Goal: Information Seeking & Learning: Learn about a topic

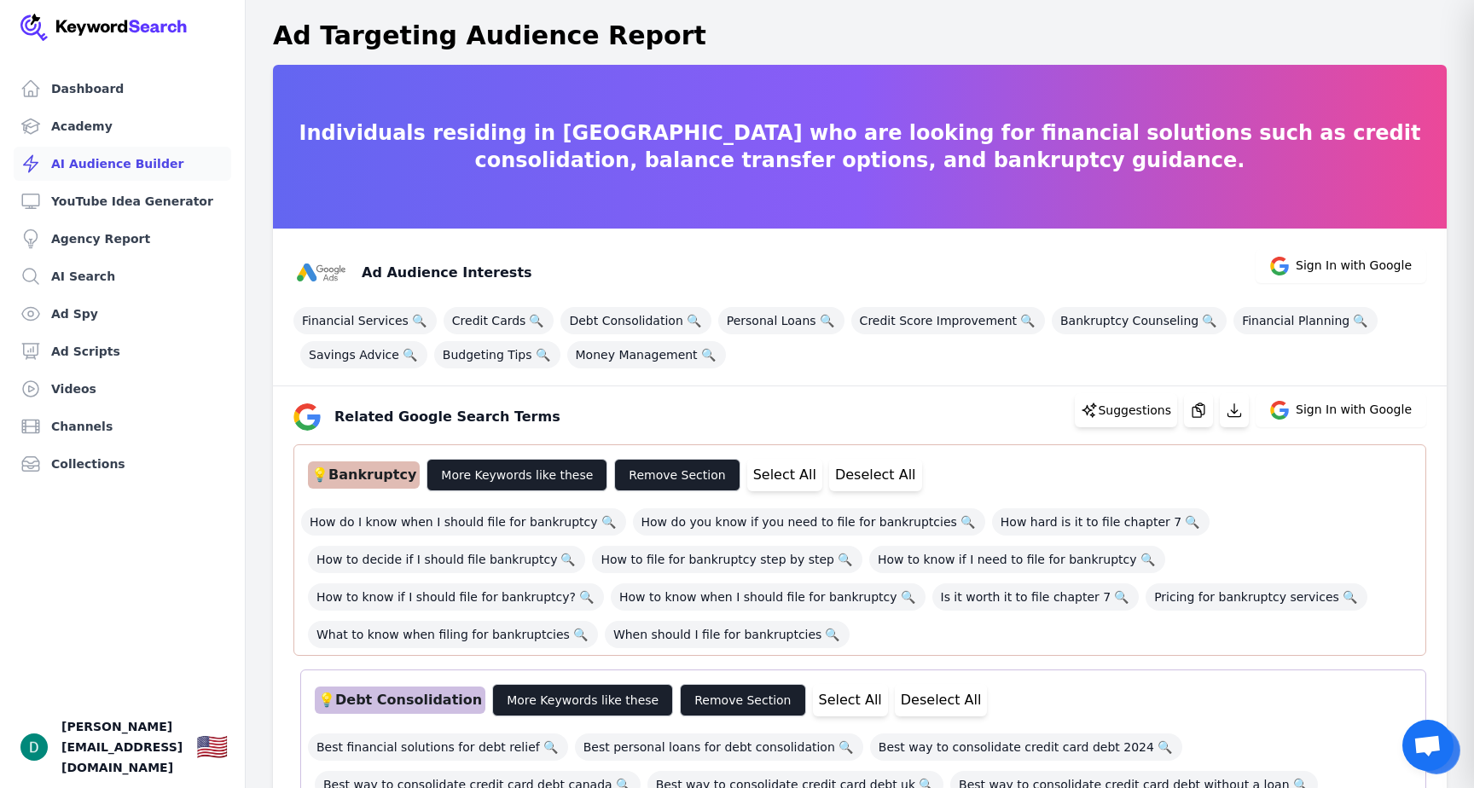
click at [129, 162] on link "AI Audience Builder" at bounding box center [122, 164] width 217 height 34
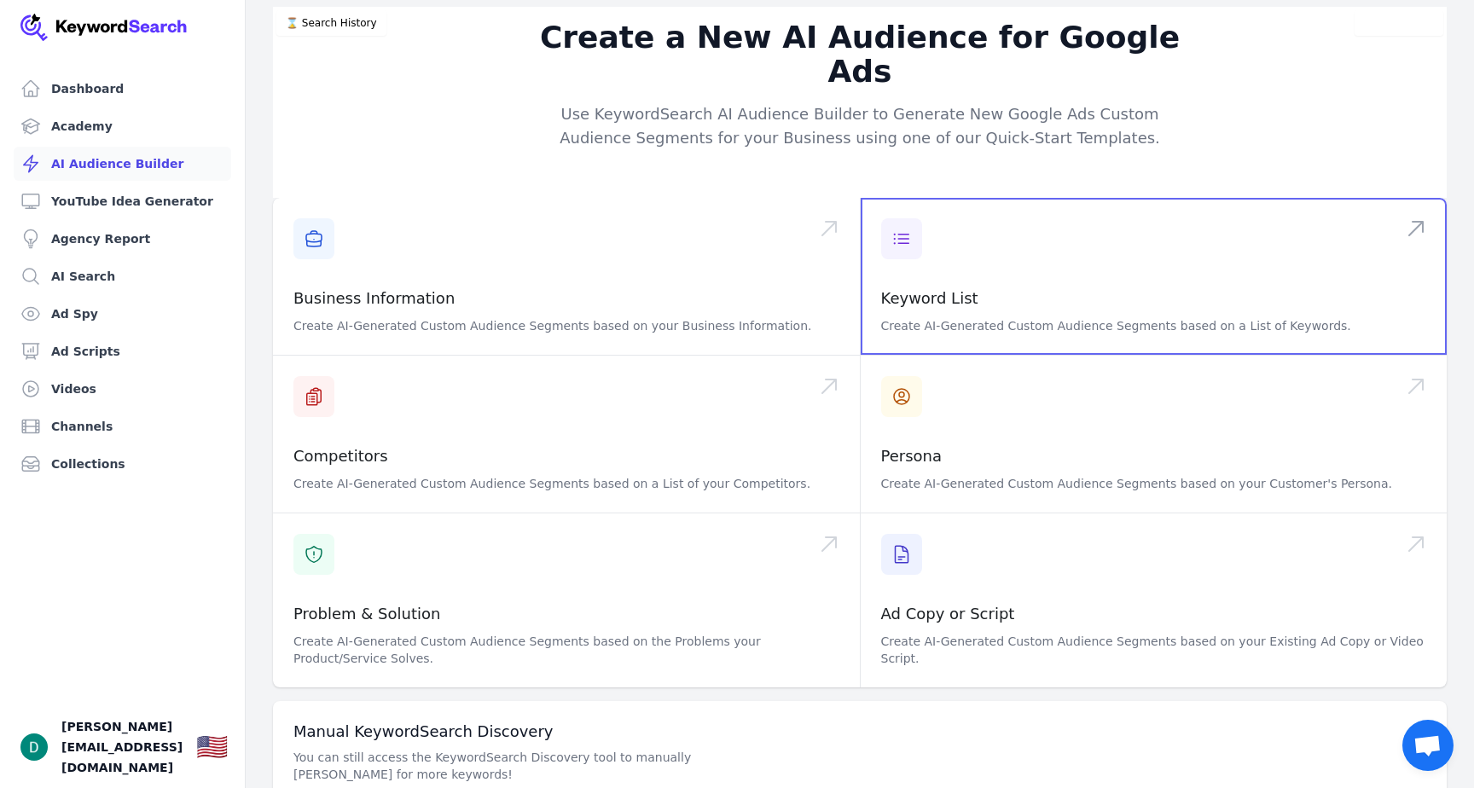
click at [934, 254] on span at bounding box center [1153, 276] width 587 height 157
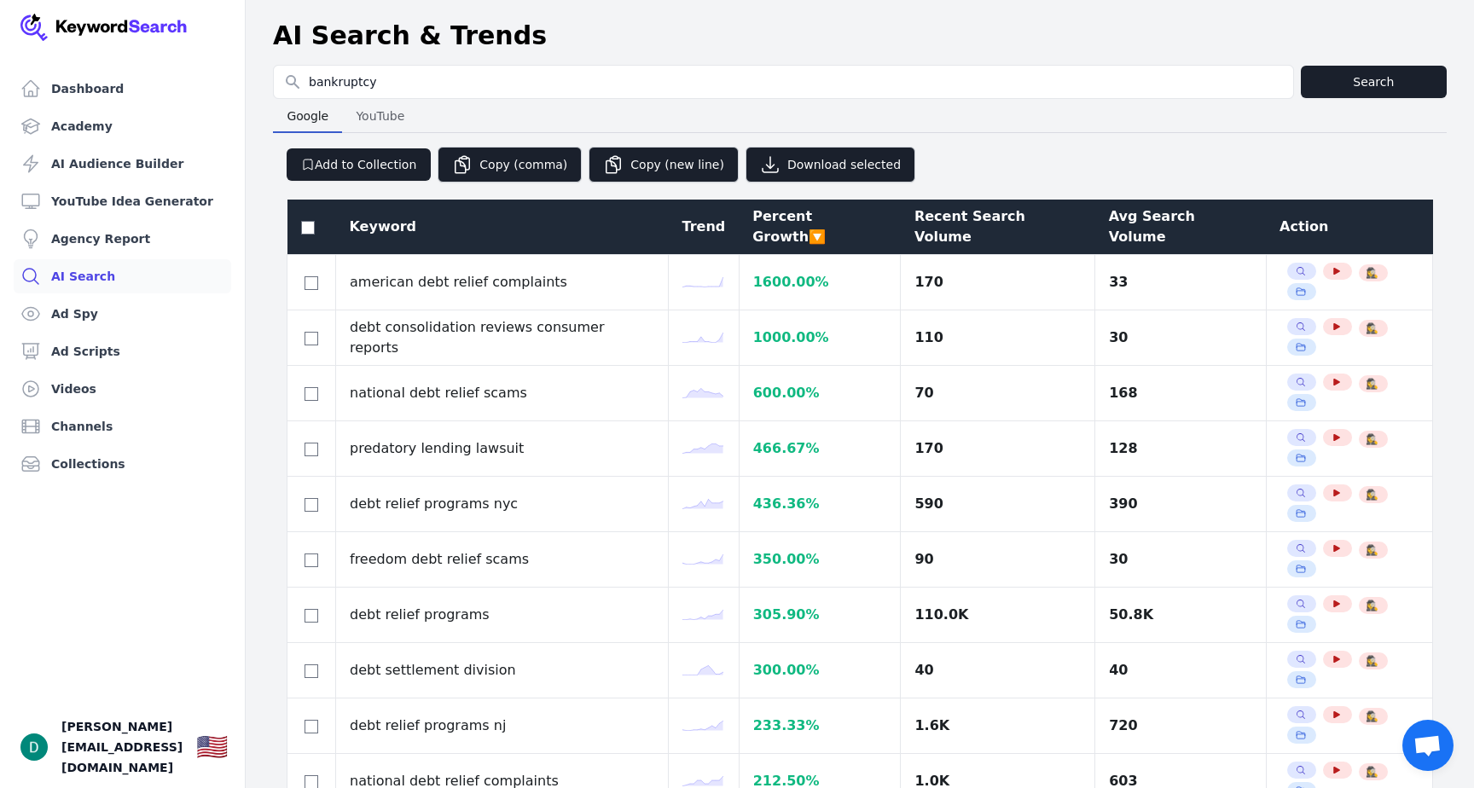
select select "50"
click at [375, 81] on input "bankruptcy" at bounding box center [783, 82] width 1019 height 32
click at [311, 84] on input "bankruptcy" at bounding box center [783, 82] width 1019 height 32
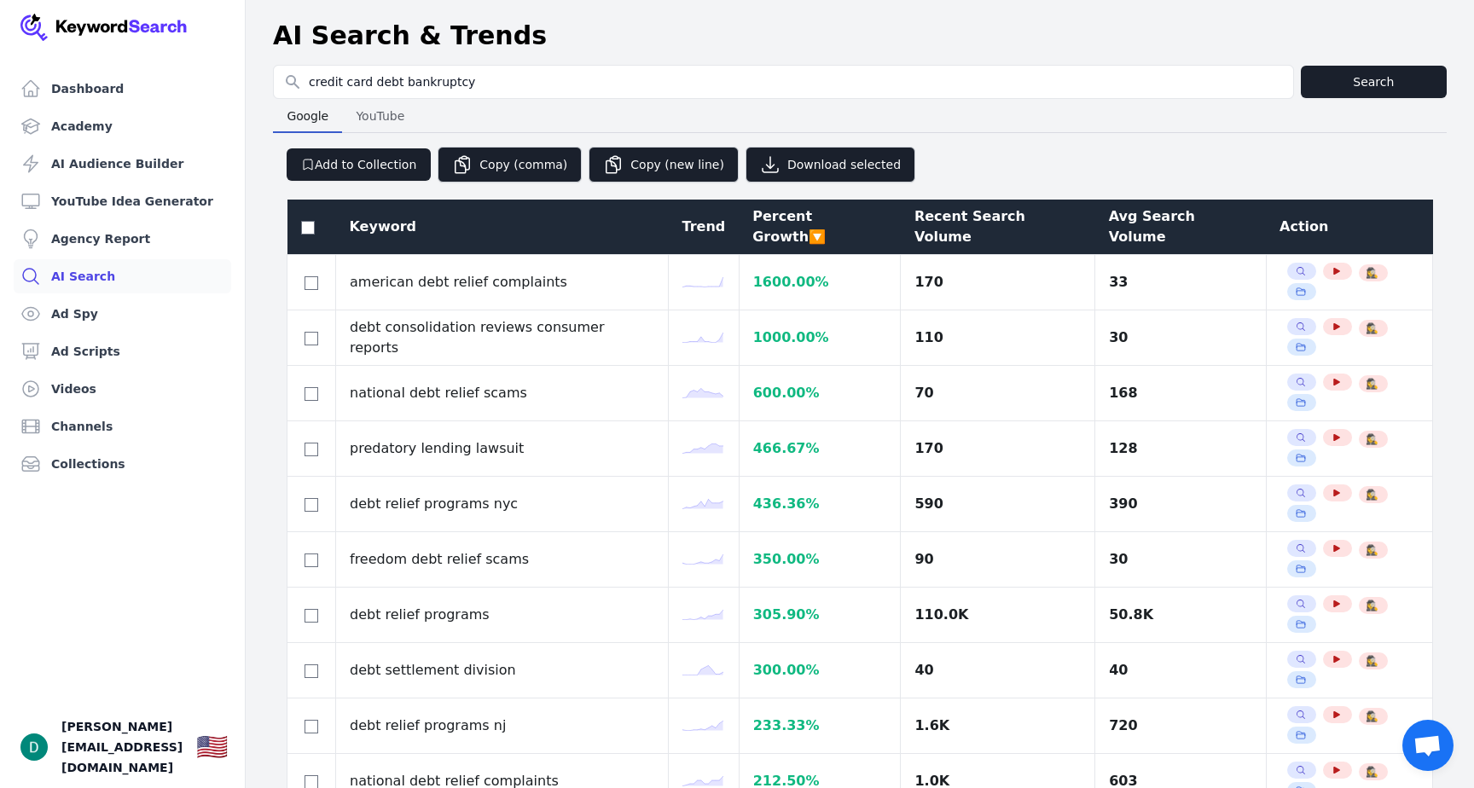
type input "credit card debt bankruptcy"
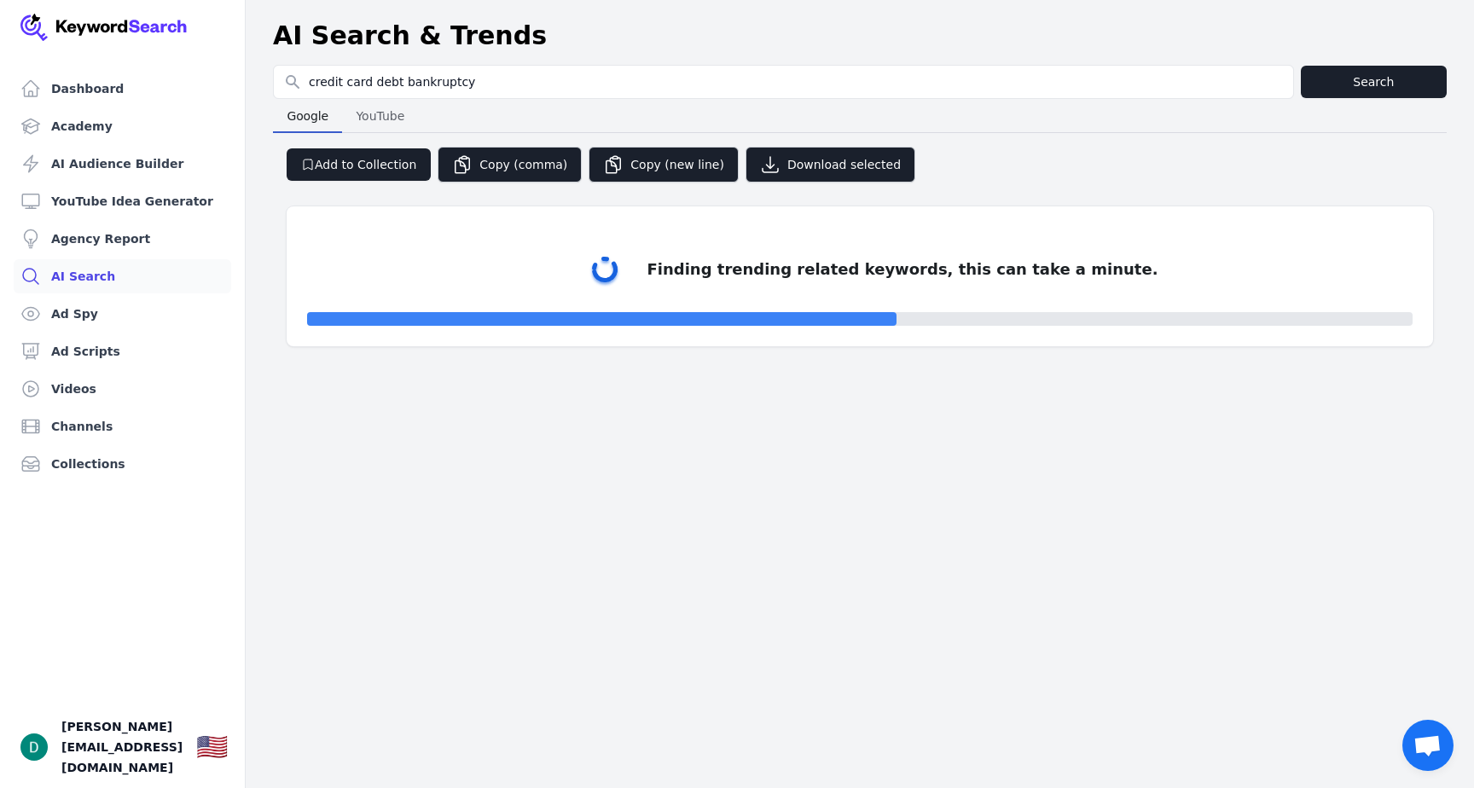
select select "50"
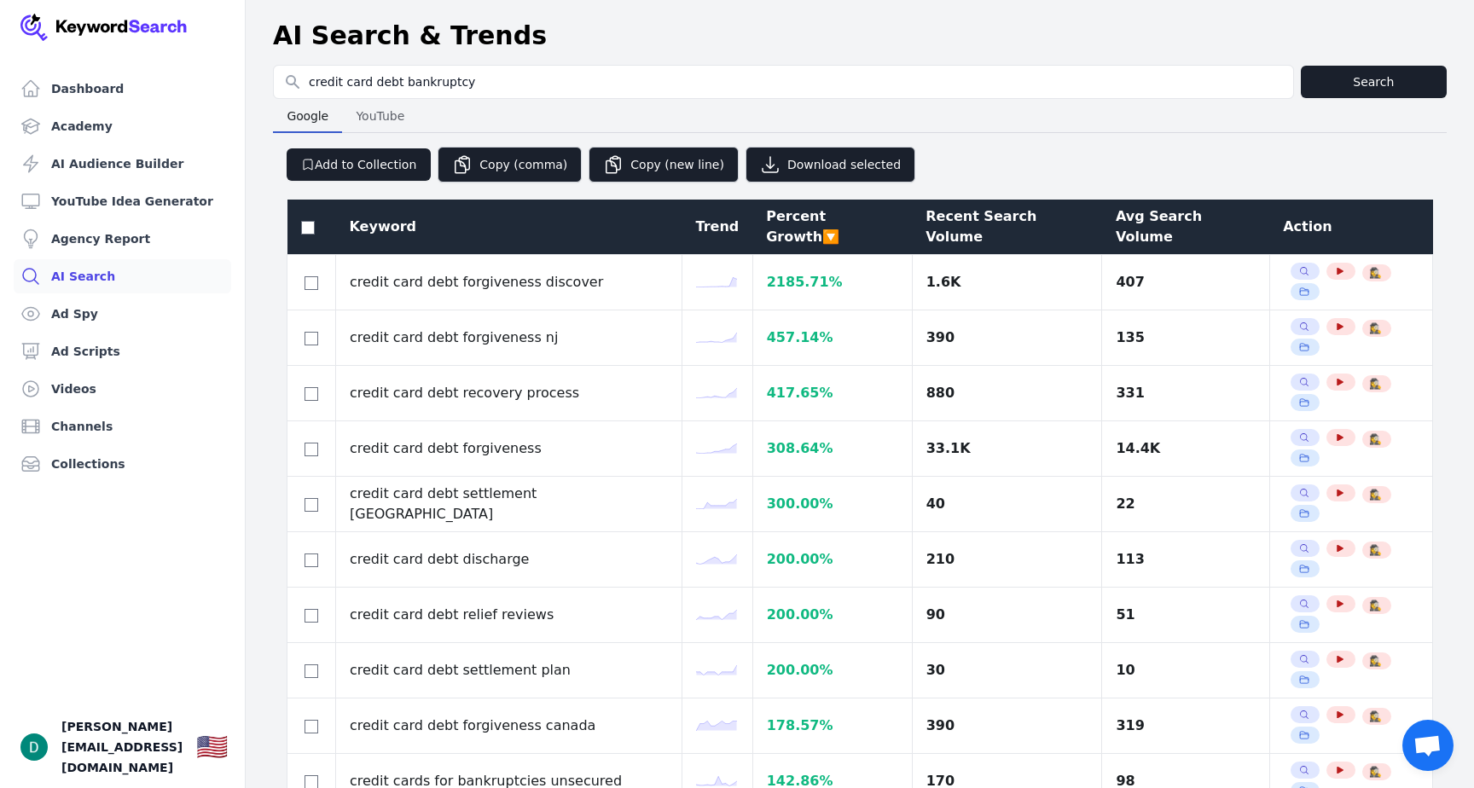
click at [1115, 199] on div at bounding box center [860, 196] width 1146 height 7
click at [1115, 219] on div "Avg Search Volume" at bounding box center [1185, 226] width 140 height 41
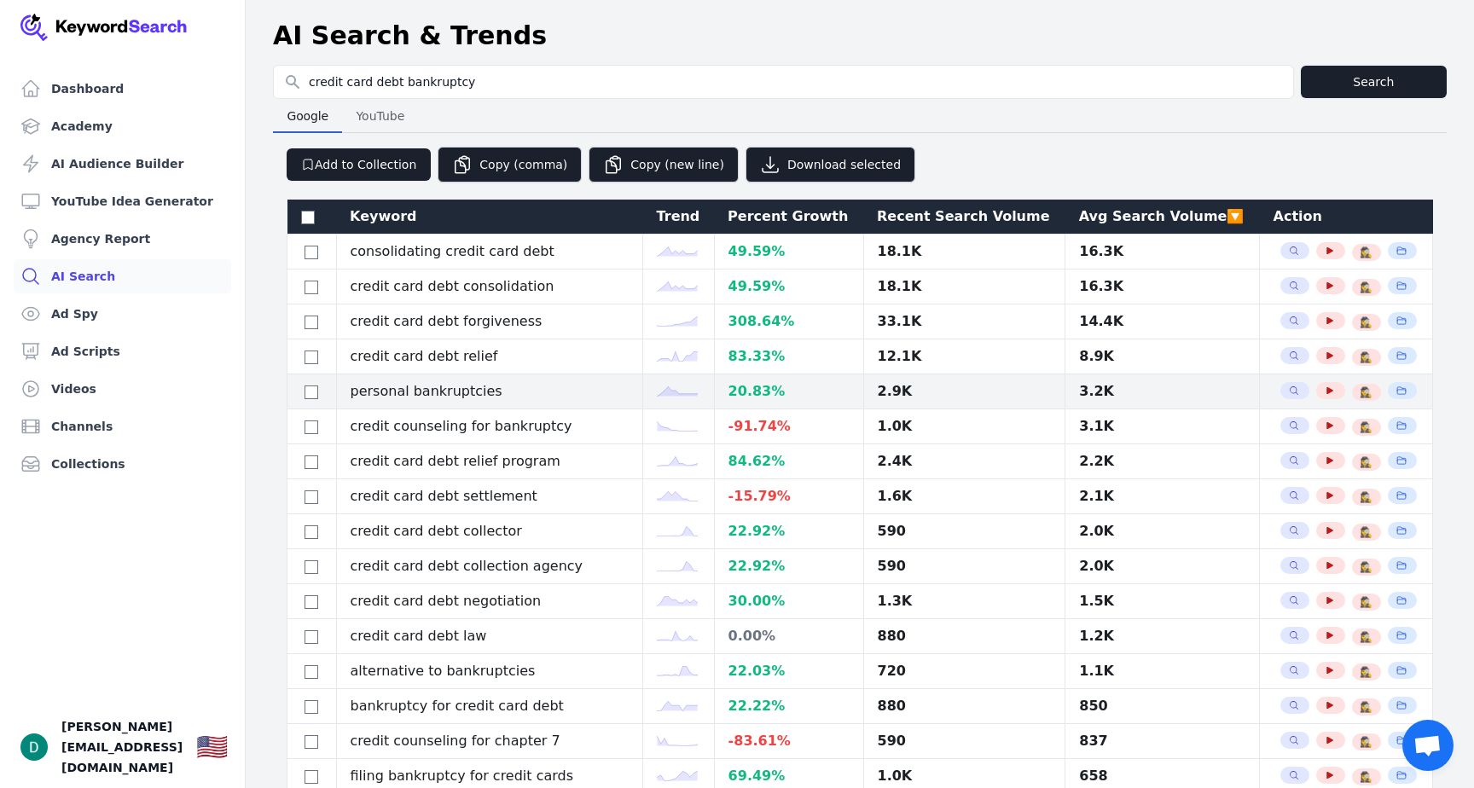
click at [320, 388] on div at bounding box center [311, 391] width 21 height 20
click at [314, 392] on input "checkbox" at bounding box center [311, 392] width 14 height 14
checkbox input "true"
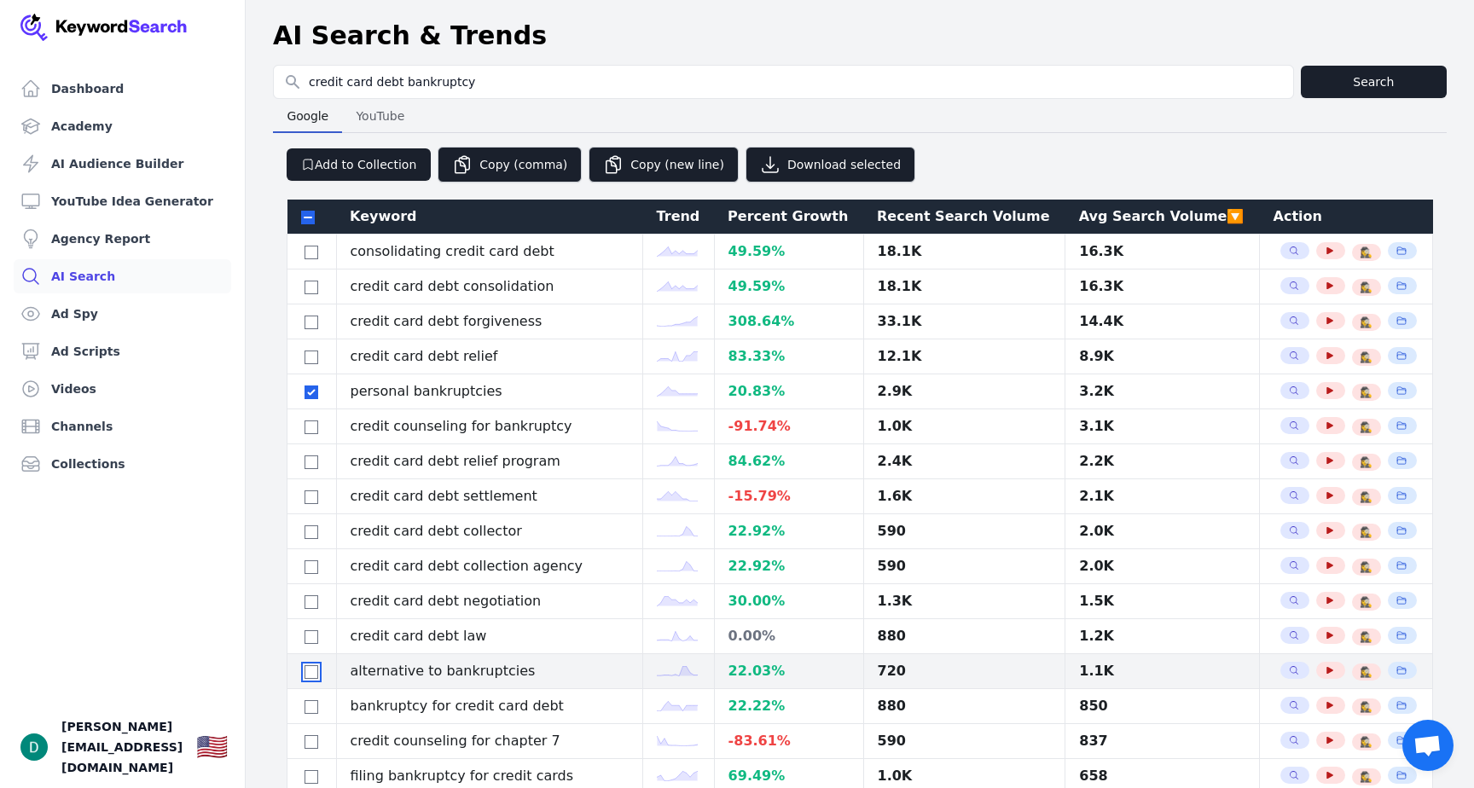
click at [310, 676] on input "checkbox" at bounding box center [311, 672] width 14 height 14
checkbox input "true"
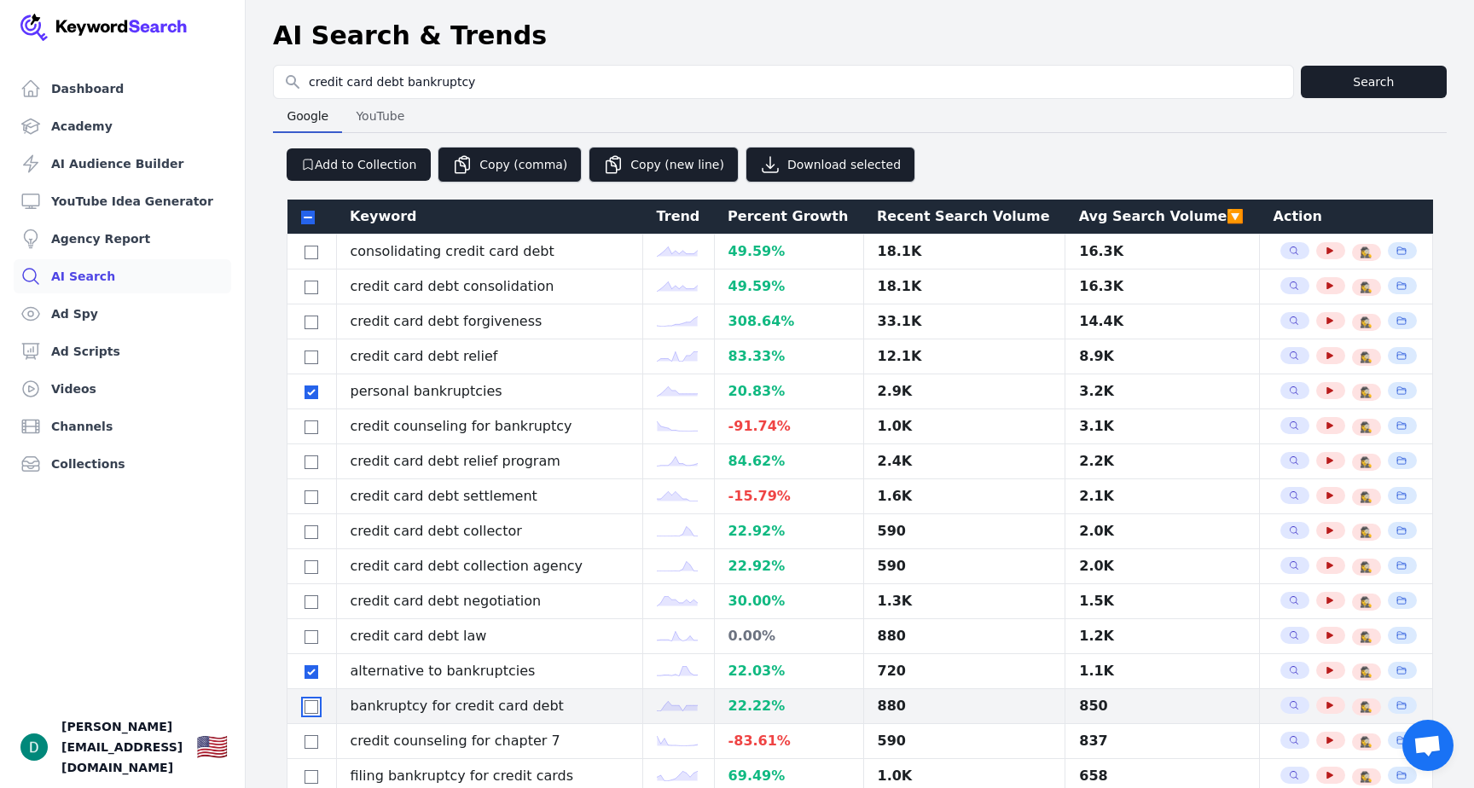
click at [310, 703] on input "checkbox" at bounding box center [311, 707] width 14 height 14
checkbox input "true"
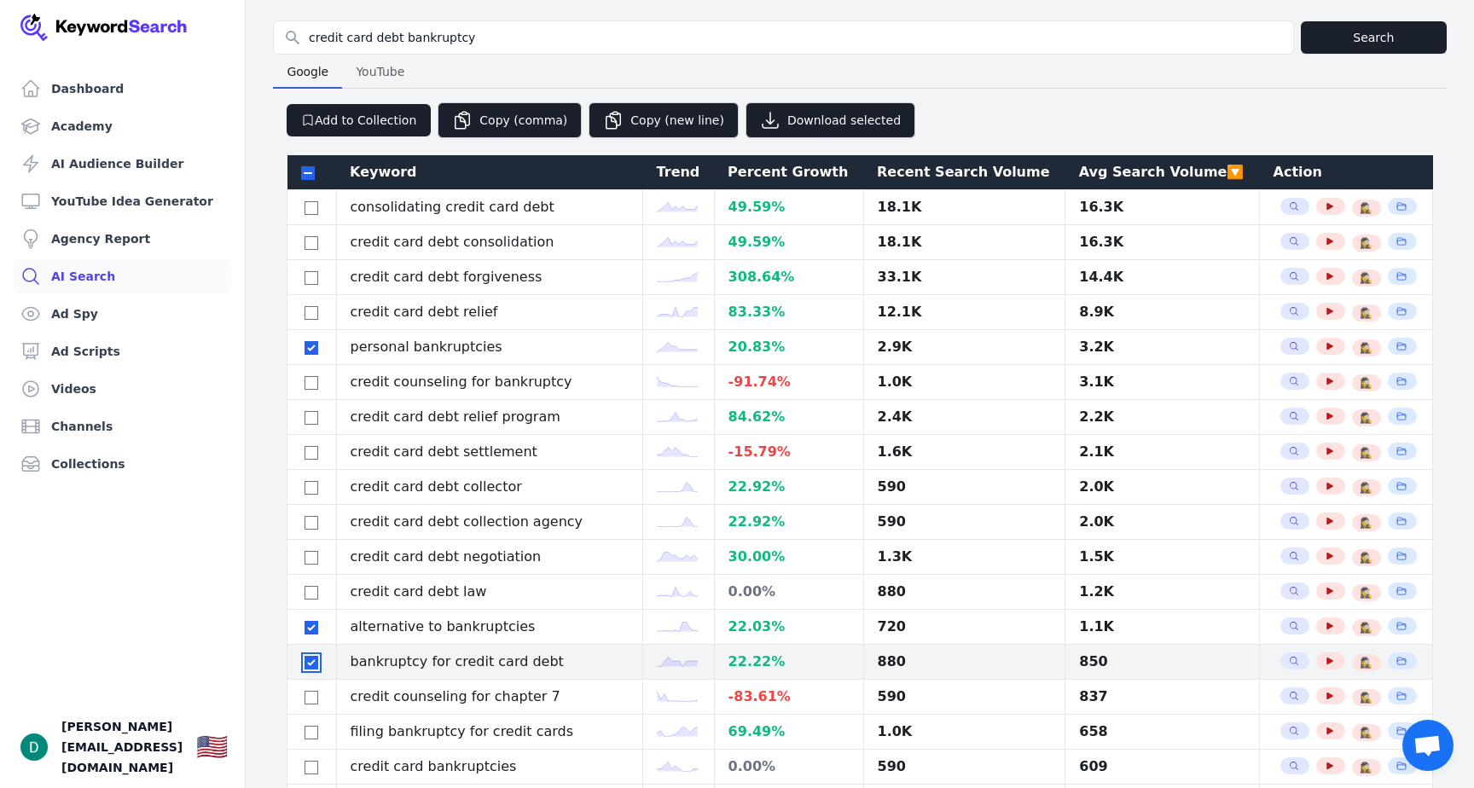
scroll to position [136, 0]
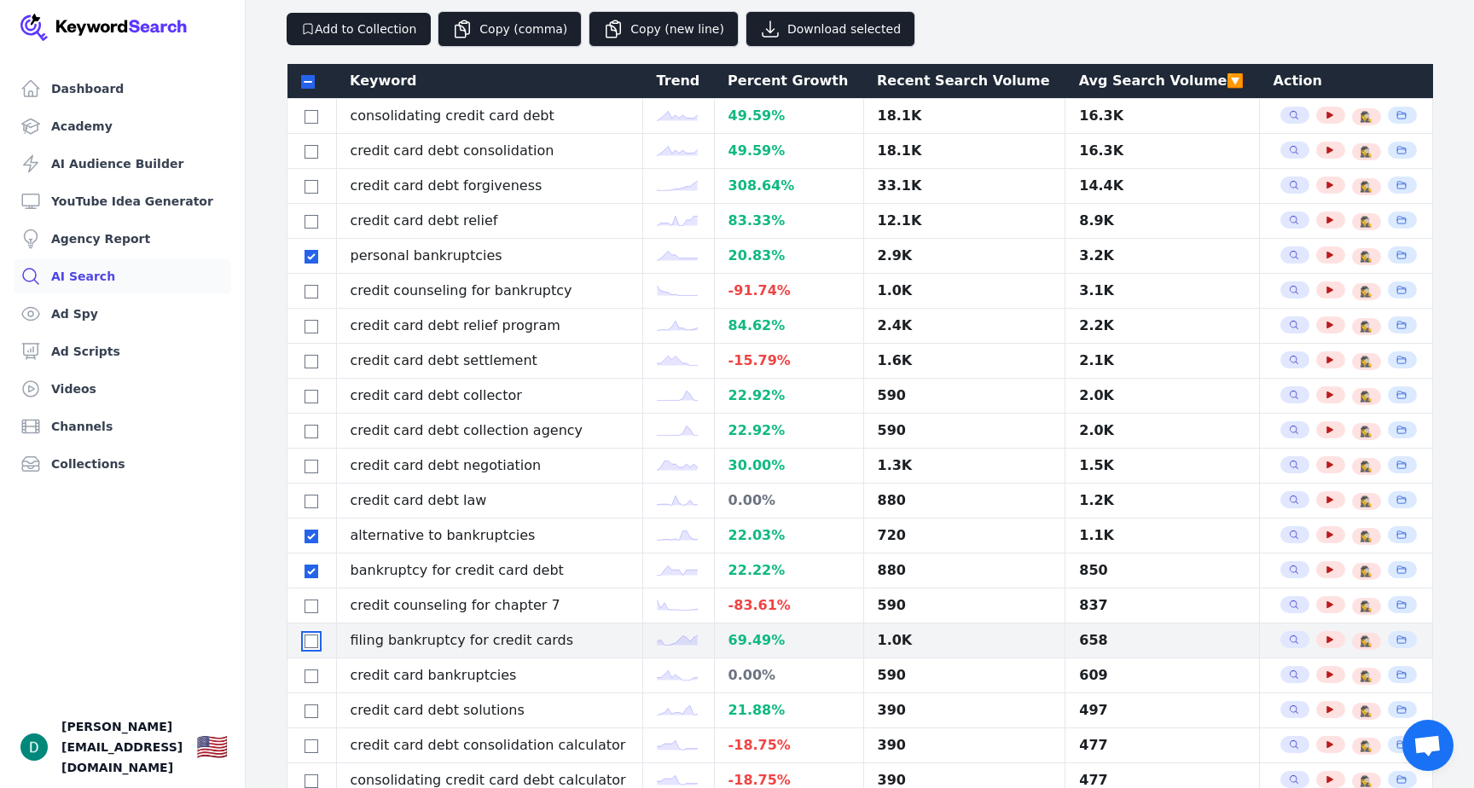
click at [308, 646] on input "checkbox" at bounding box center [311, 641] width 14 height 14
checkbox input "true"
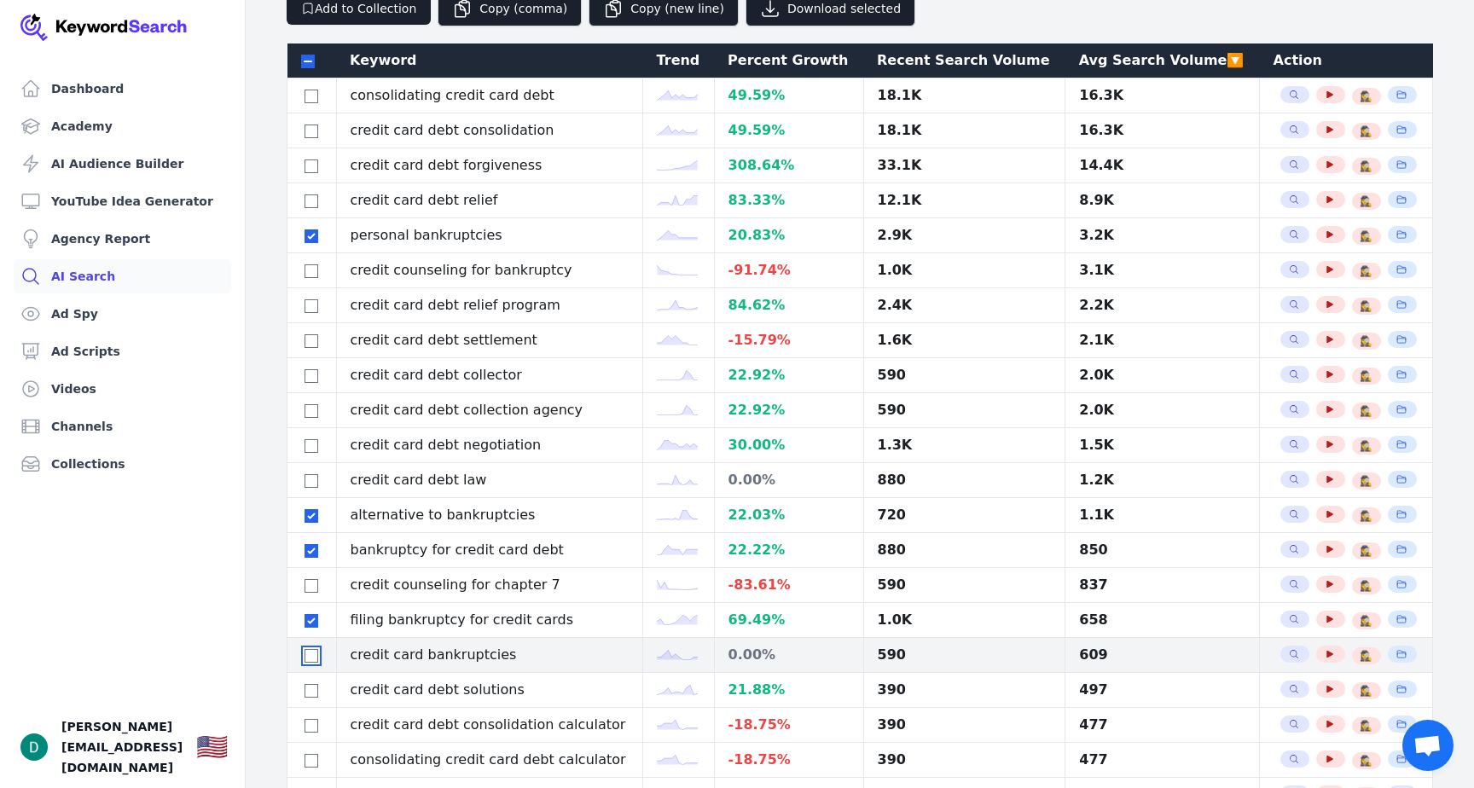
click at [307, 655] on input "checkbox" at bounding box center [311, 656] width 14 height 14
checkbox input "true"
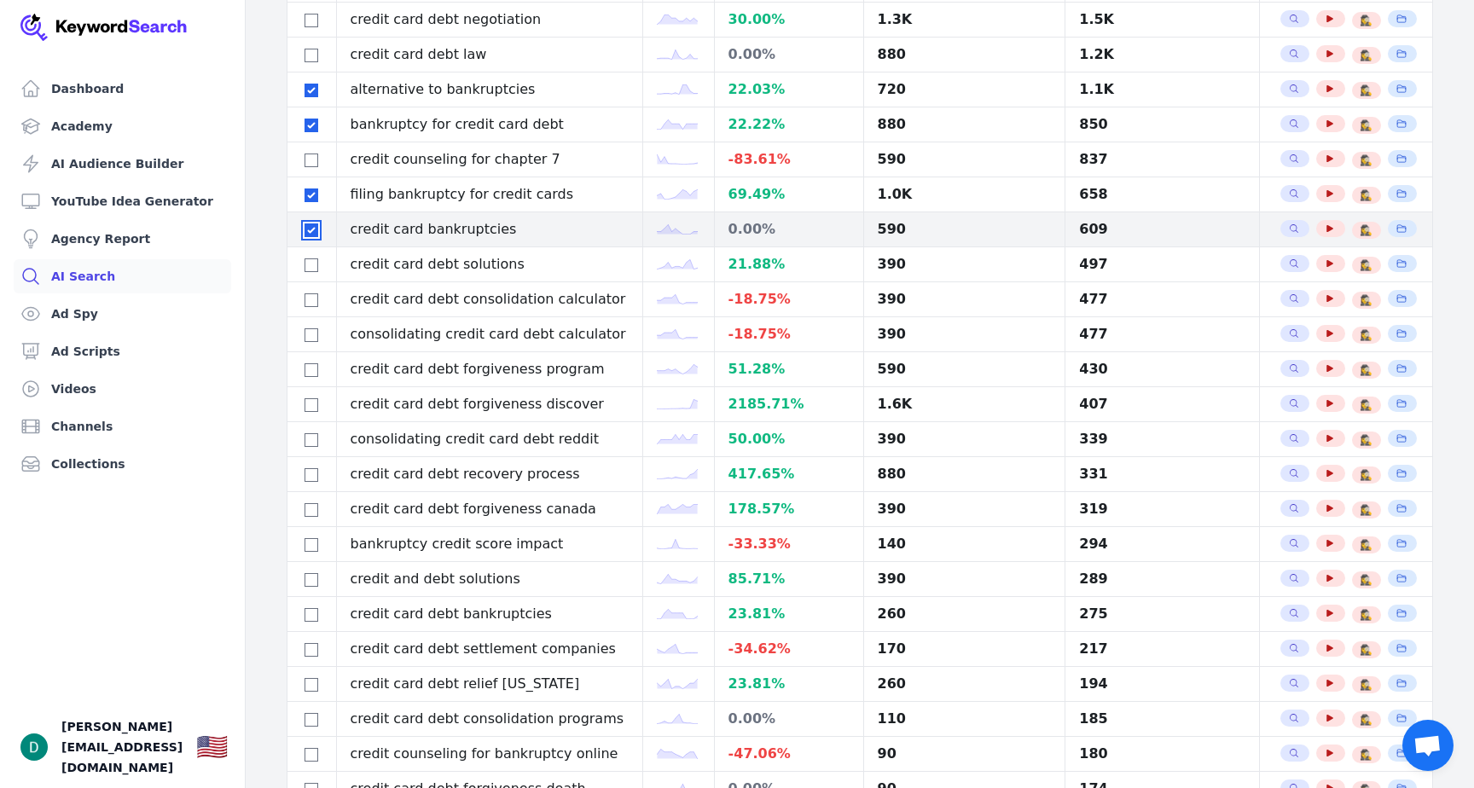
scroll to position [700, 0]
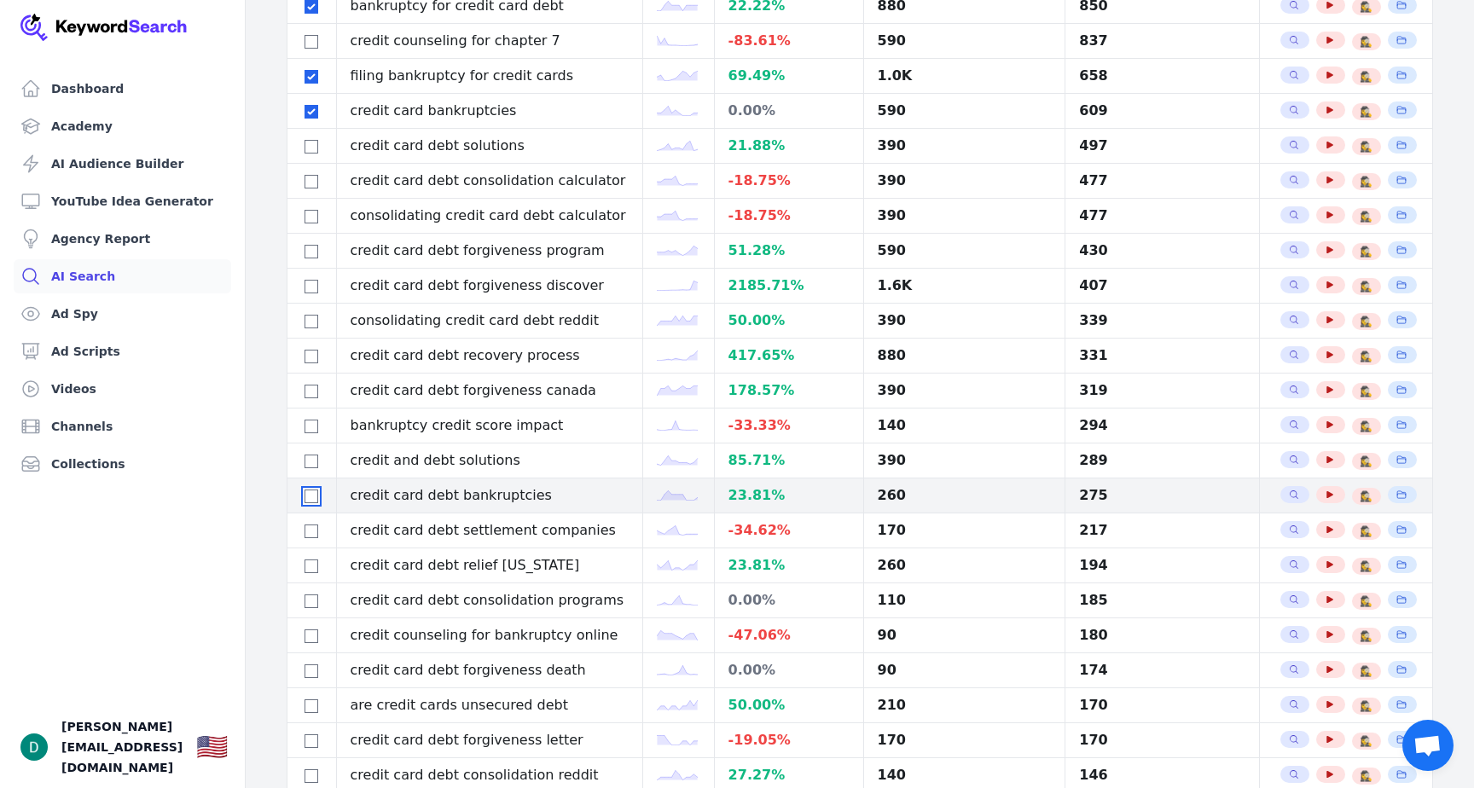
click at [307, 502] on input "checkbox" at bounding box center [311, 496] width 14 height 14
checkbox input "true"
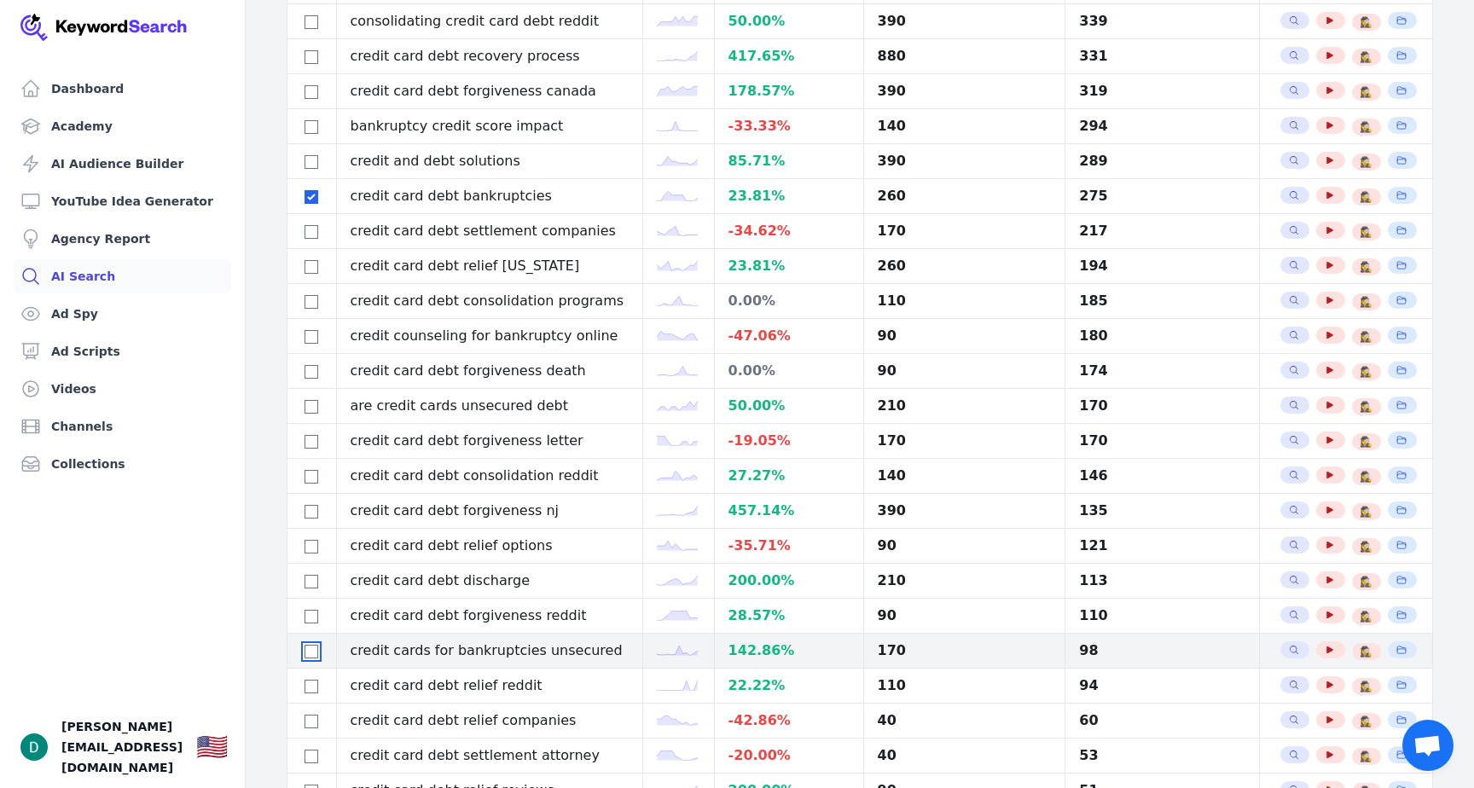
click at [310, 652] on input "checkbox" at bounding box center [311, 652] width 14 height 14
checkbox input "true"
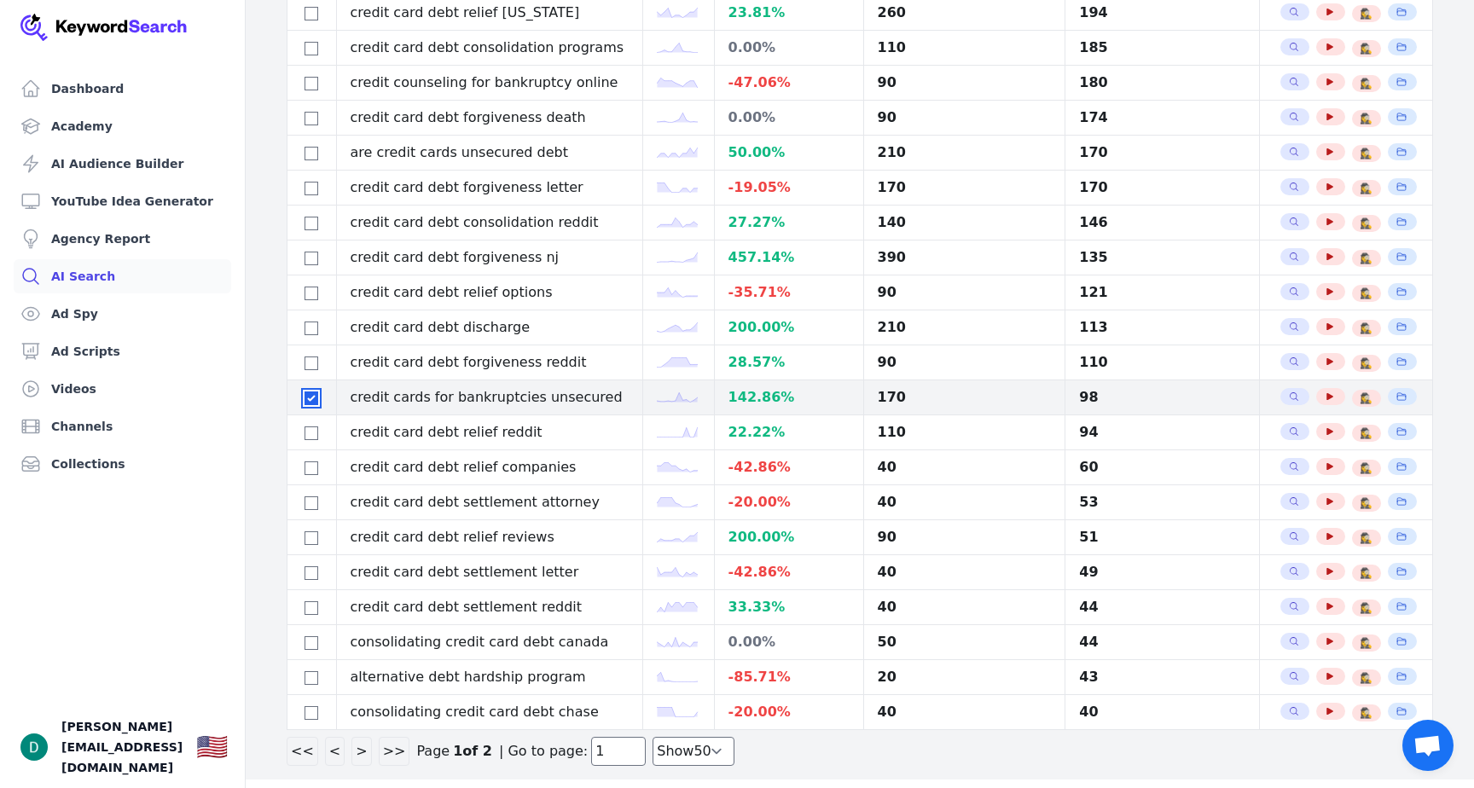
scroll to position [1265, 0]
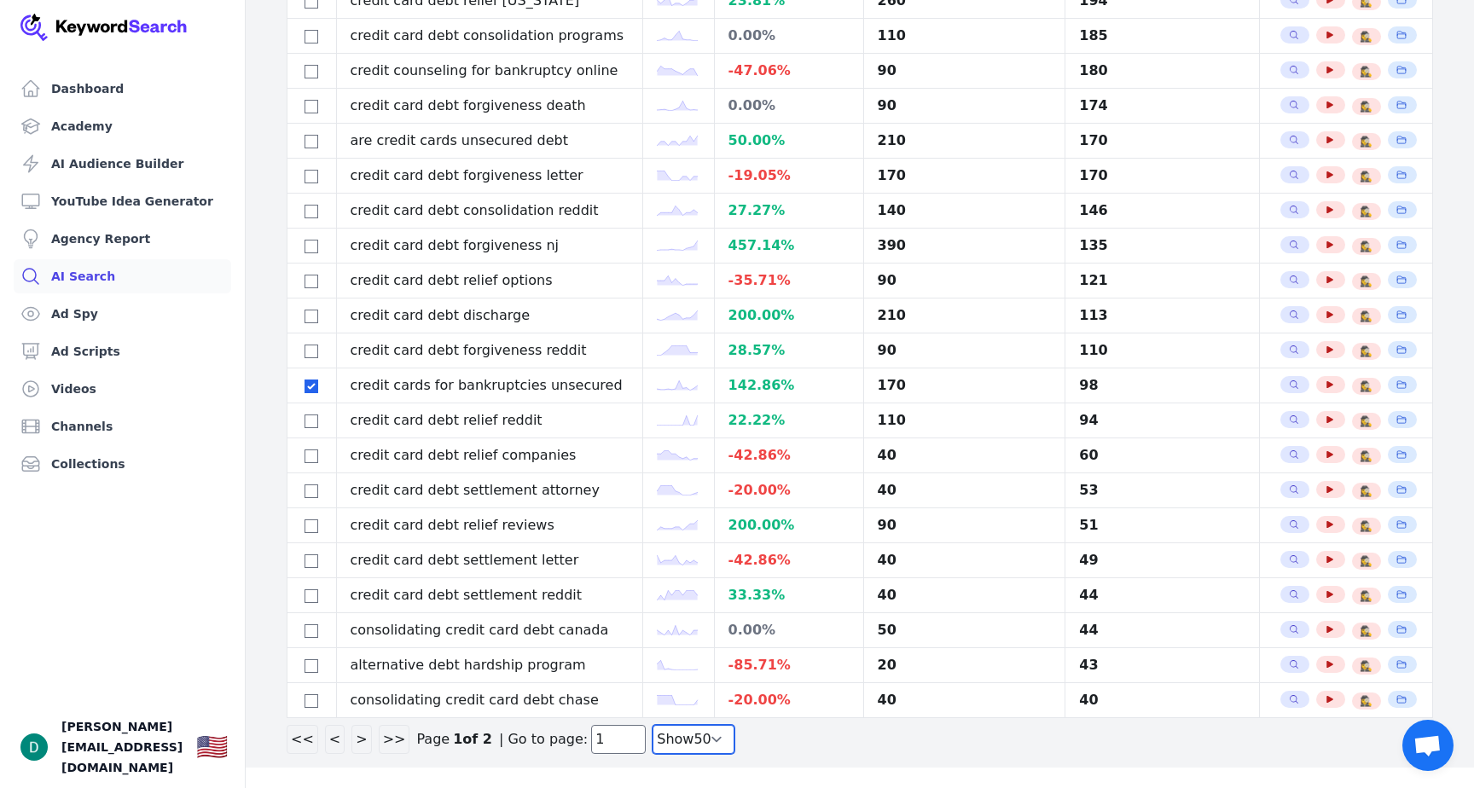
click at [652, 739] on select "Show 30 Show 40 Show 50 Show 100" at bounding box center [693, 739] width 82 height 29
select select "100"
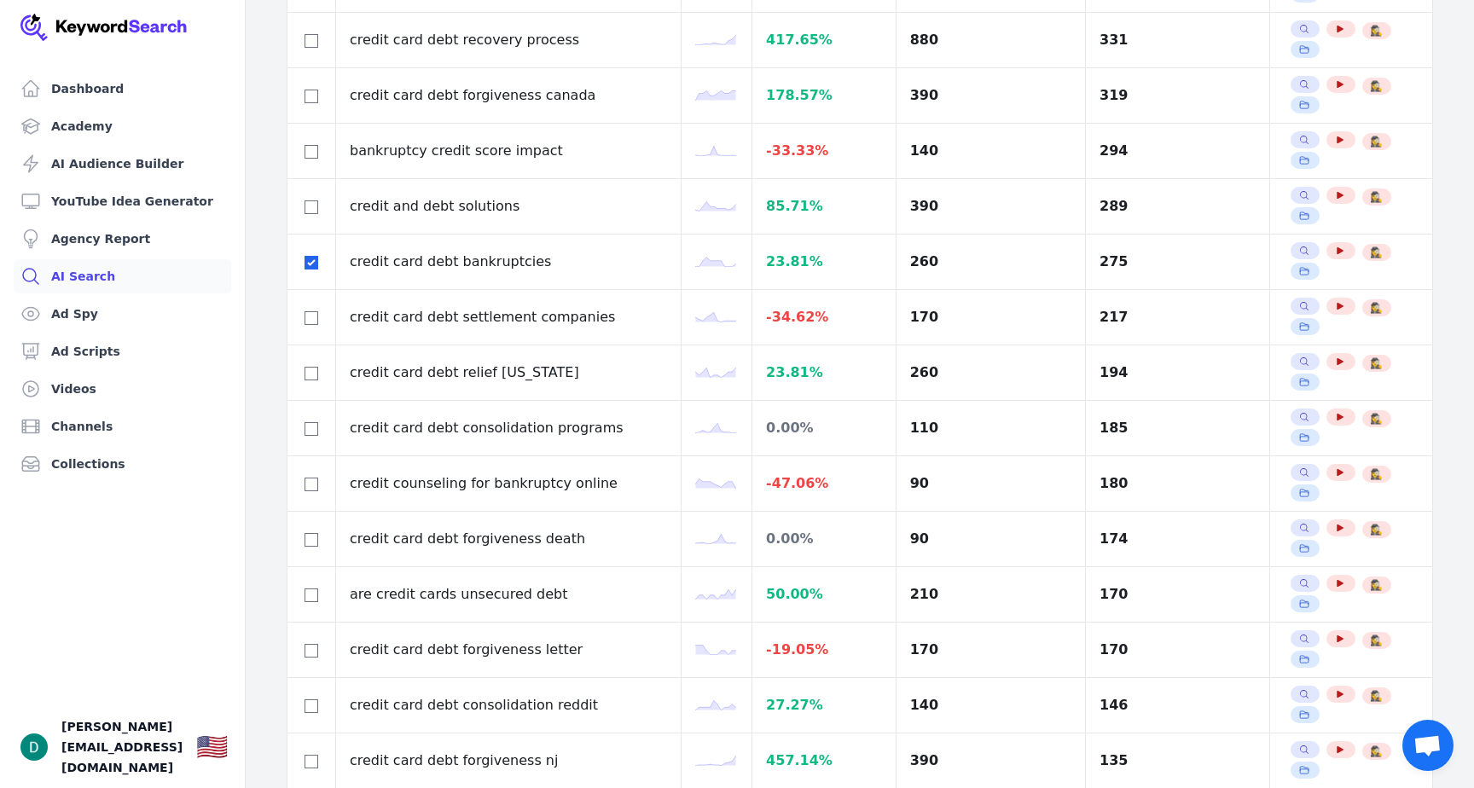
scroll to position [1546, 0]
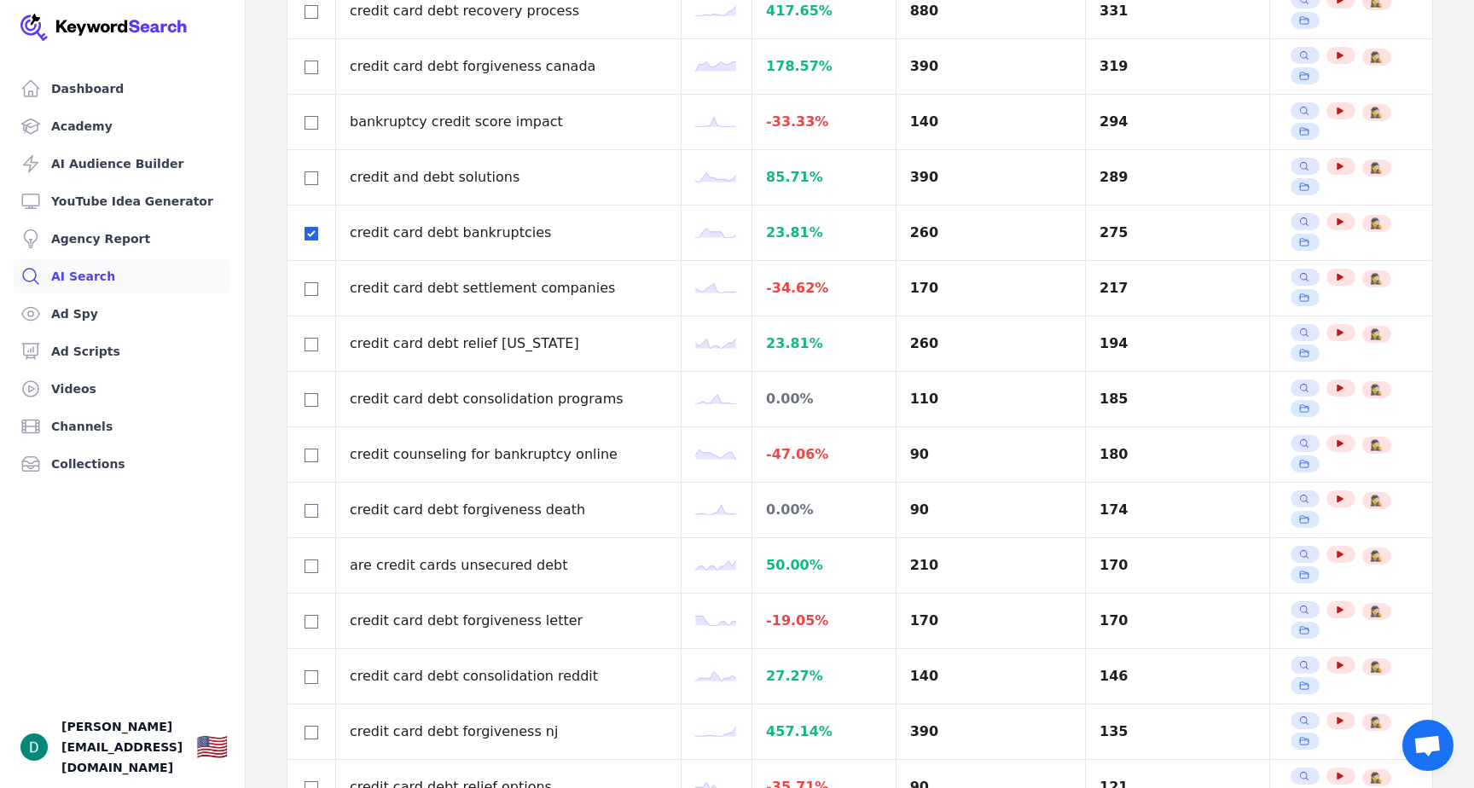
checkbox input "true"
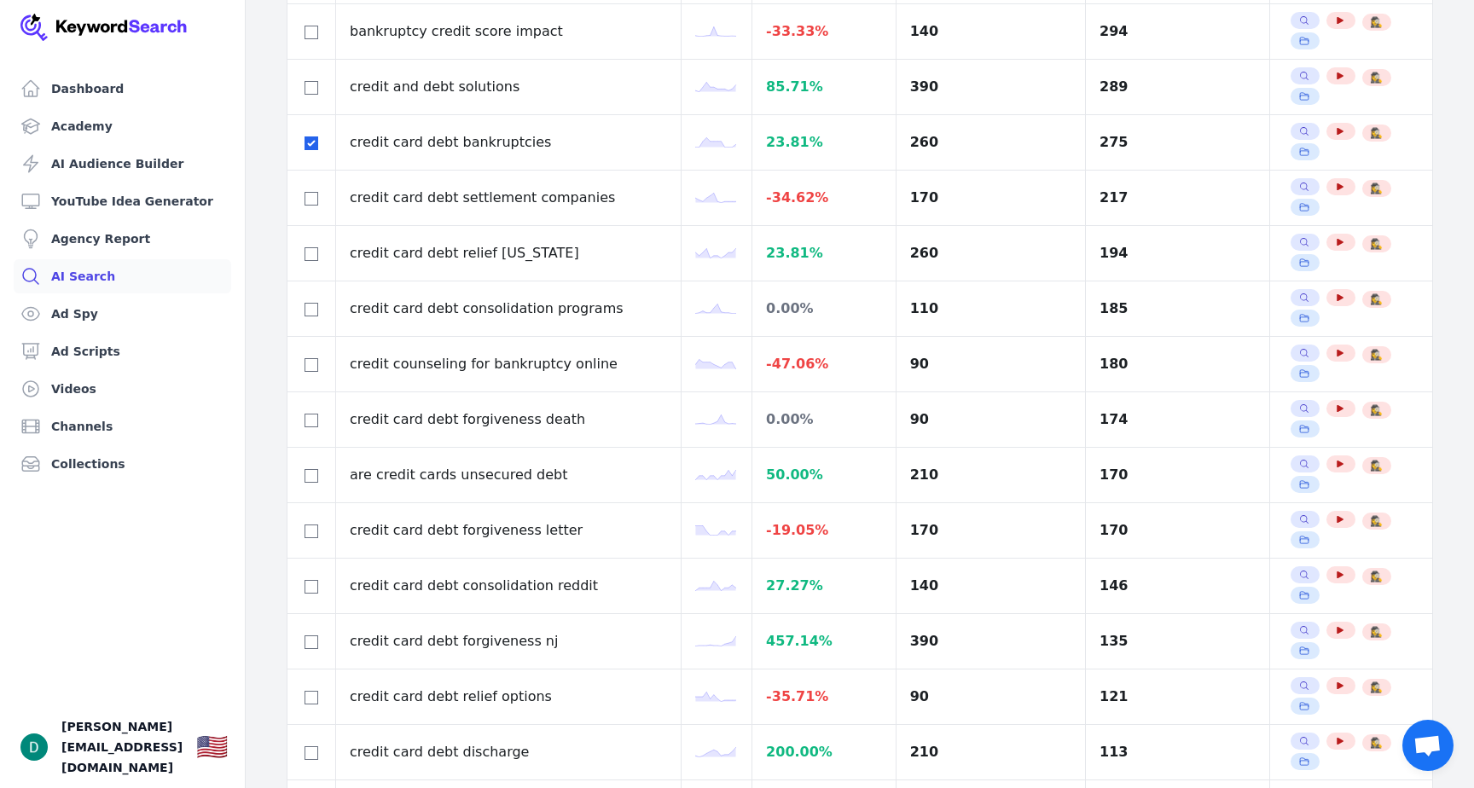
scroll to position [1639, 0]
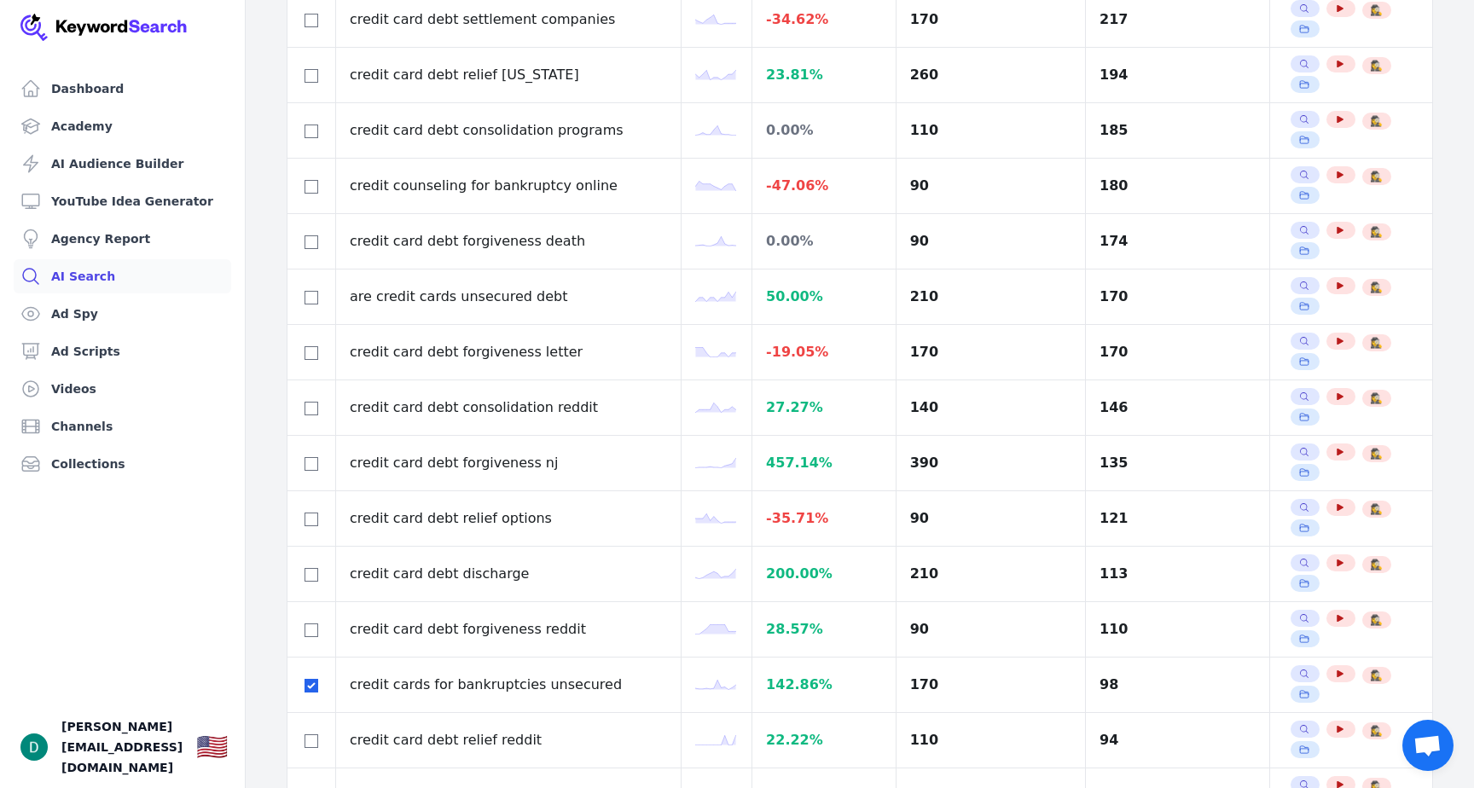
scroll to position [1934, 0]
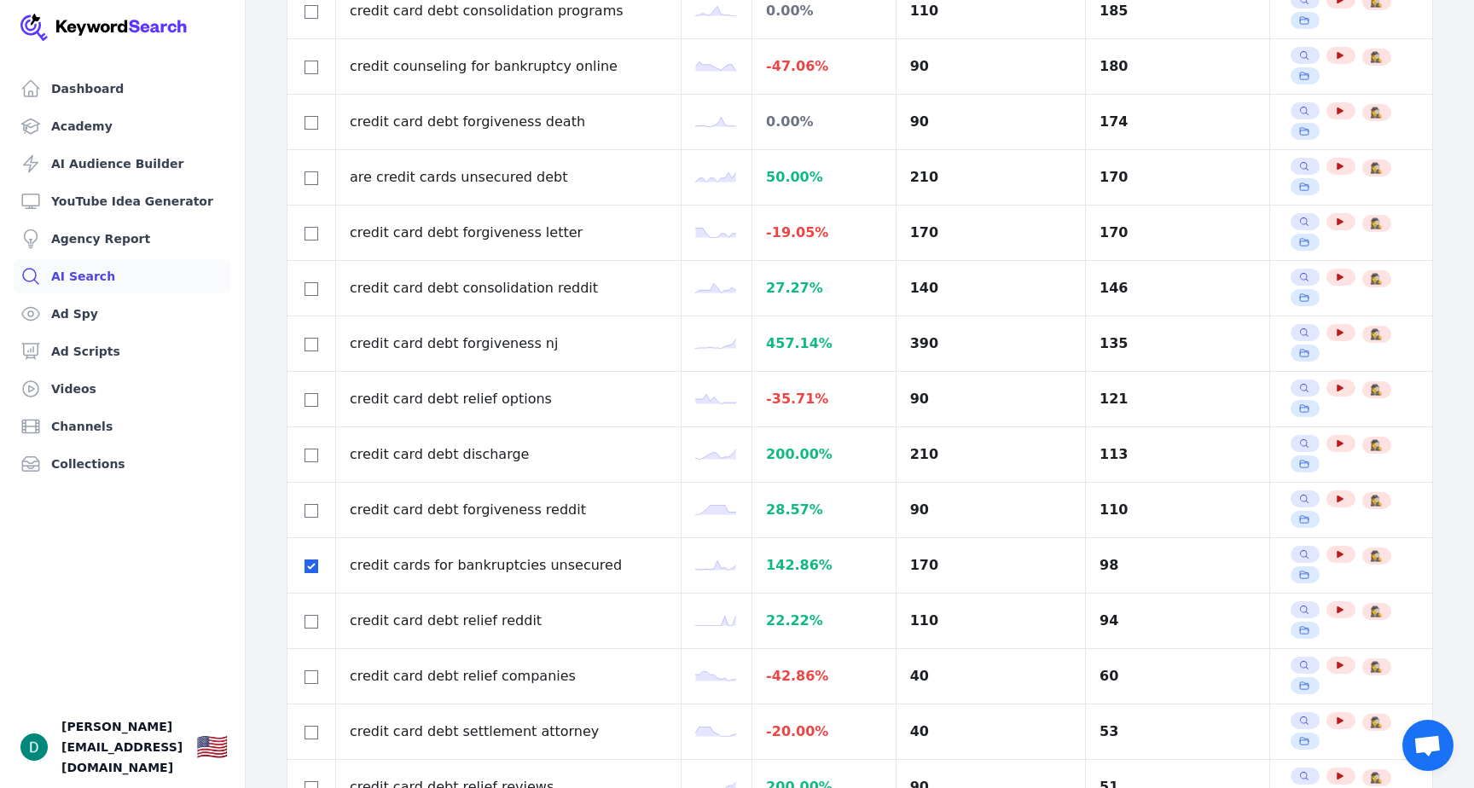
checkbox input "true"
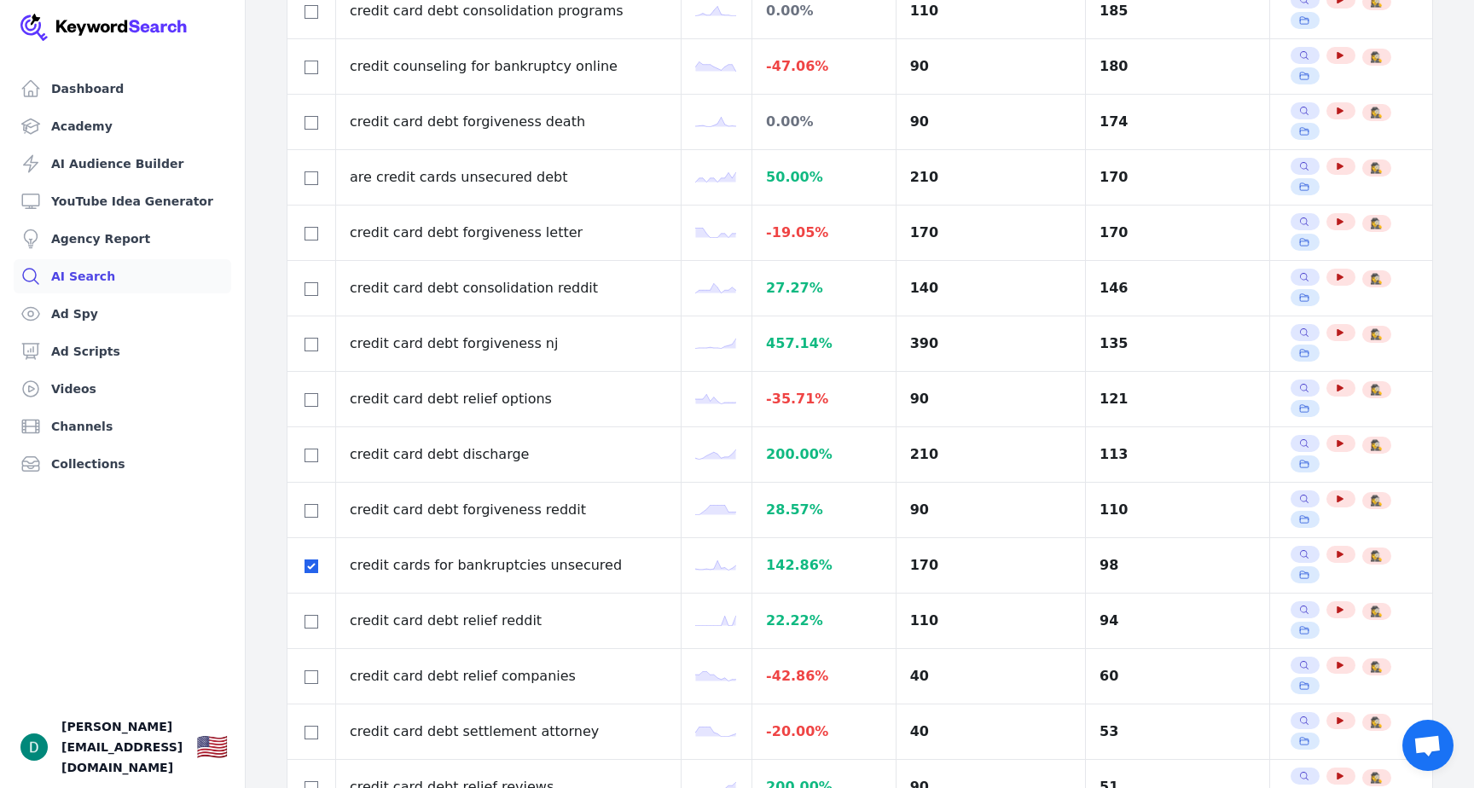
checkbox input "true"
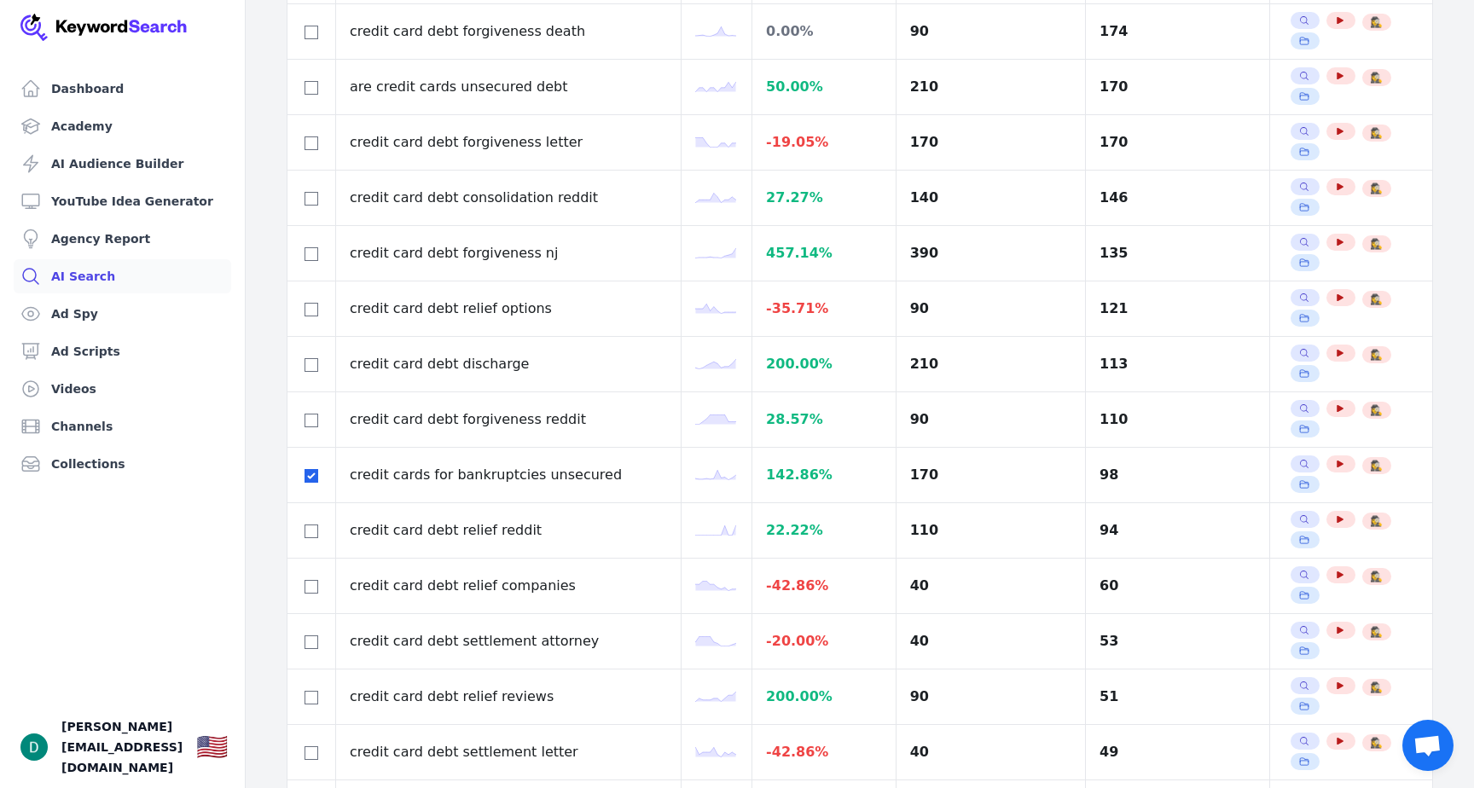
scroll to position [2016, 0]
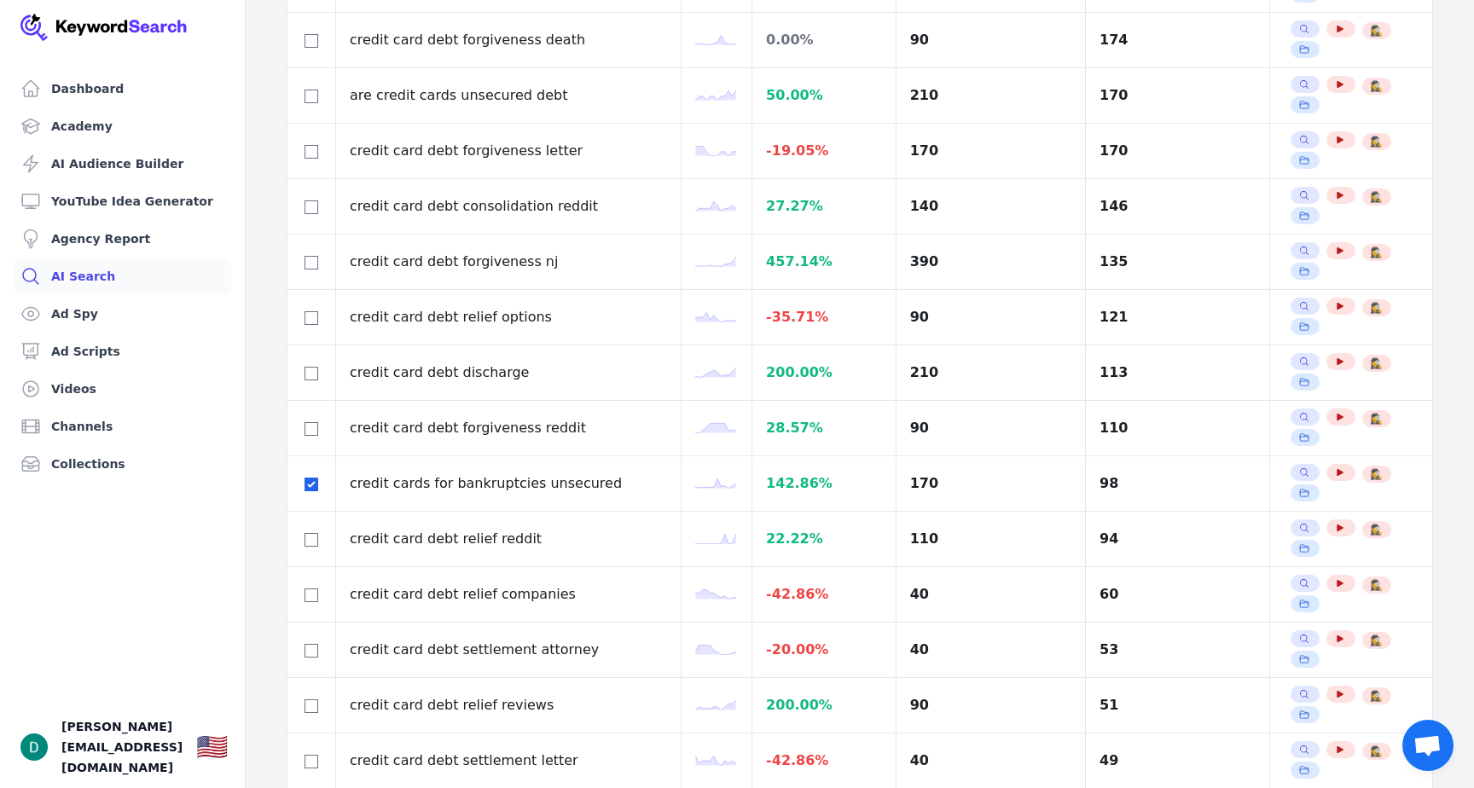
checkbox input "true"
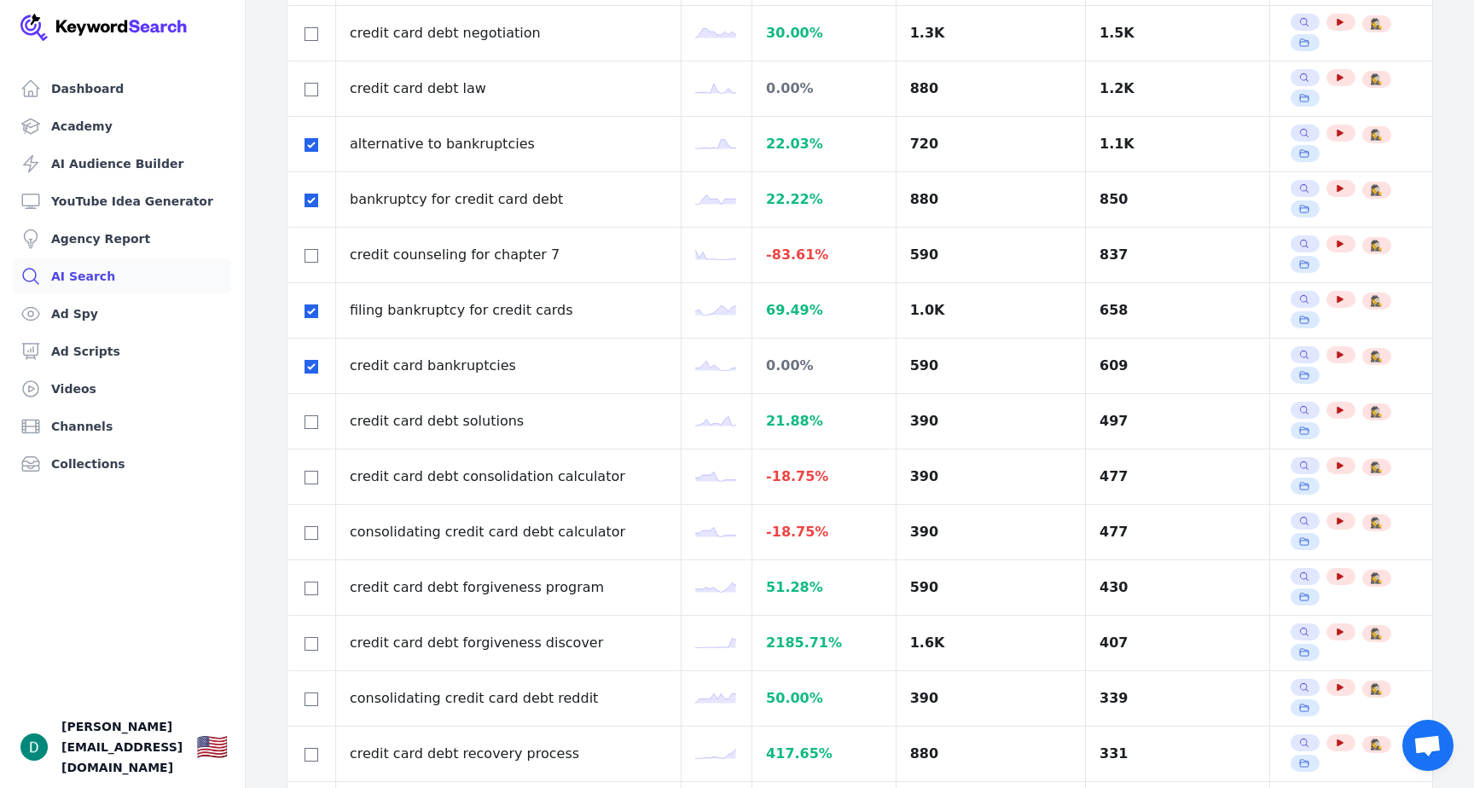
scroll to position [0, 0]
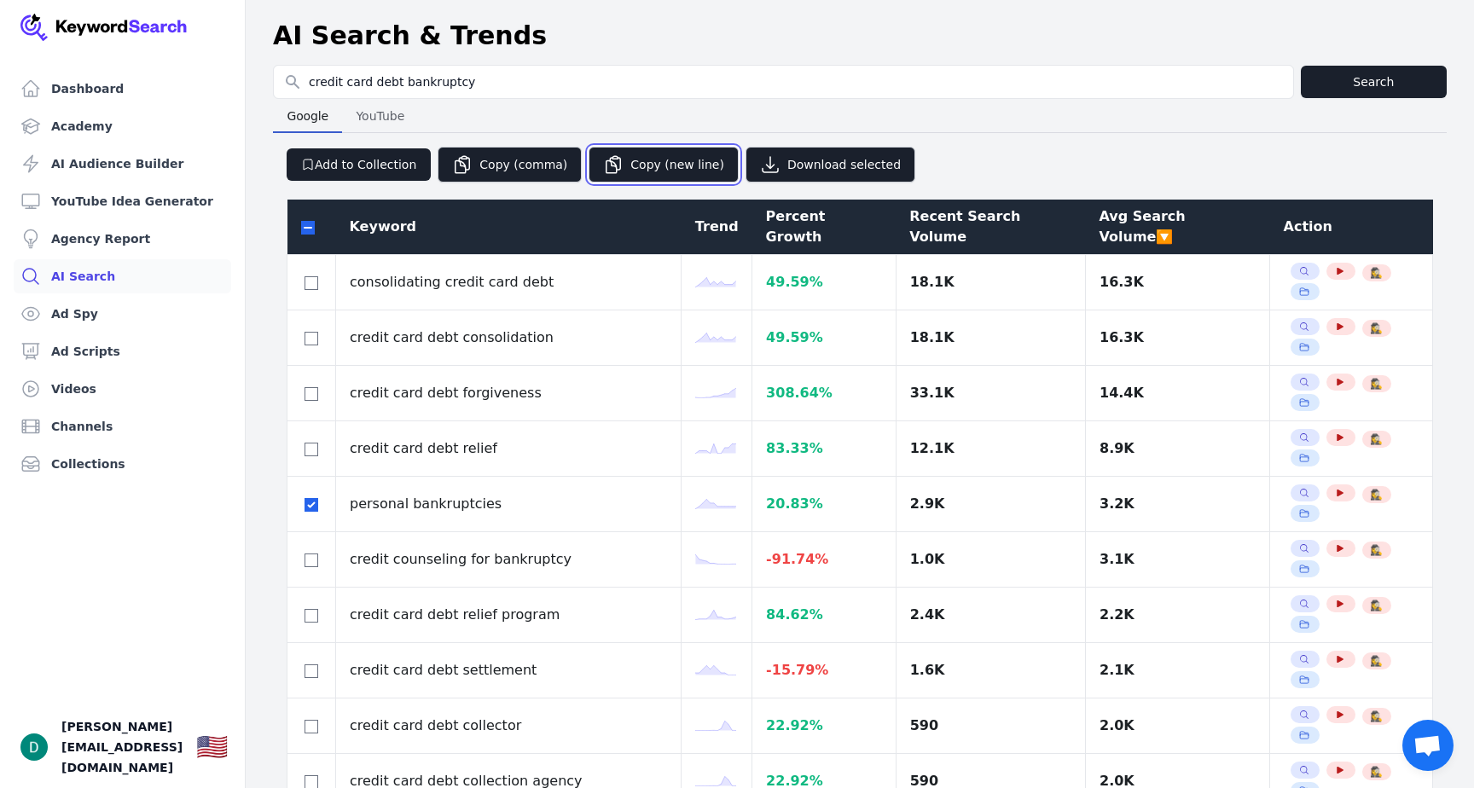
click at [639, 170] on button "Copy (new line)" at bounding box center [663, 165] width 150 height 36
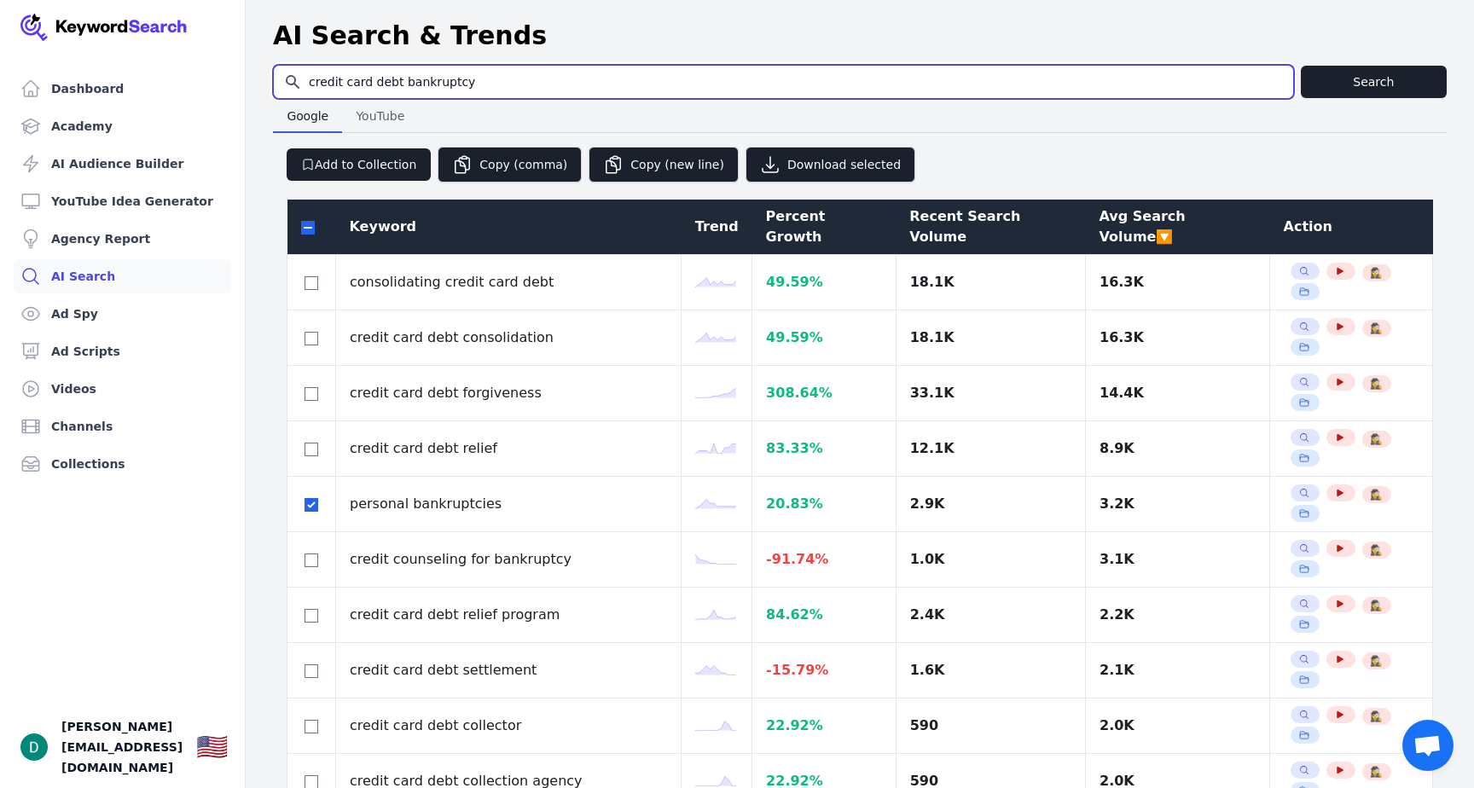
click at [449, 90] on input "credit card debt bankruptcy" at bounding box center [783, 82] width 1019 height 32
click at [565, 84] on input "credit card debt bankruptcy" at bounding box center [783, 82] width 1019 height 32
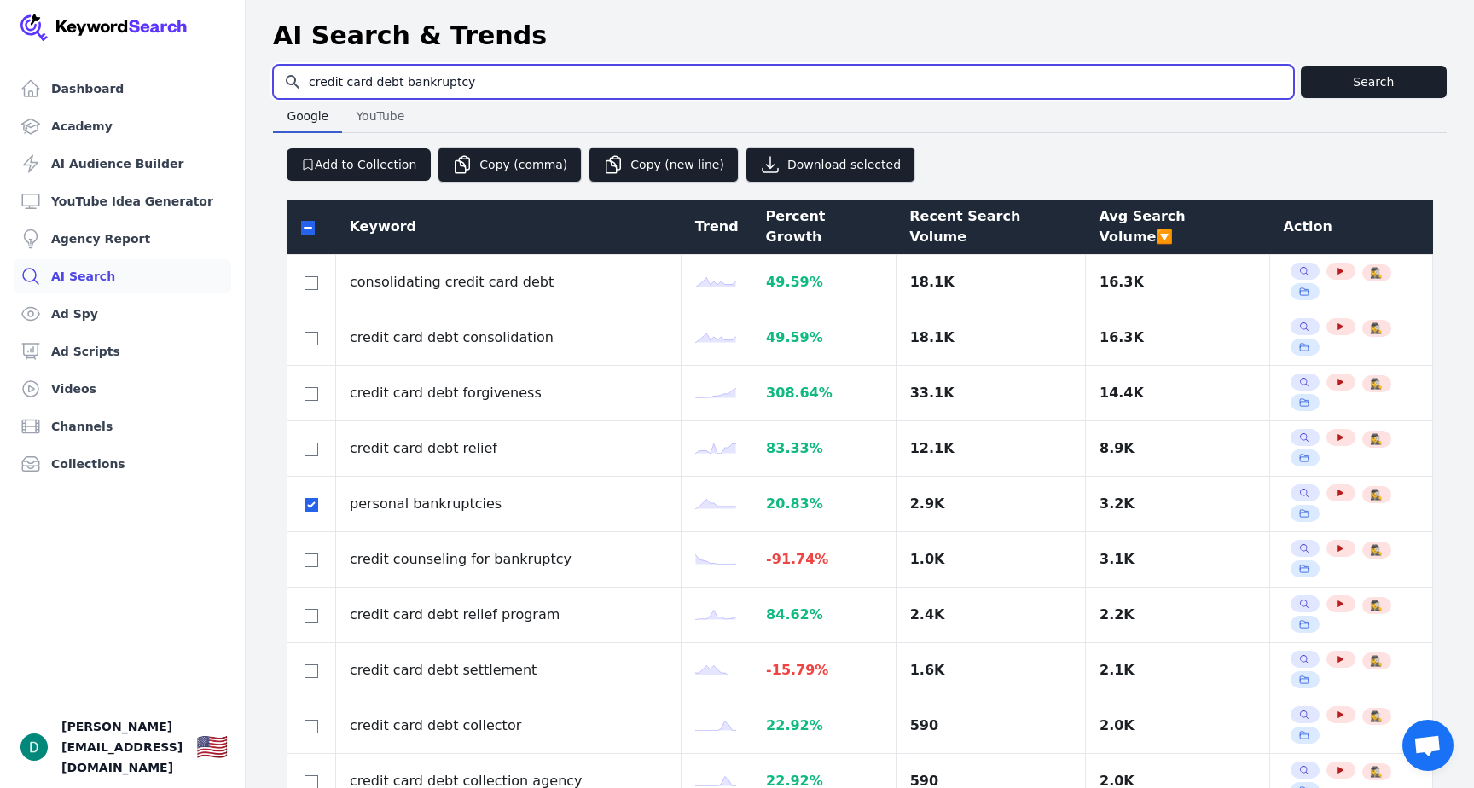
click at [565, 84] on input "credit card debt bankruptcy" at bounding box center [783, 82] width 1019 height 32
paste input "Interest piling up on credit cards"
click at [452, 88] on input "Interest piling up on credit cards" at bounding box center [783, 82] width 1019 height 32
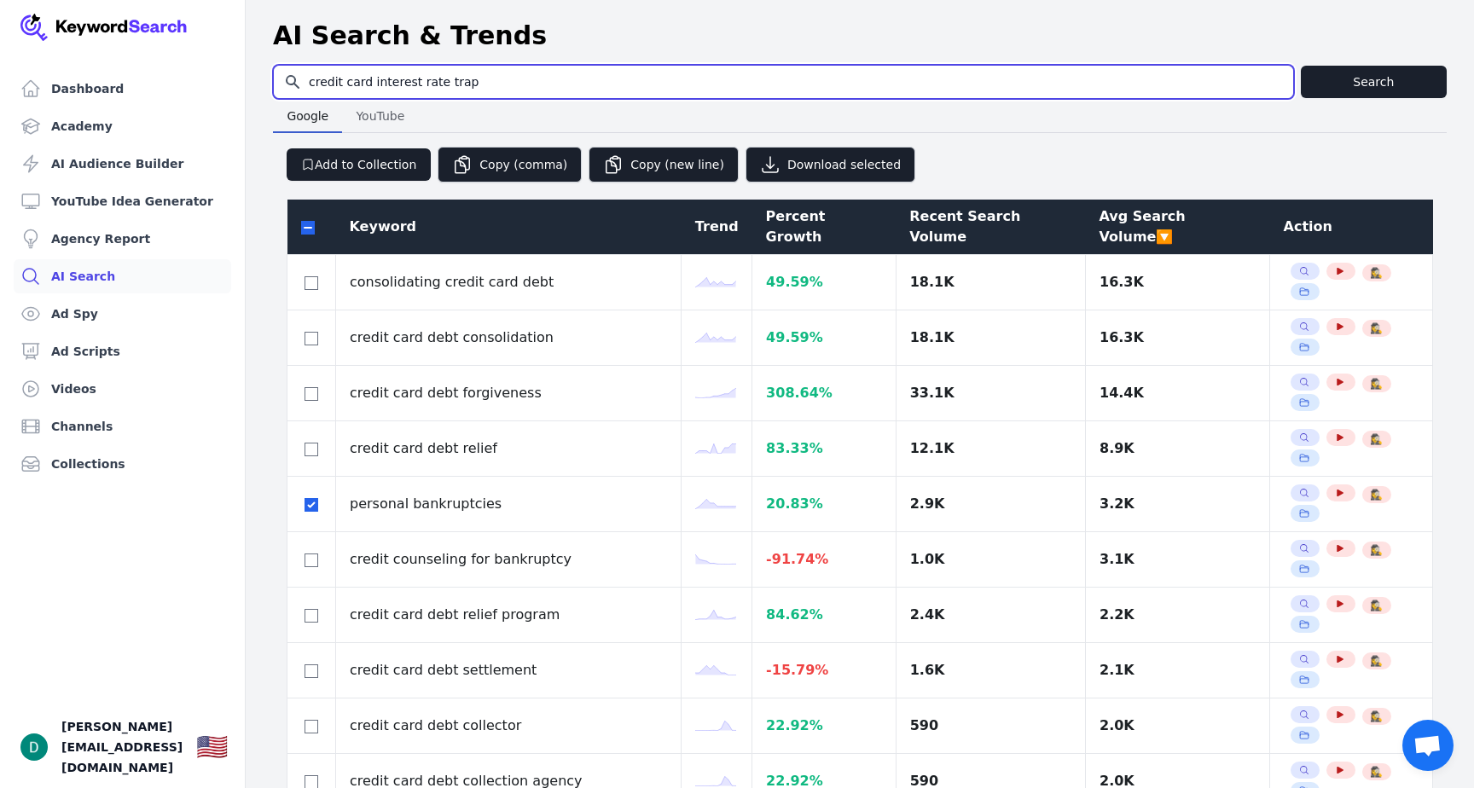
type input "credit card interest rate trap"
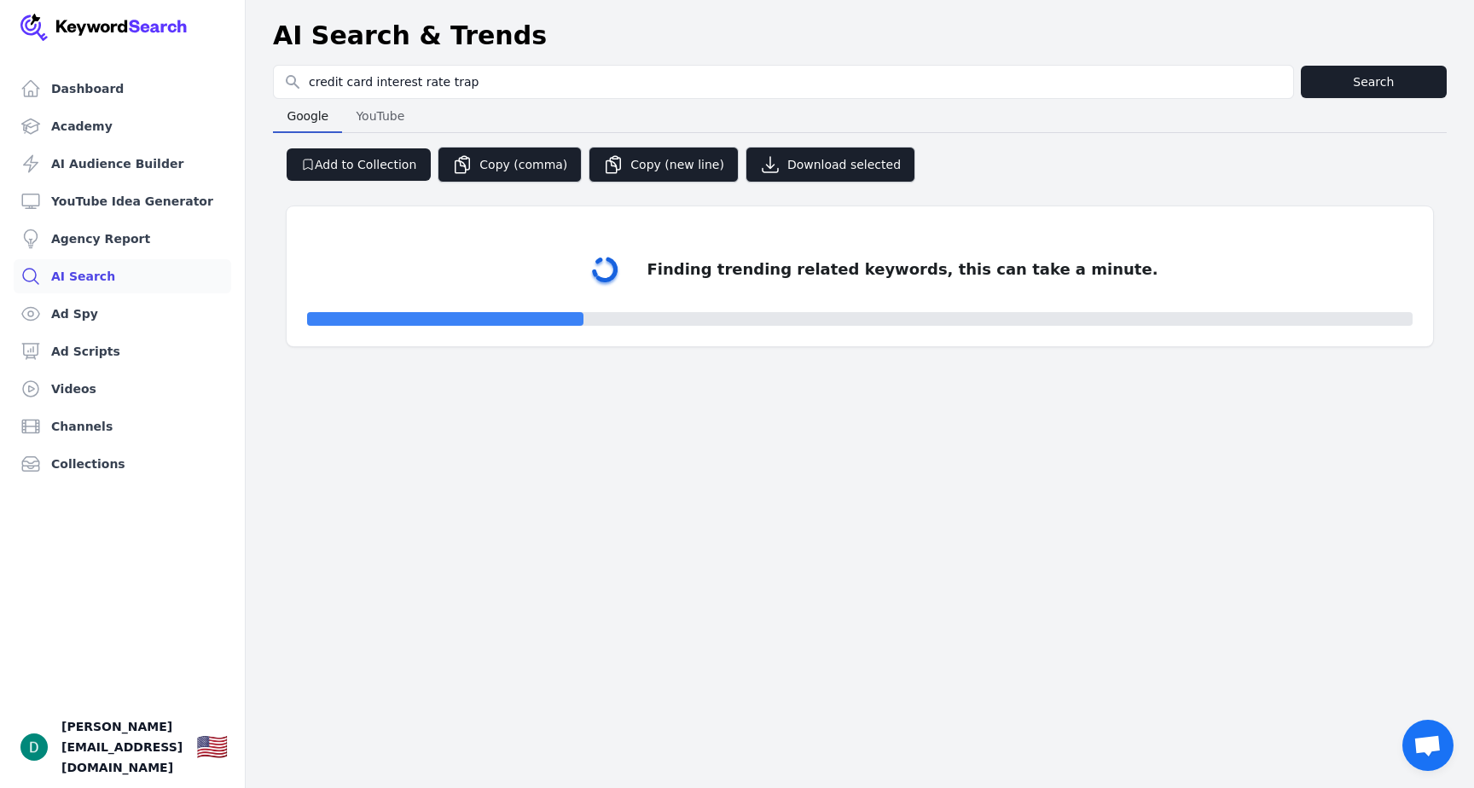
select select "50"
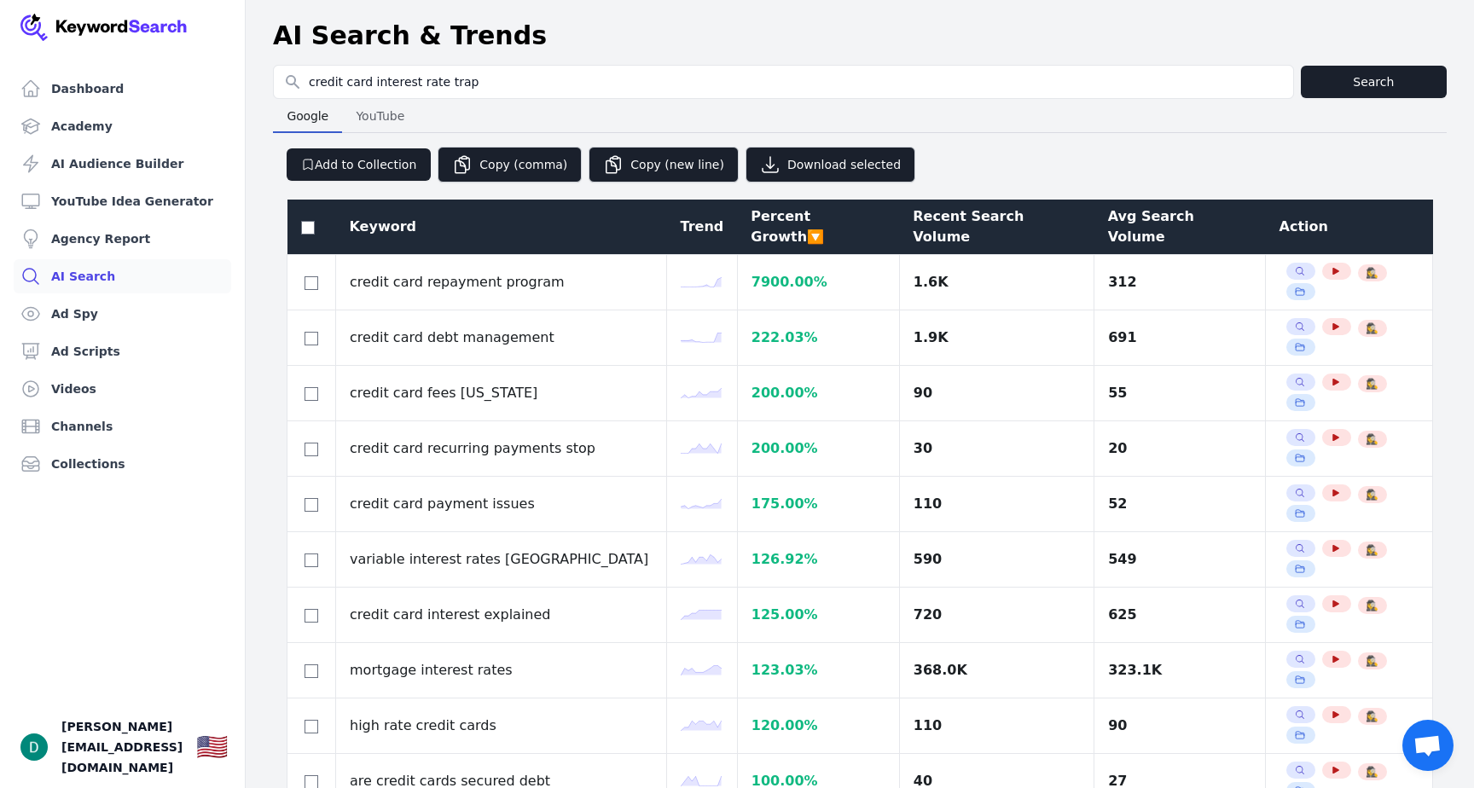
click at [1173, 223] on div "Avg Search Volume" at bounding box center [1180, 226] width 144 height 41
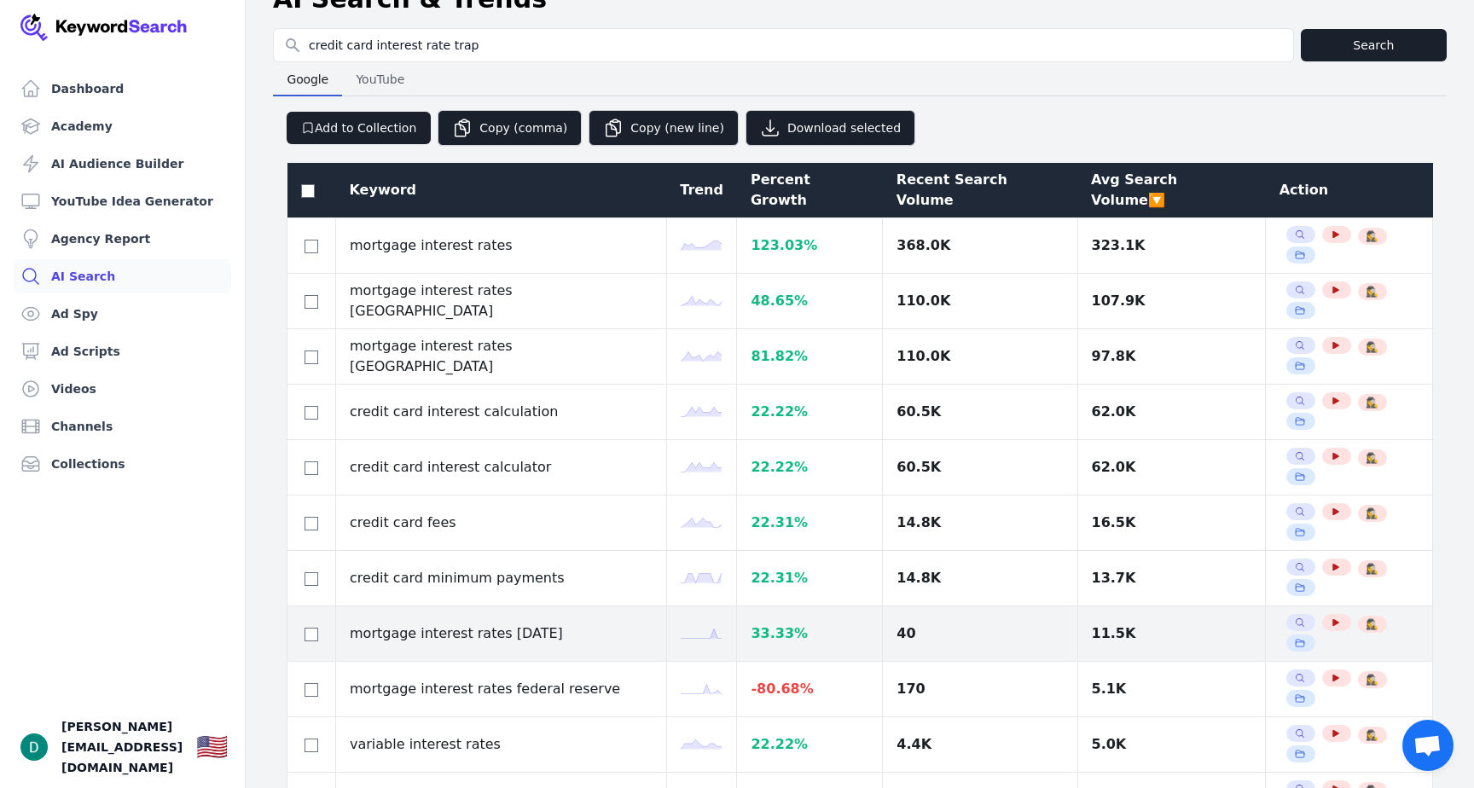
scroll to position [38, 0]
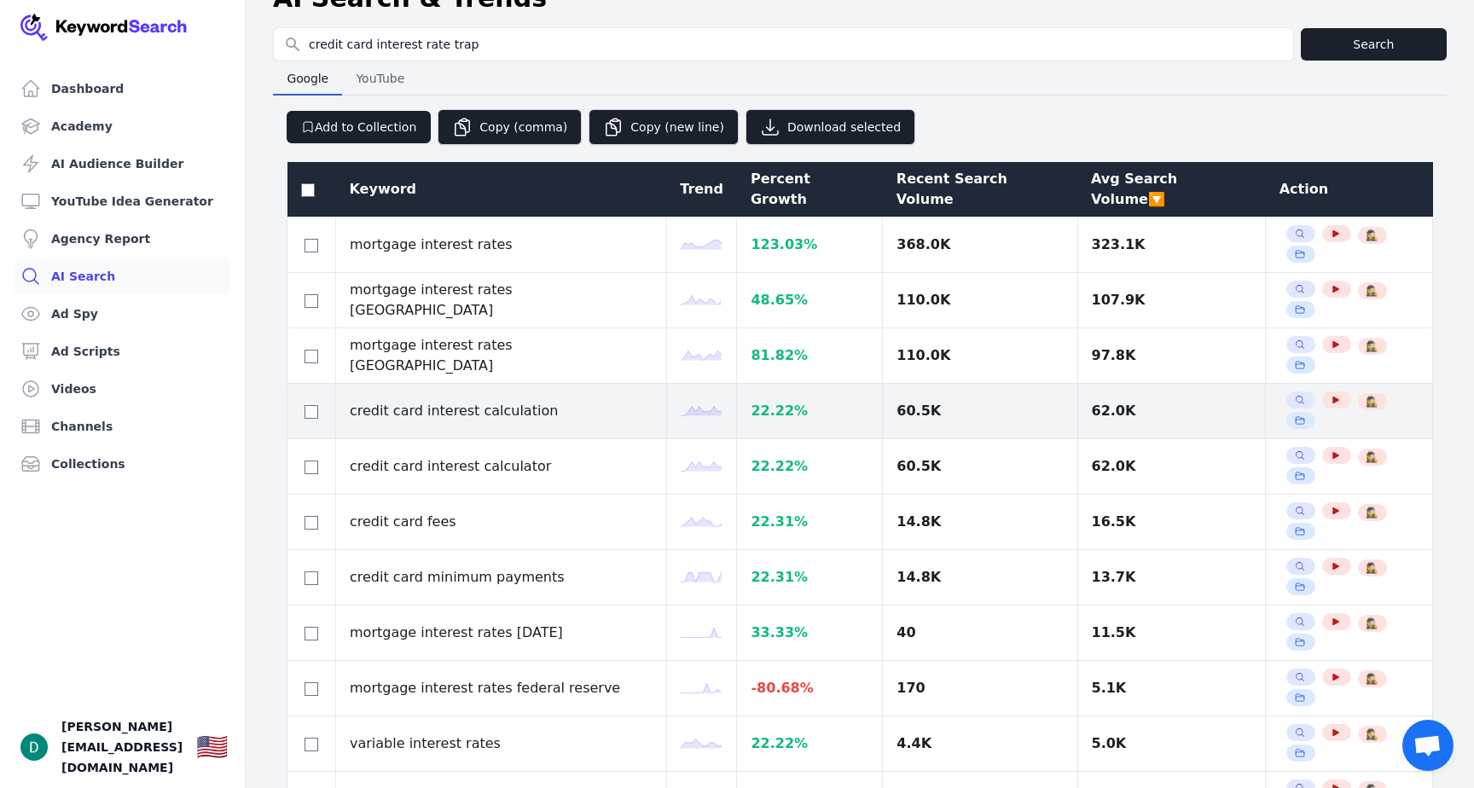
click at [302, 401] on div at bounding box center [311, 411] width 20 height 20
click at [305, 405] on input "checkbox" at bounding box center [311, 412] width 14 height 14
checkbox input "true"
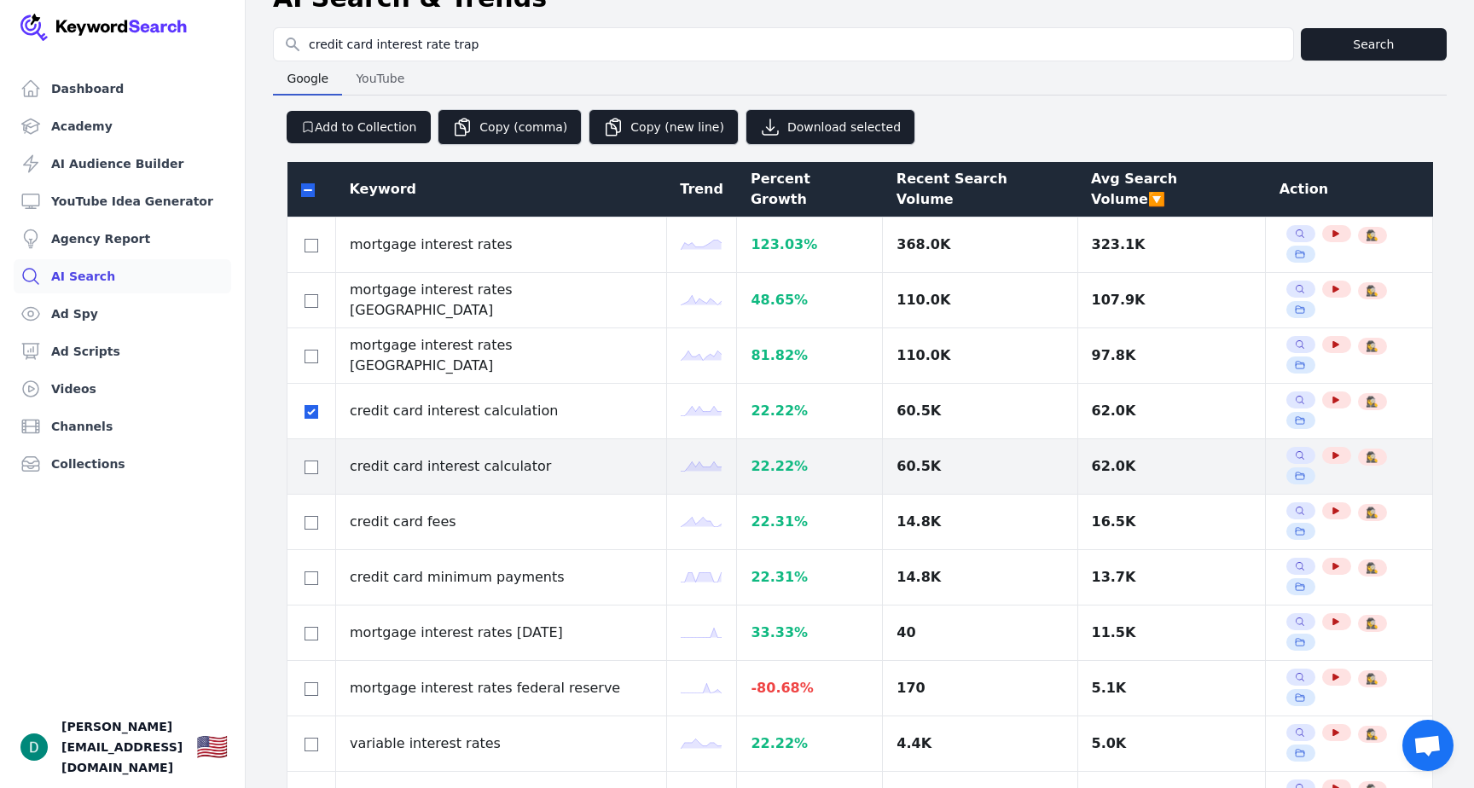
click at [305, 439] on td at bounding box center [311, 466] width 49 height 55
click at [305, 460] on input "checkbox" at bounding box center [311, 467] width 14 height 14
checkbox input "true"
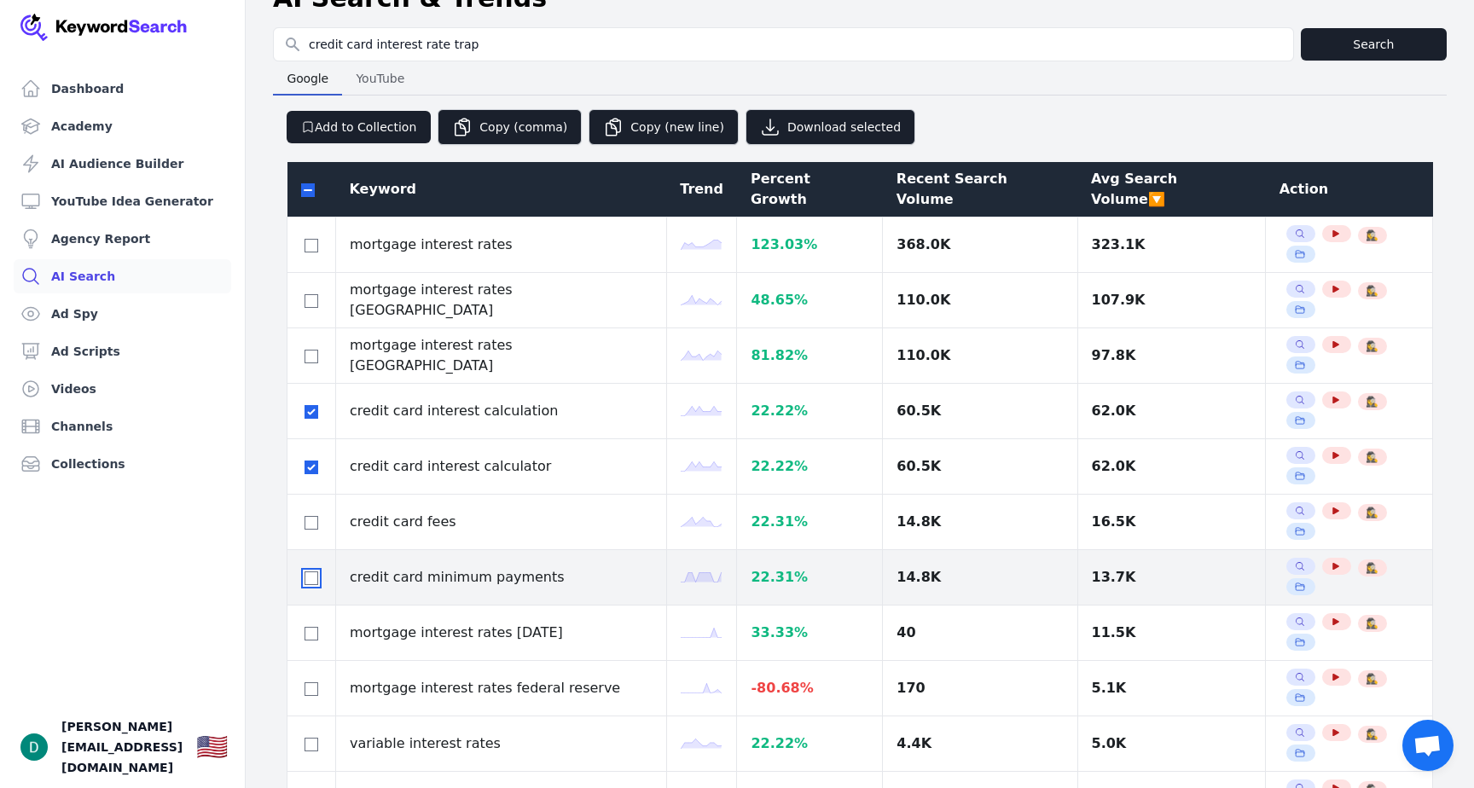
click at [316, 571] on input "checkbox" at bounding box center [311, 578] width 14 height 14
checkbox input "true"
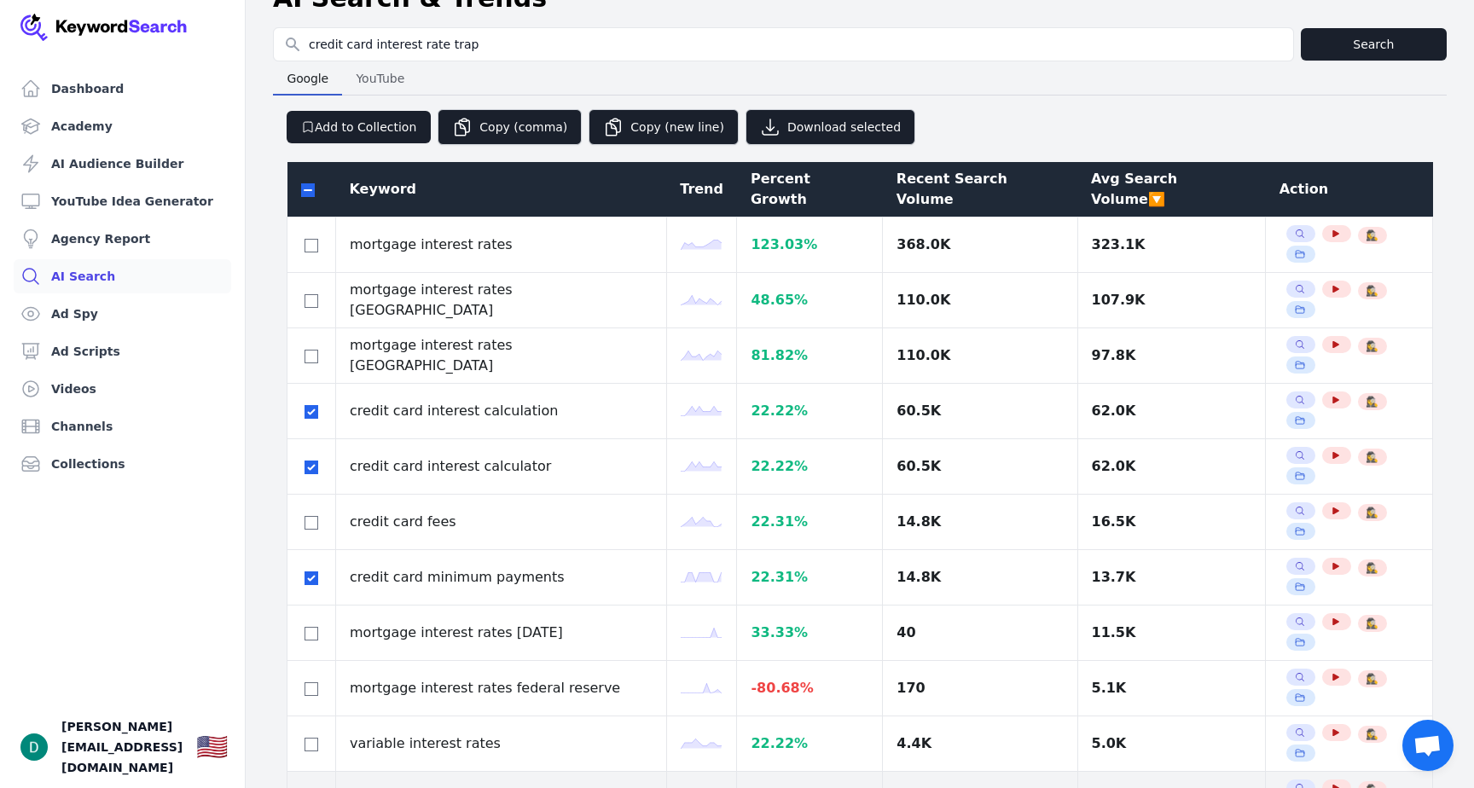
click at [305, 787] on input "checkbox" at bounding box center [311, 800] width 14 height 14
checkbox input "true"
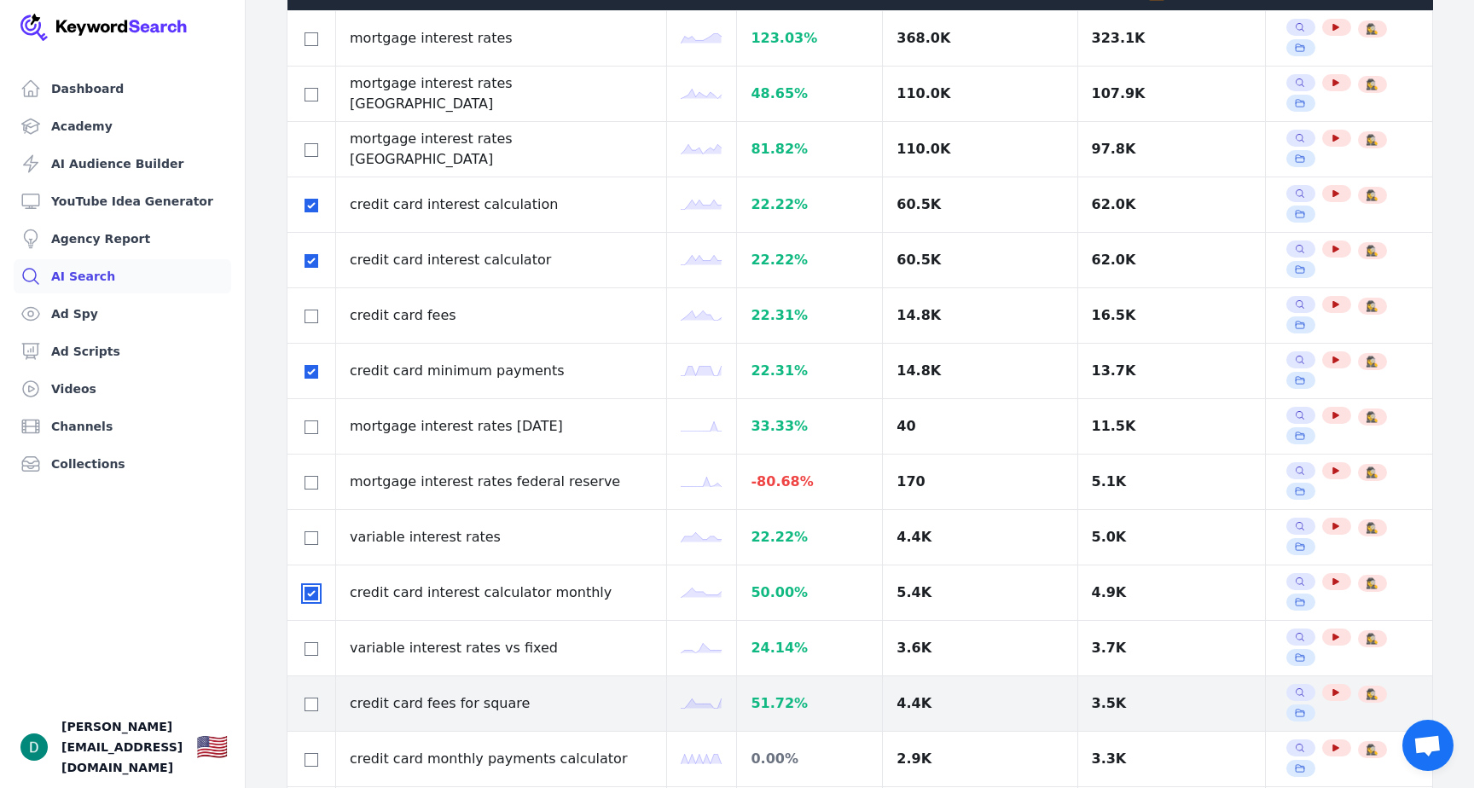
scroll to position [261, 0]
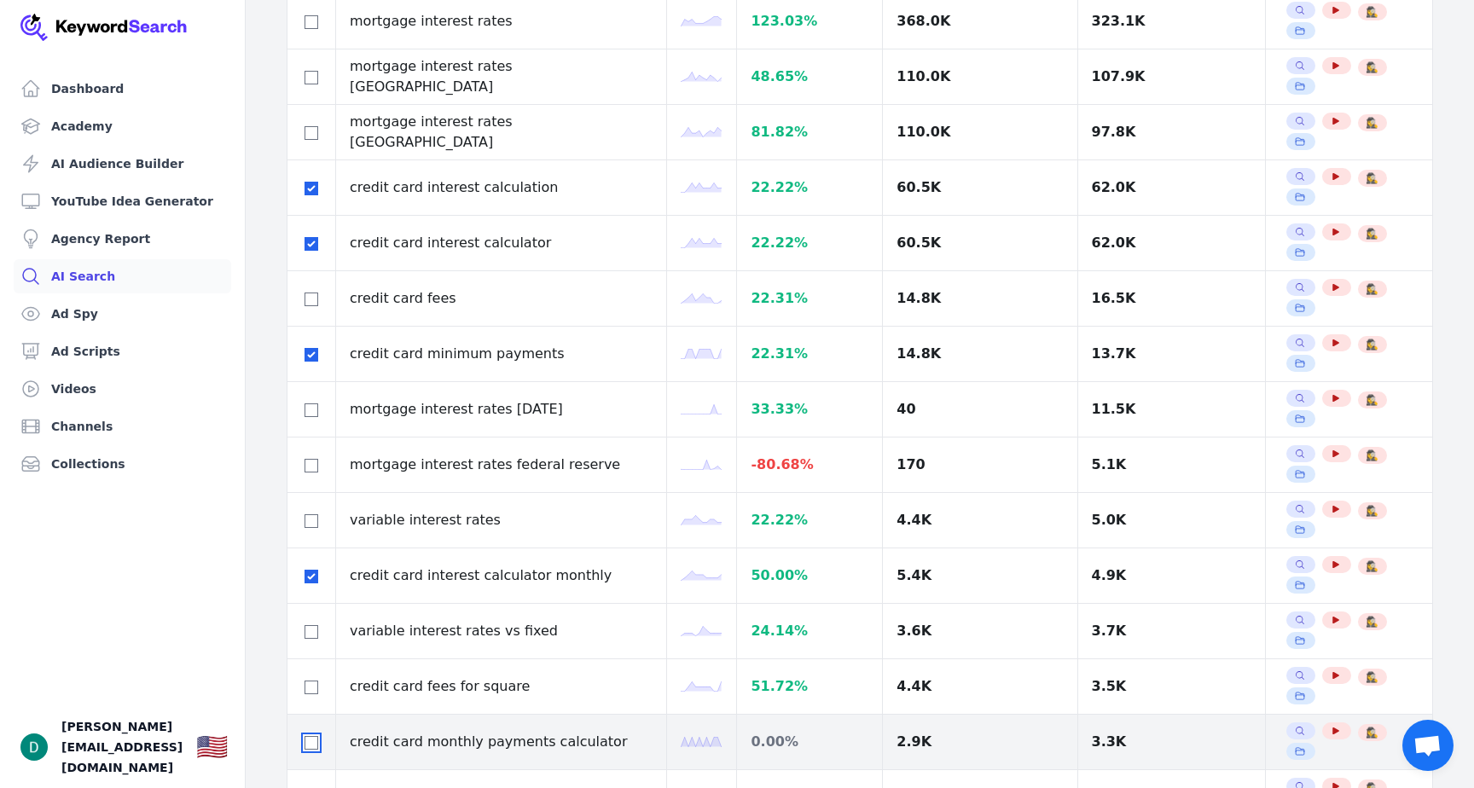
click at [308, 736] on input "checkbox" at bounding box center [311, 743] width 14 height 14
checkbox input "true"
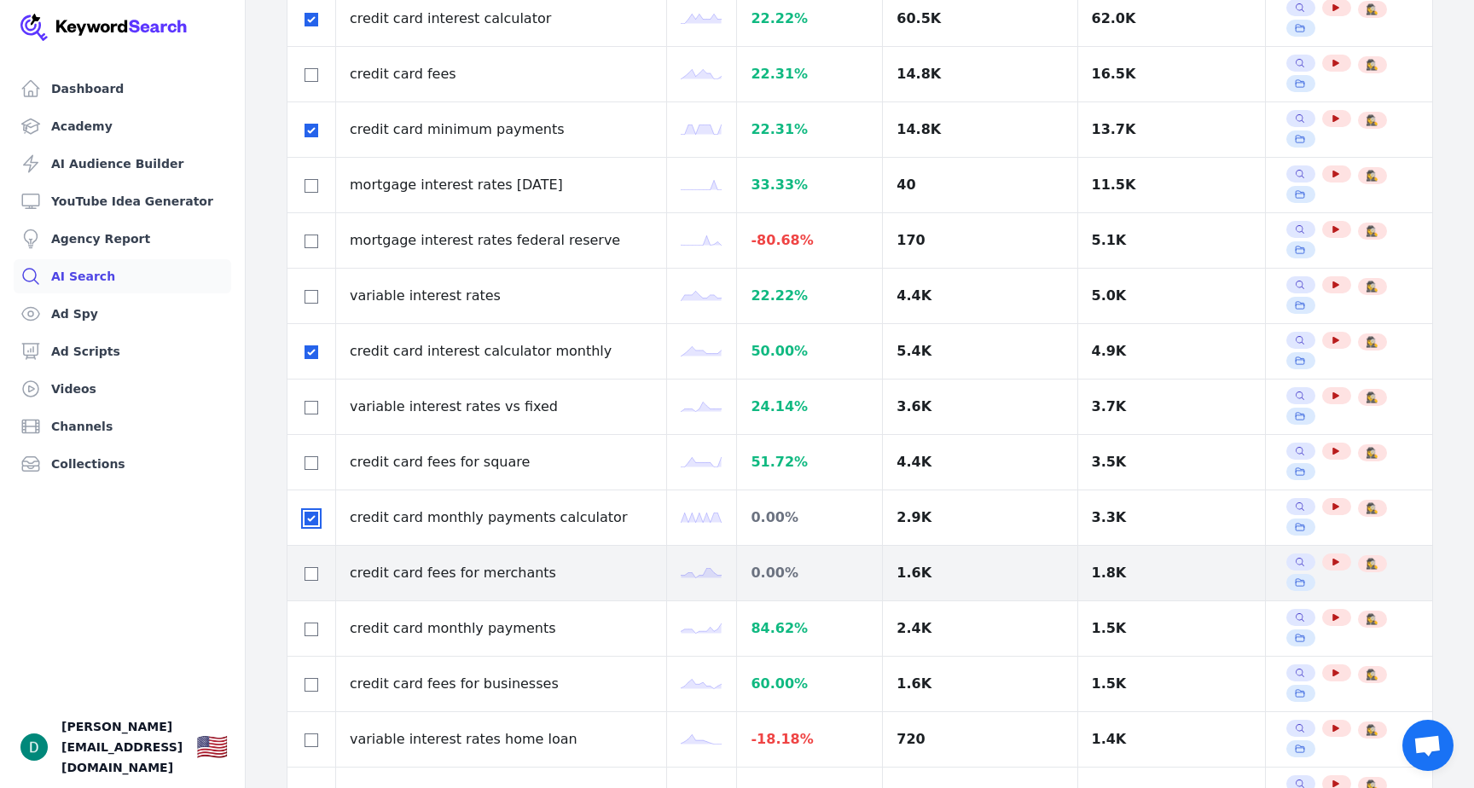
scroll to position [486, 0]
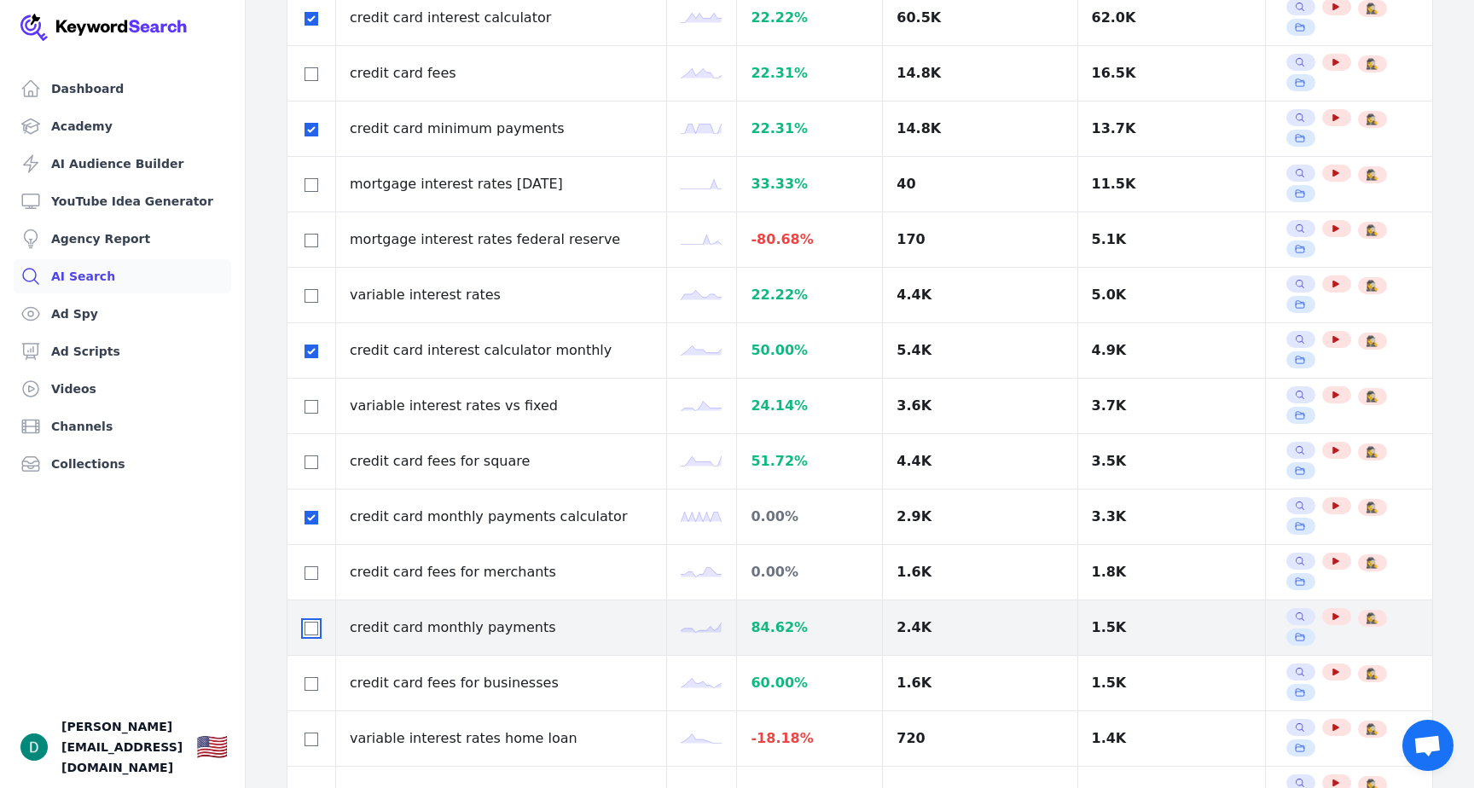
click at [311, 622] on input "checkbox" at bounding box center [311, 629] width 14 height 14
checkbox input "true"
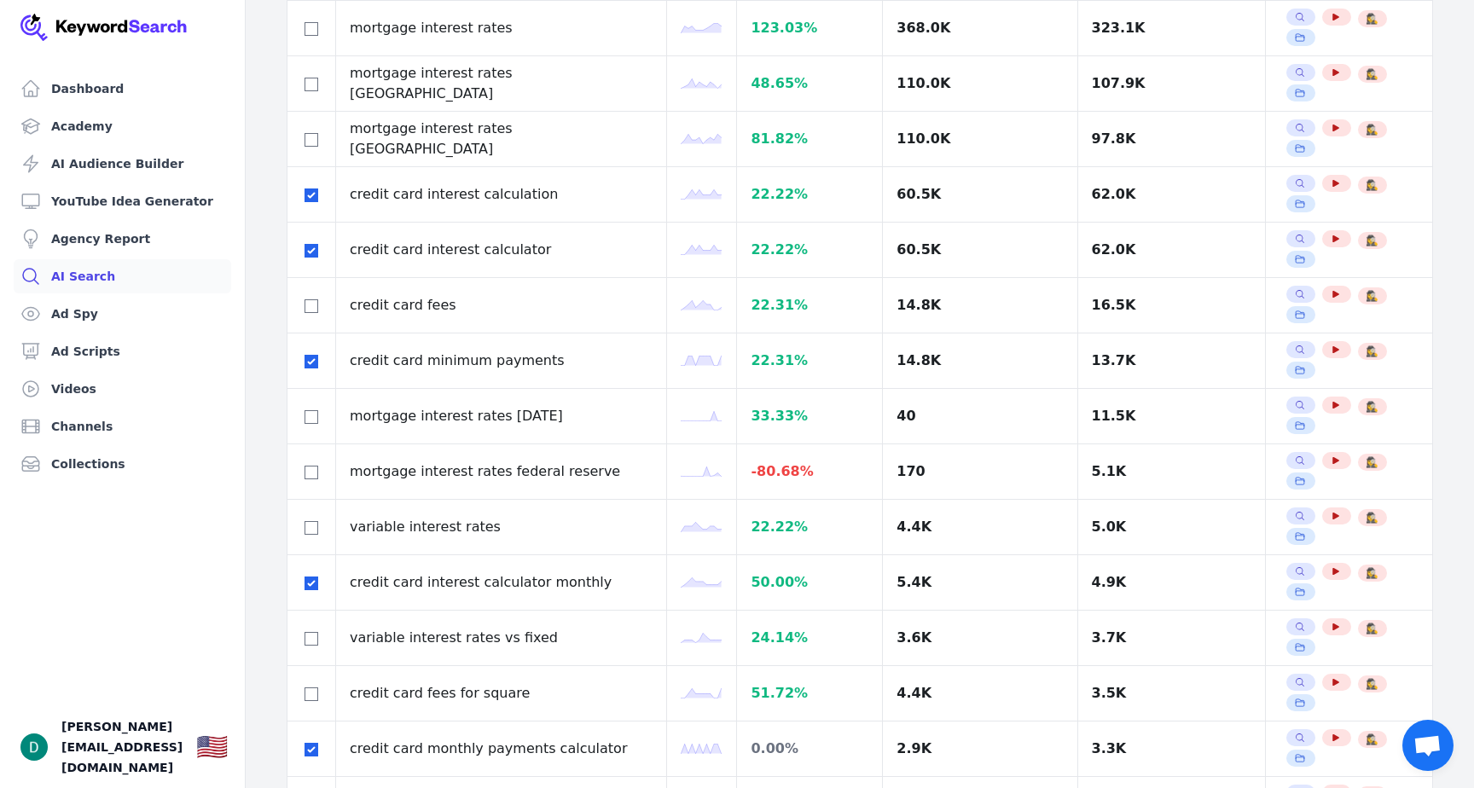
scroll to position [0, 0]
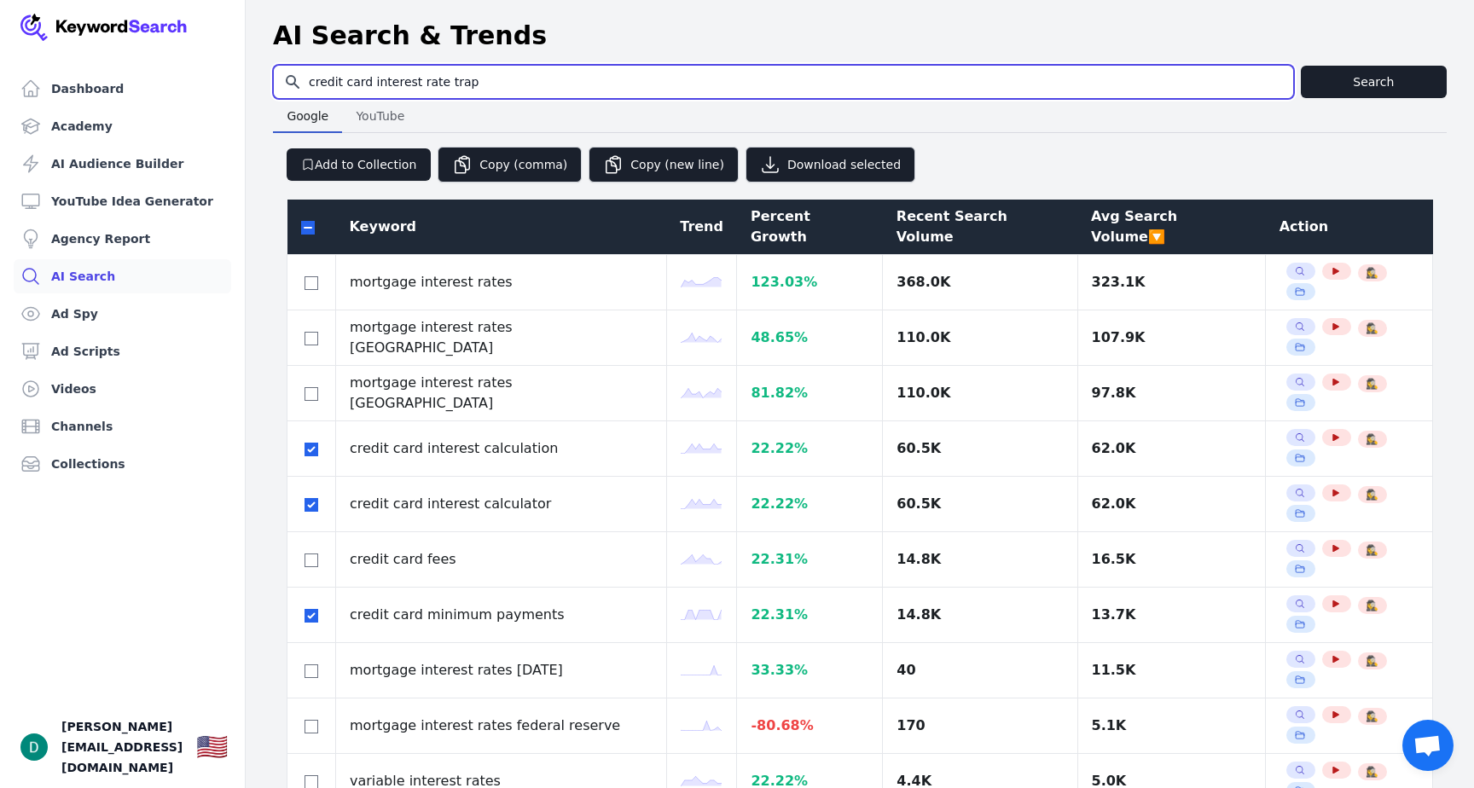
click at [425, 73] on input "credit card interest rate trap" at bounding box center [783, 82] width 1019 height 32
type input "minimum payment debt trap"
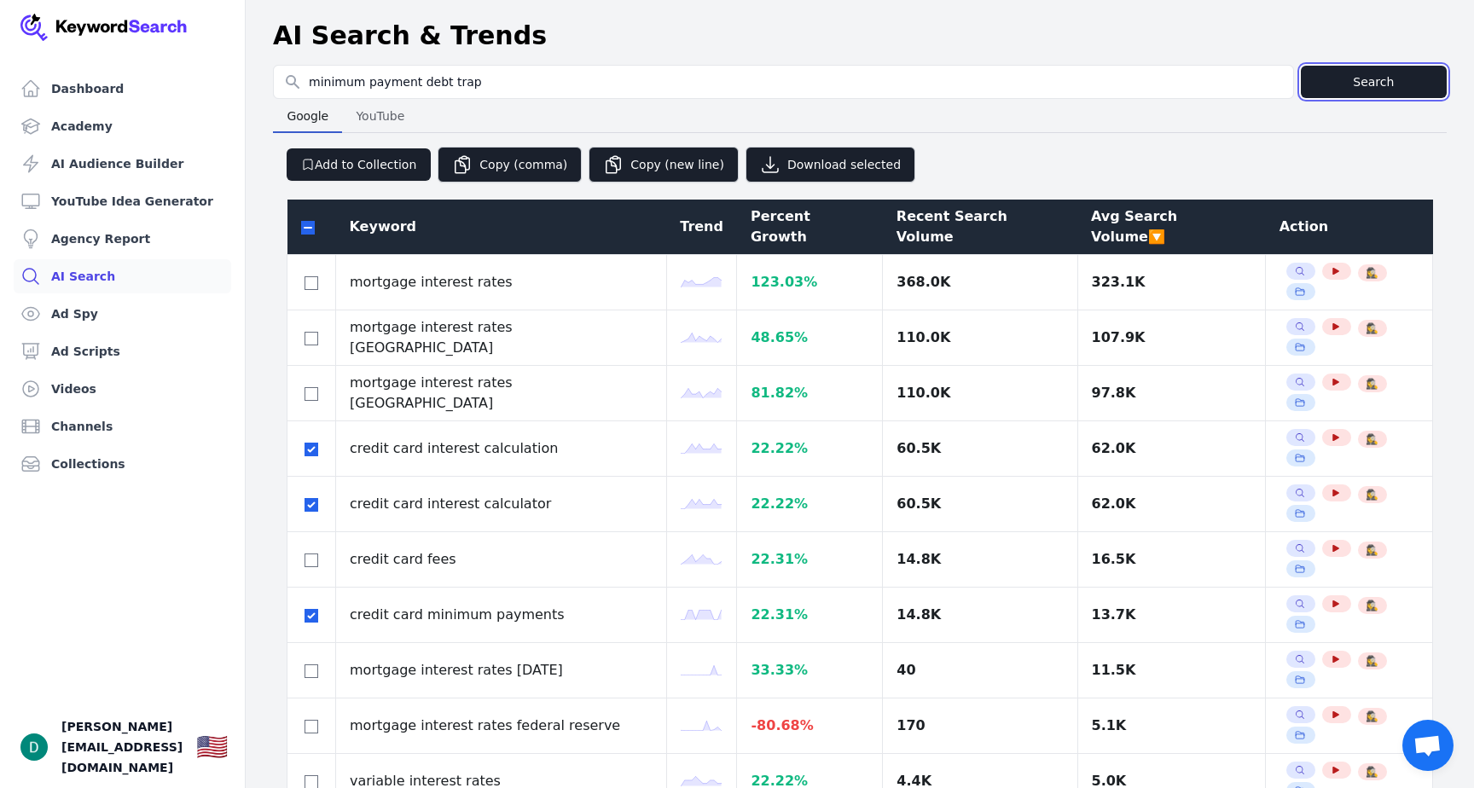
click at [1322, 84] on button "Search" at bounding box center [1373, 82] width 146 height 32
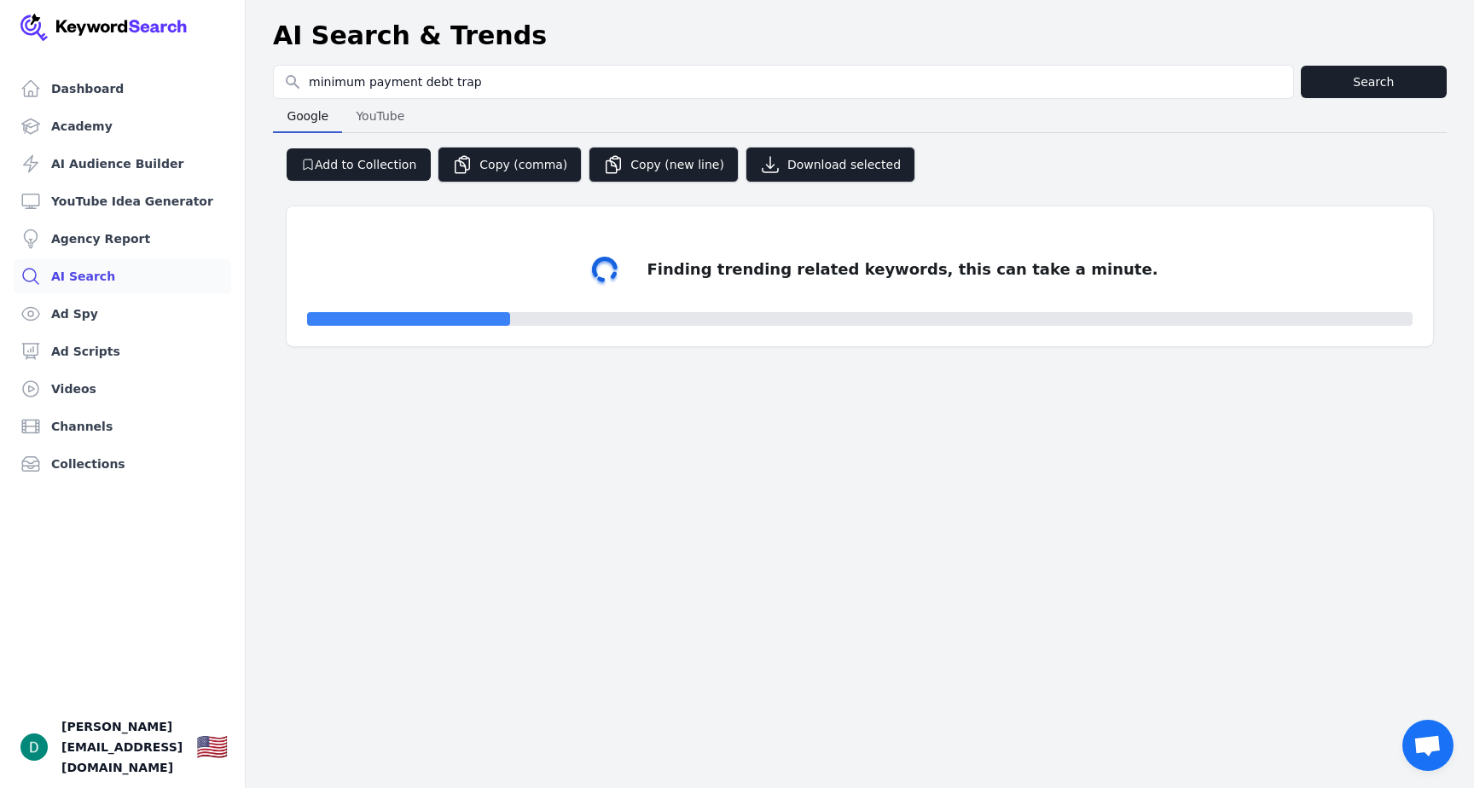
select select "50"
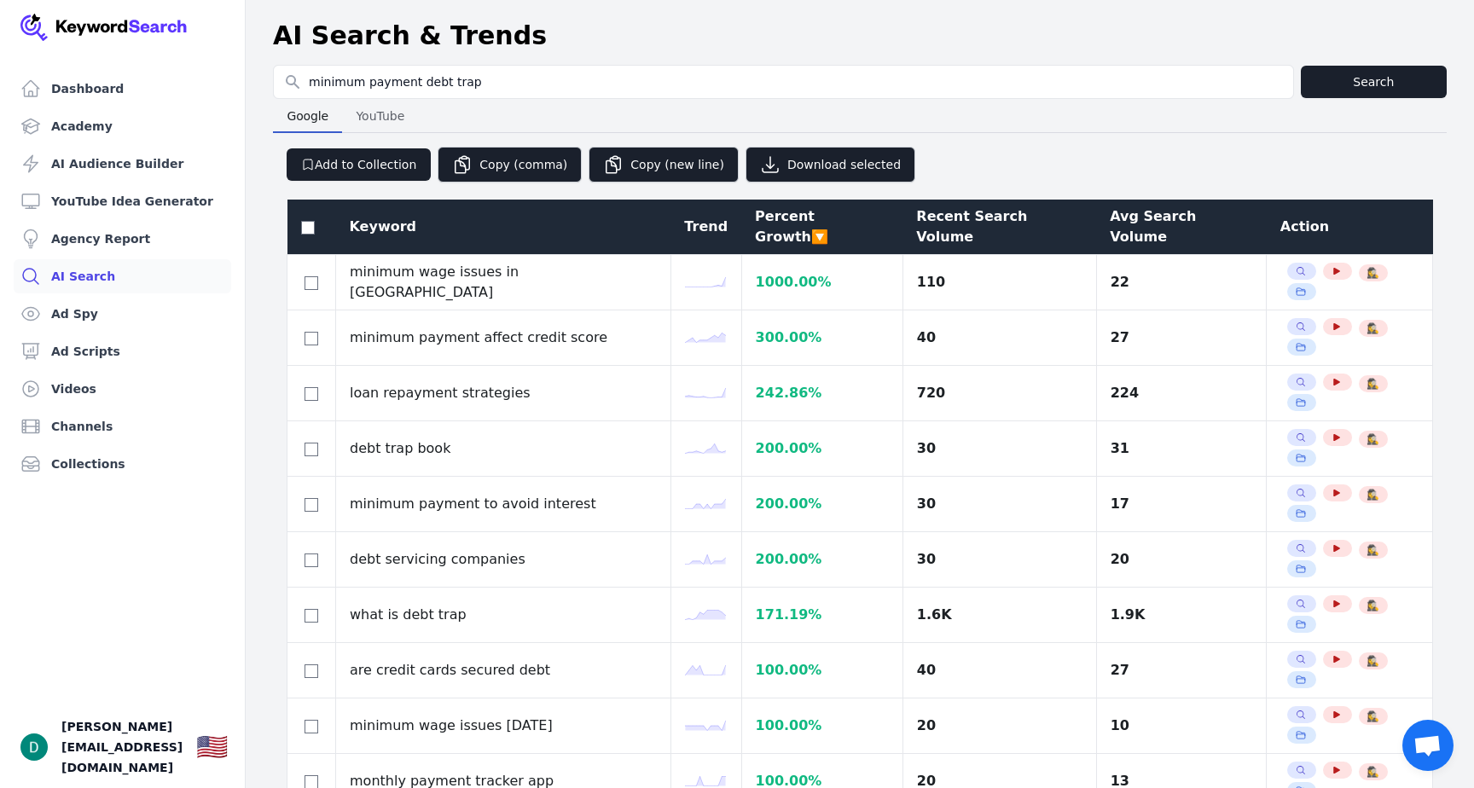
click at [1130, 222] on div "Avg Search Volume" at bounding box center [1180, 226] width 143 height 41
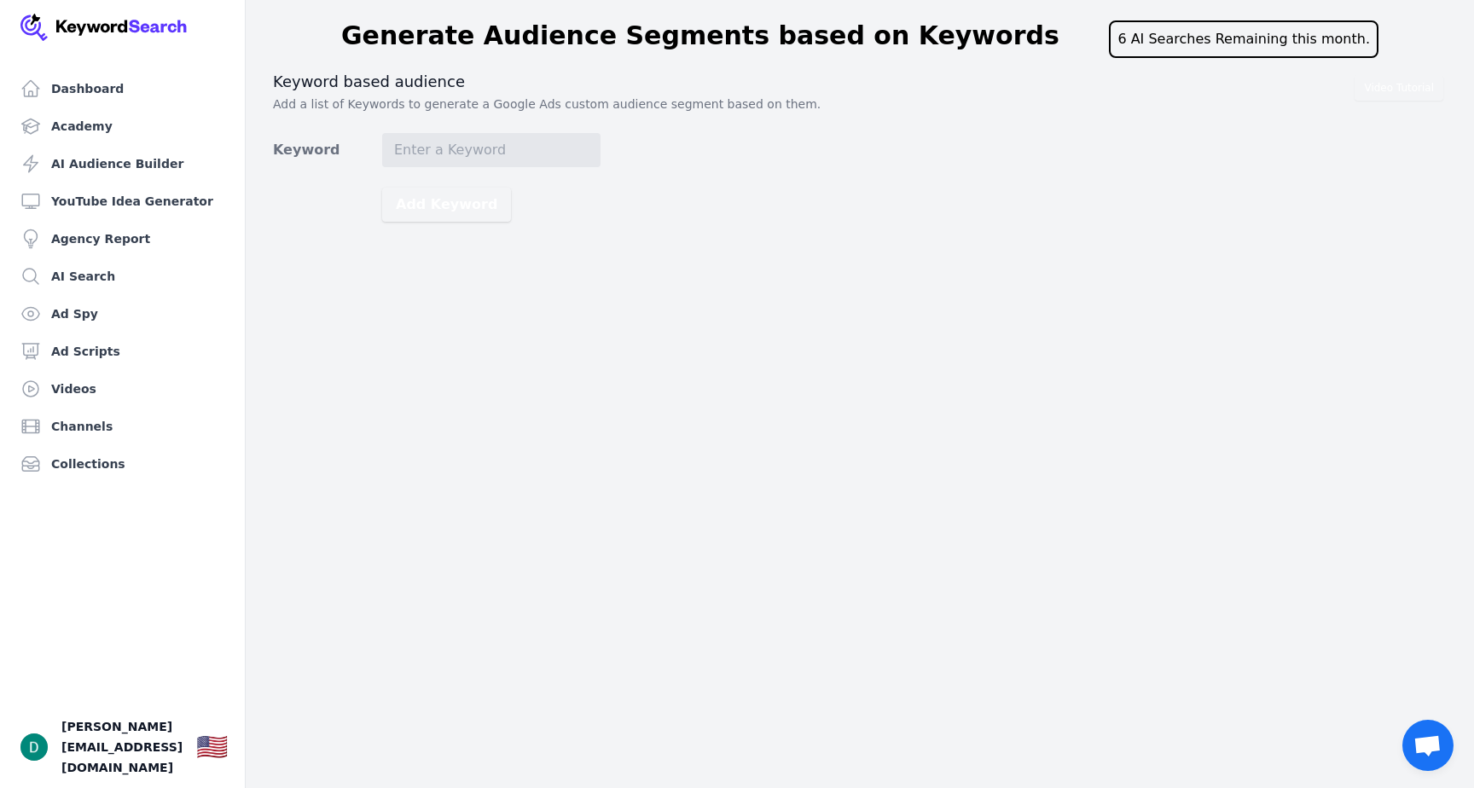
click at [750, 163] on div "Video Tutorial Keyword based audience Add a list of Keywords to generate a Goog…" at bounding box center [859, 147] width 1173 height 150
click at [488, 134] on input "Keyword" at bounding box center [491, 150] width 218 height 34
type input "minimum payment credit cards"
click at [382, 188] on button "Add Keyword" at bounding box center [446, 205] width 129 height 34
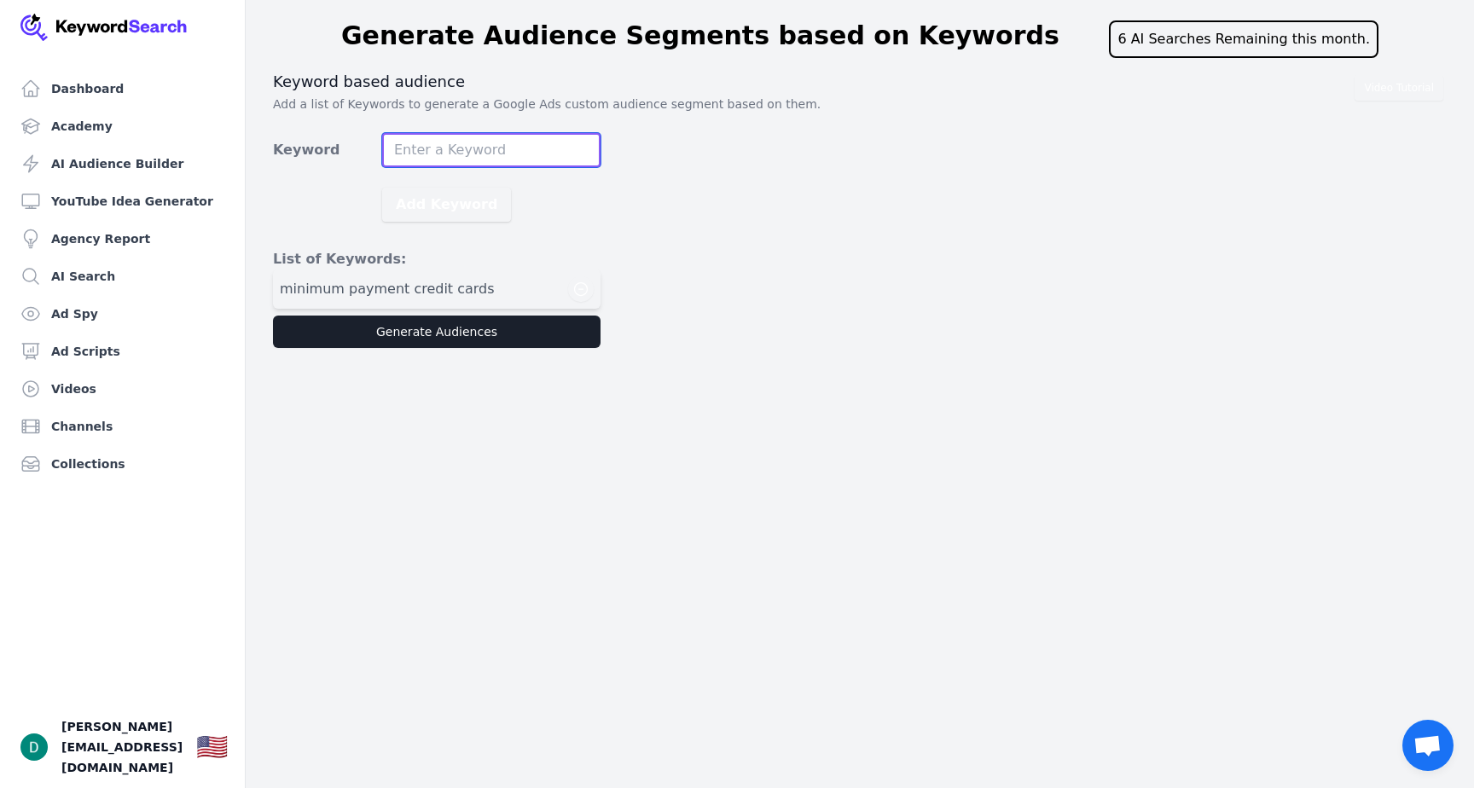
click at [488, 140] on input "Keyword" at bounding box center [491, 150] width 218 height 34
type input "m"
type input "d"
type input "credit card interest trap"
click at [382, 188] on button "Add Keyword" at bounding box center [446, 205] width 129 height 34
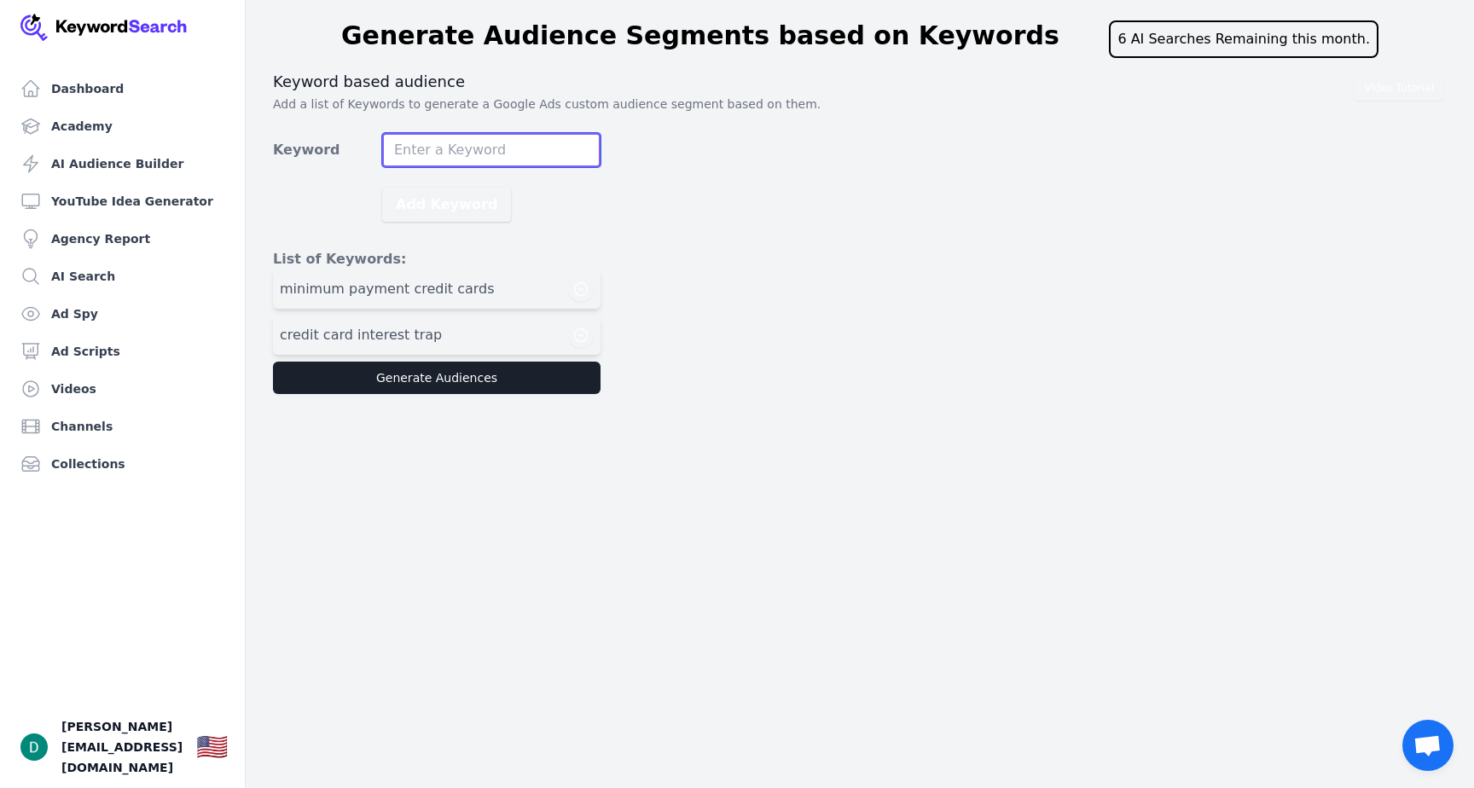
click at [496, 140] on input "Keyword" at bounding box center [491, 150] width 218 height 34
type input "mom in debt"
click at [382, 188] on button "Add Keyword" at bounding box center [446, 205] width 129 height 34
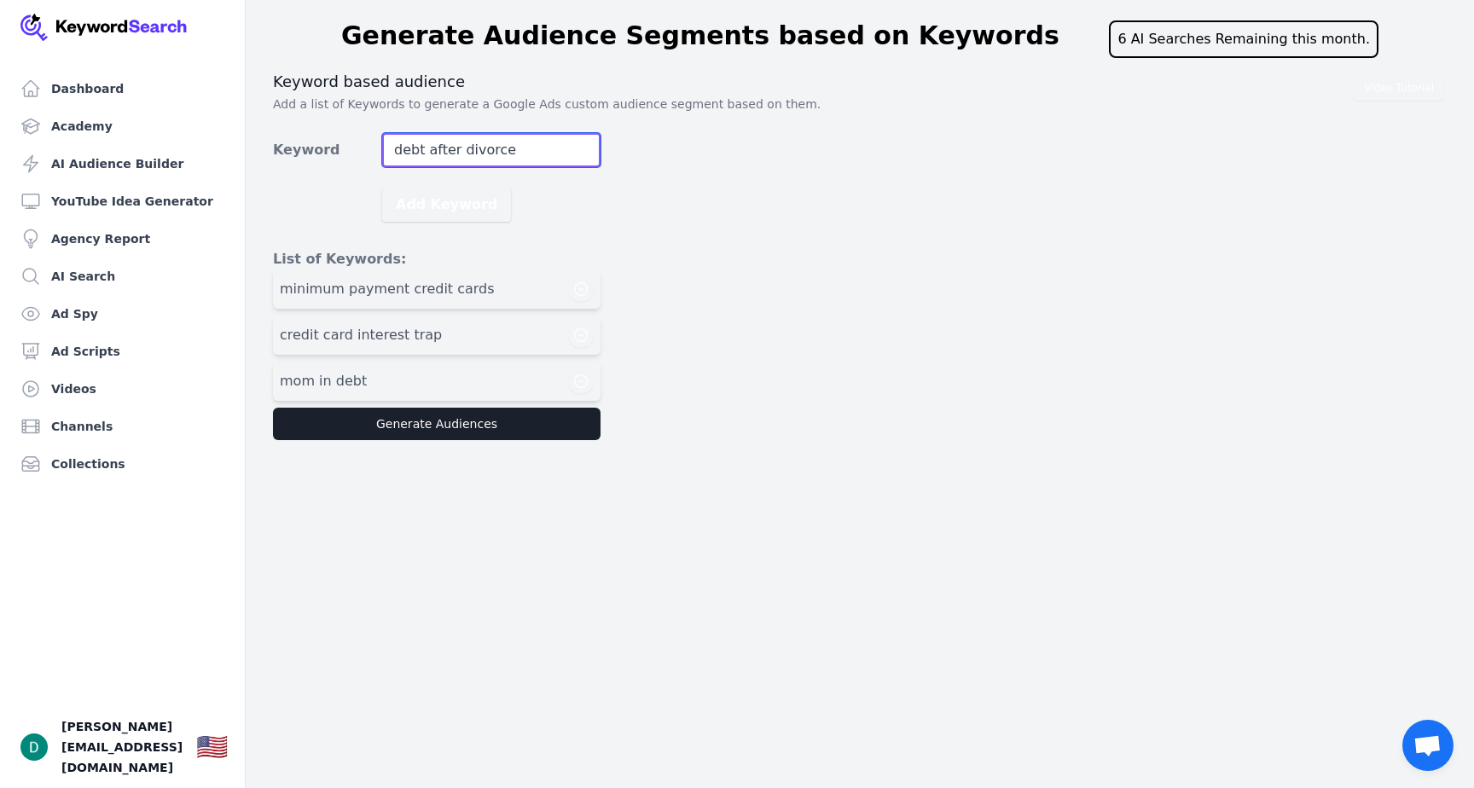
type input "debt after divorce"
click at [382, 188] on button "Add Keyword" at bounding box center [446, 205] width 129 height 34
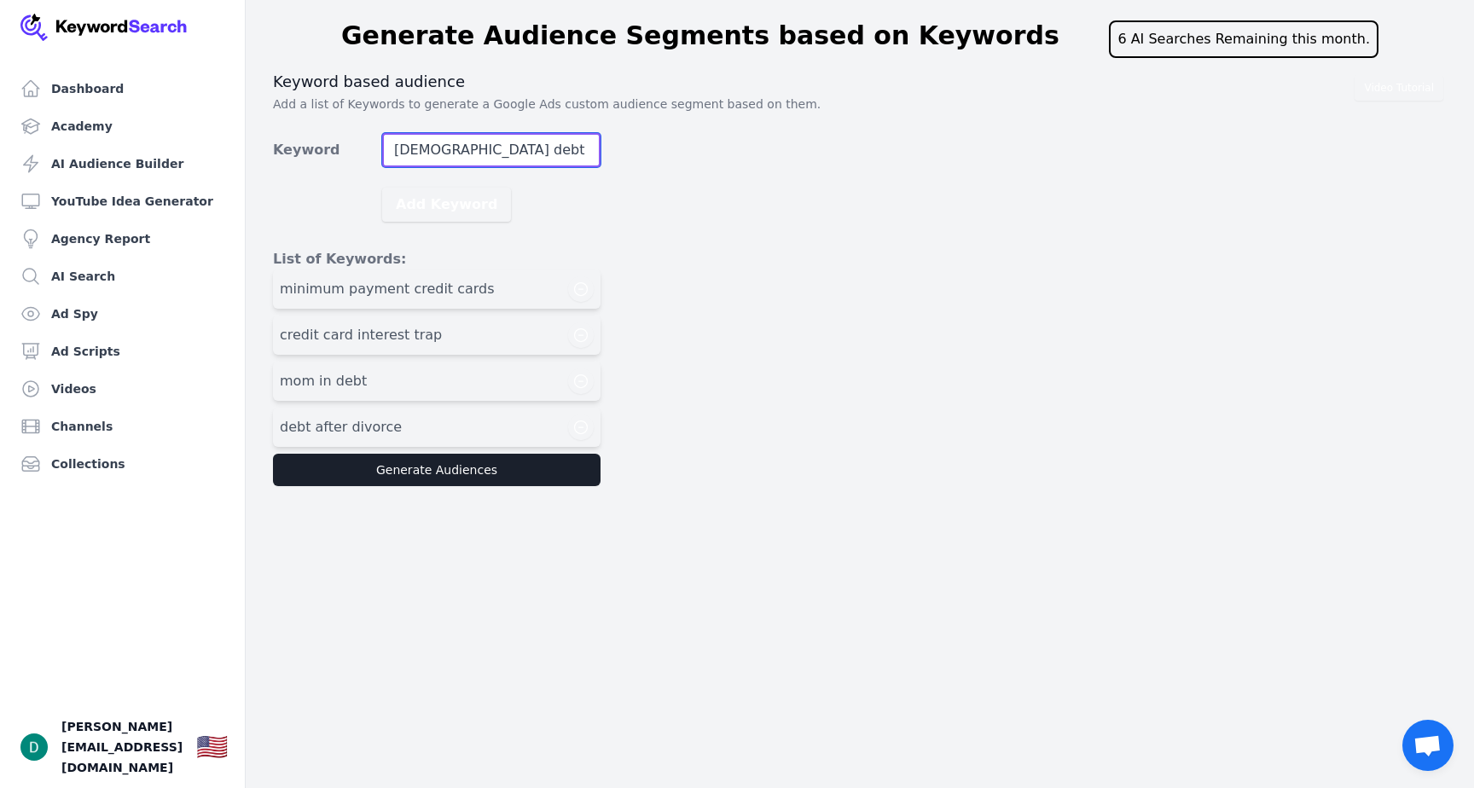
type input "christian debt help"
click at [382, 188] on button "Add Keyword" at bounding box center [446, 205] width 129 height 34
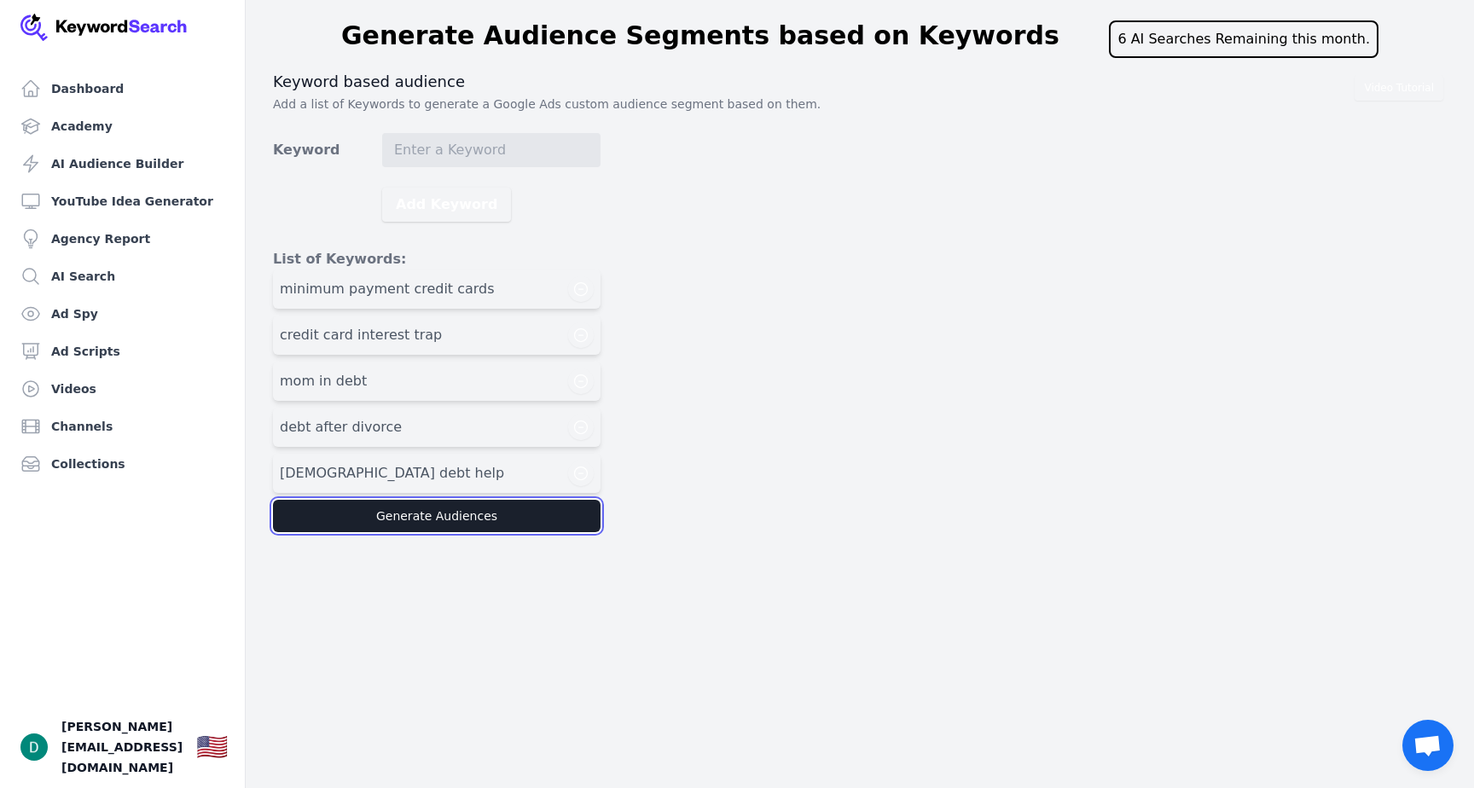
click at [541, 513] on button "Generate Audiences" at bounding box center [436, 516] width 327 height 32
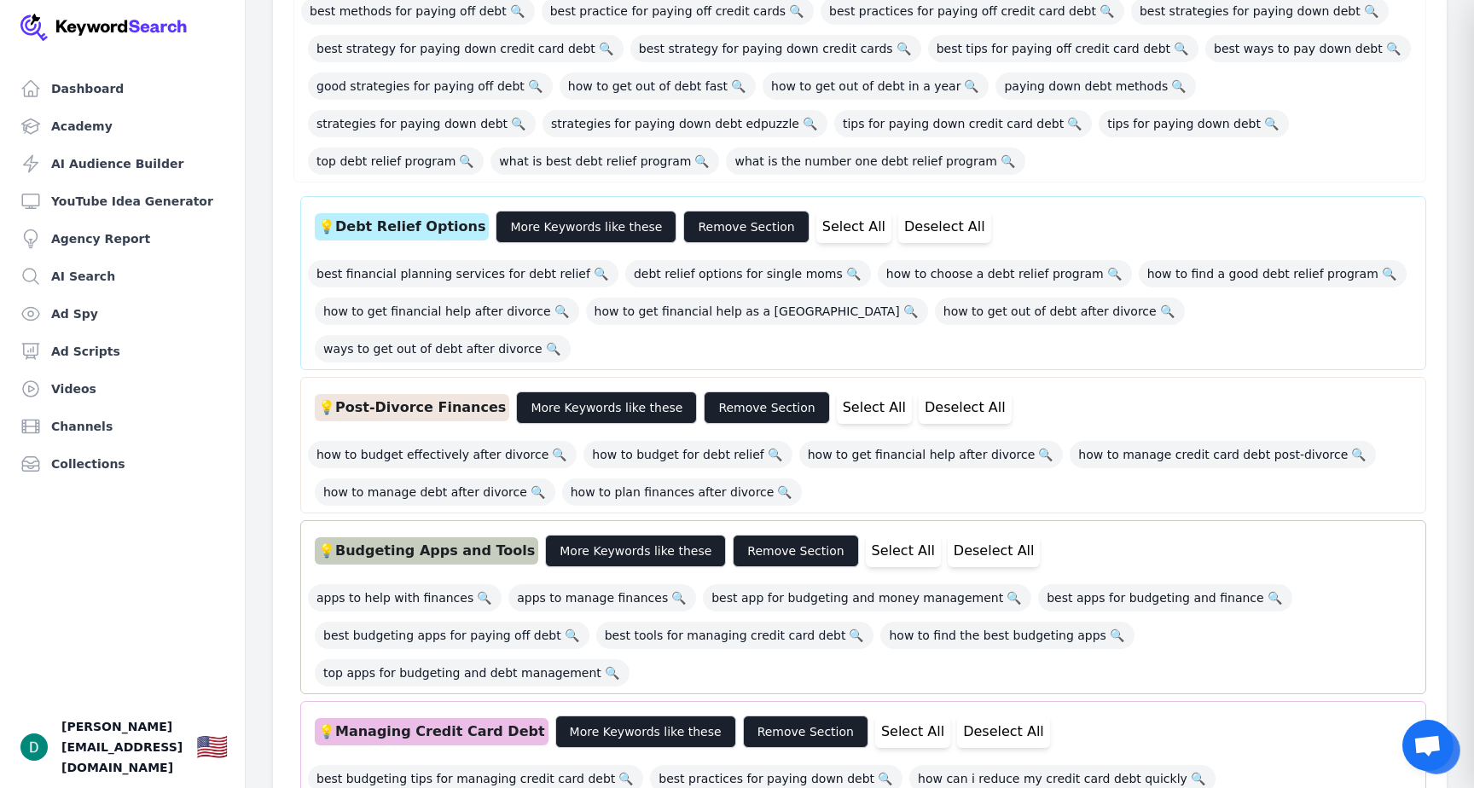
scroll to position [513, 0]
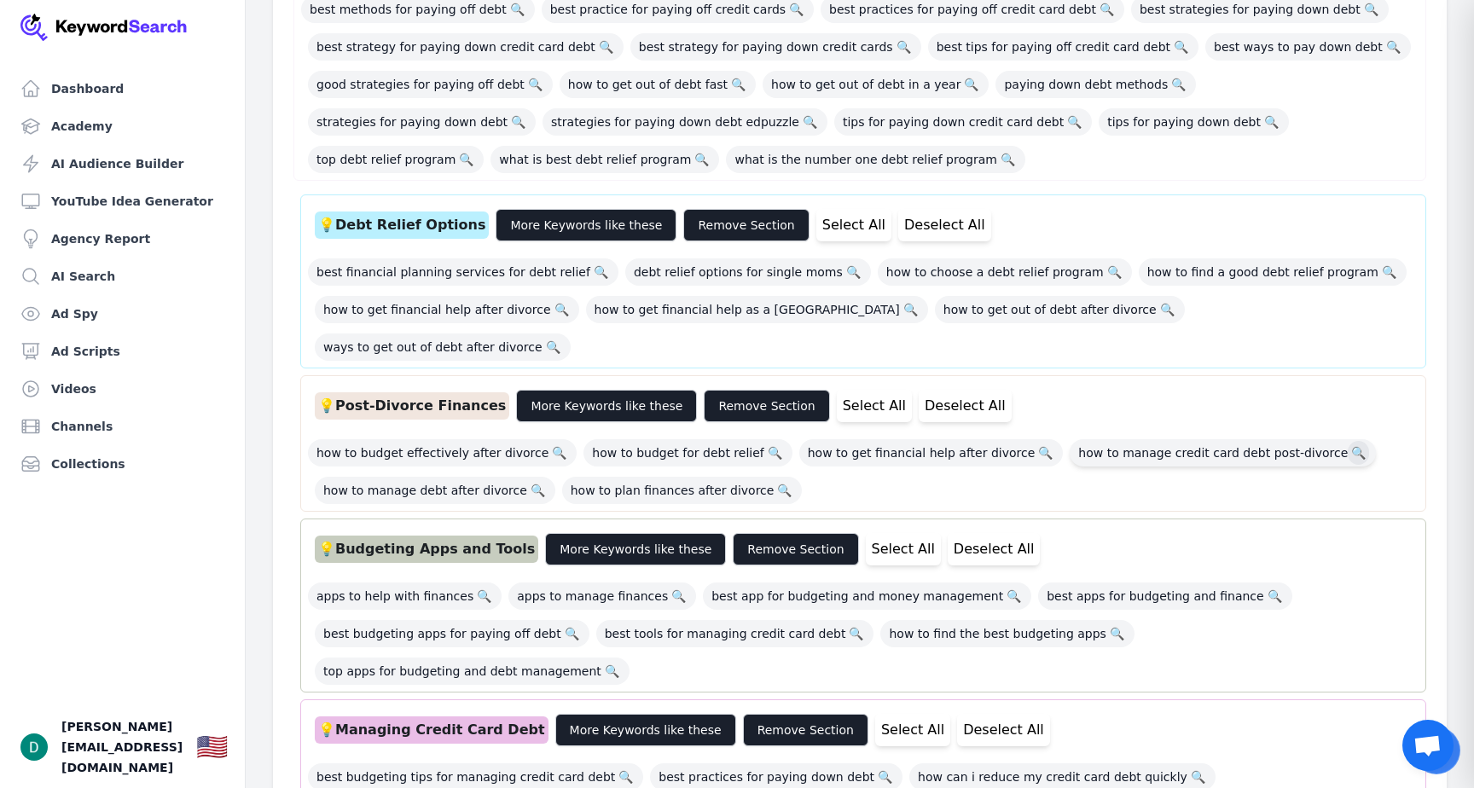
click at [1347, 441] on span "🔍" at bounding box center [1357, 453] width 21 height 24
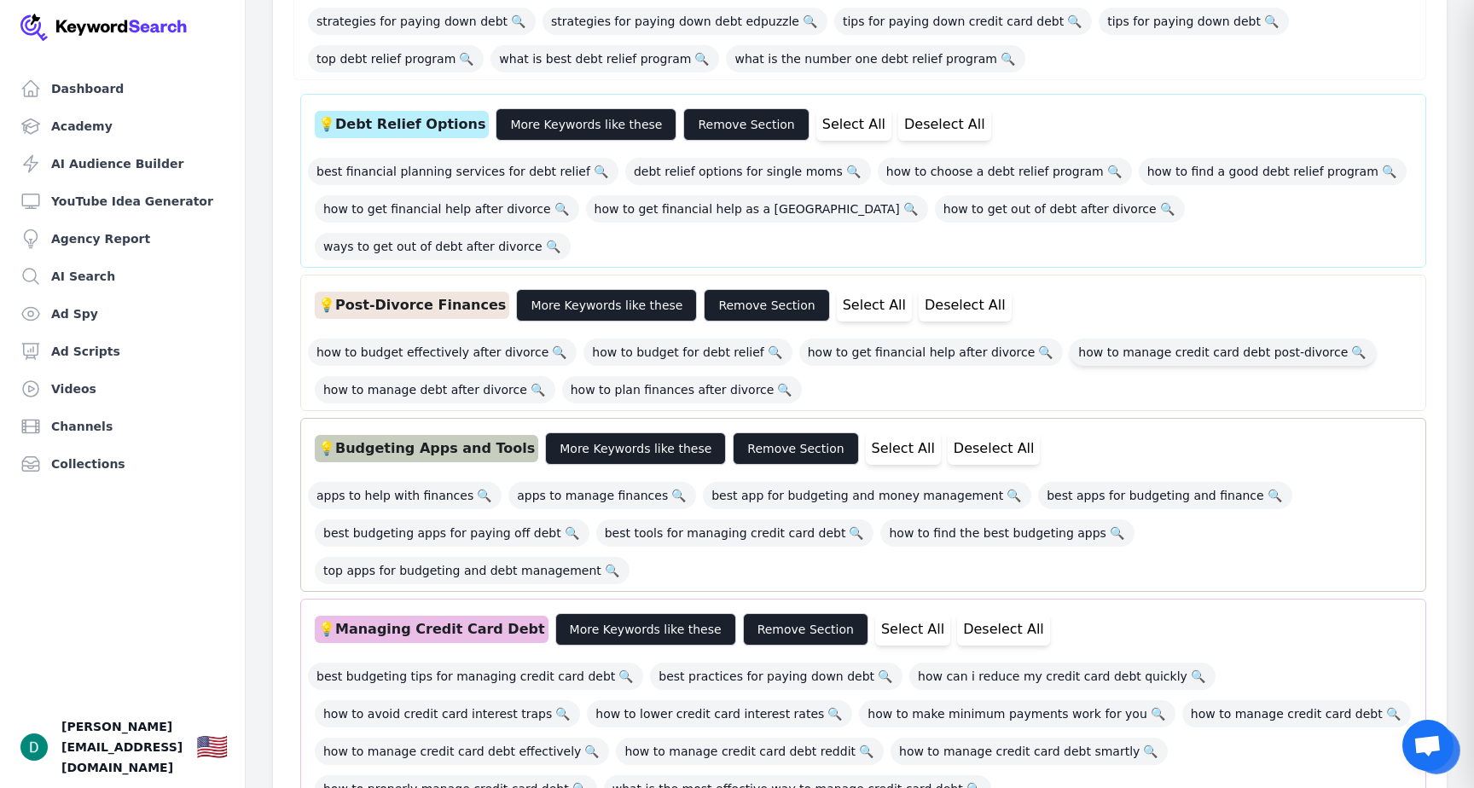
scroll to position [620, 0]
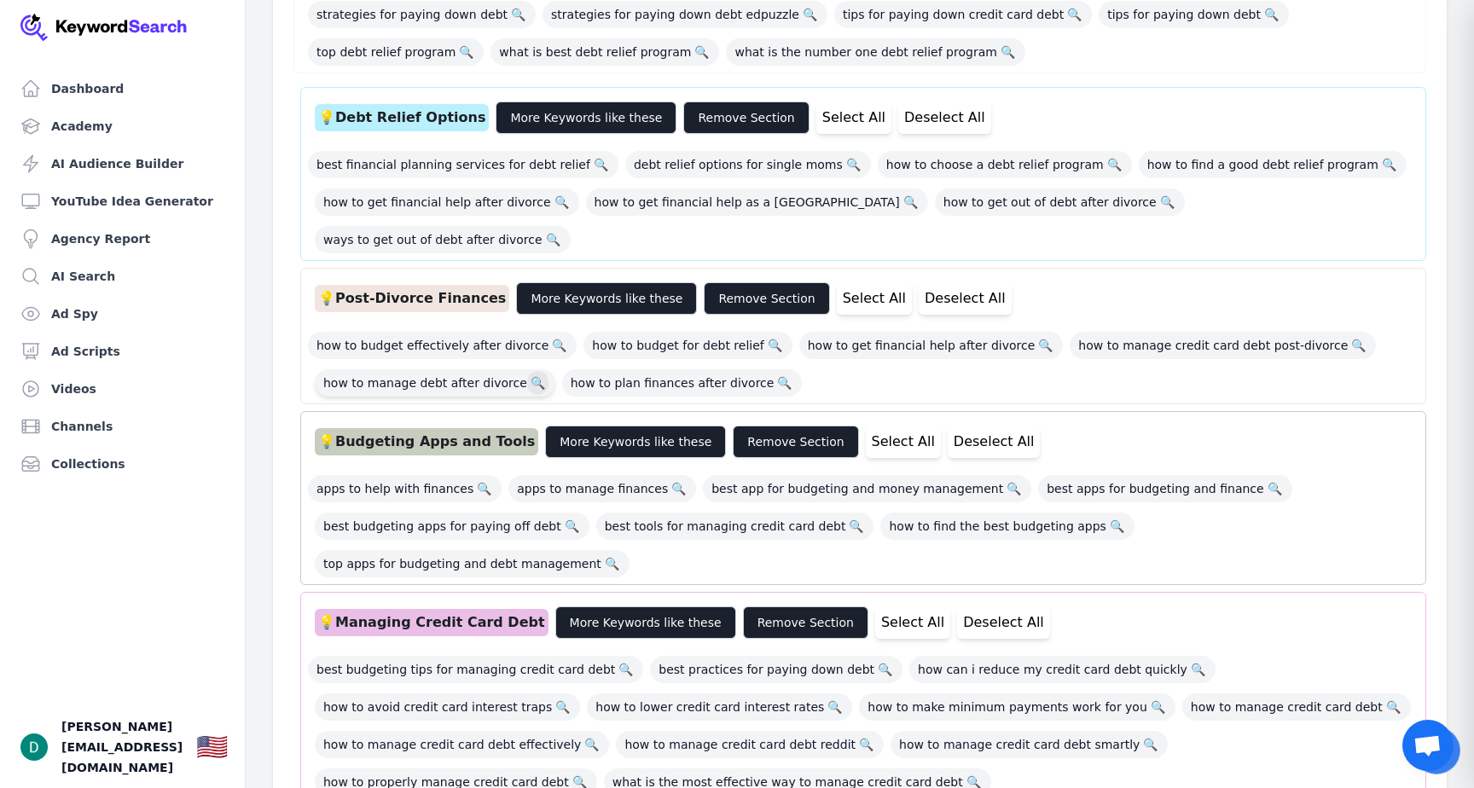
click at [527, 371] on span "🔍" at bounding box center [537, 383] width 21 height 24
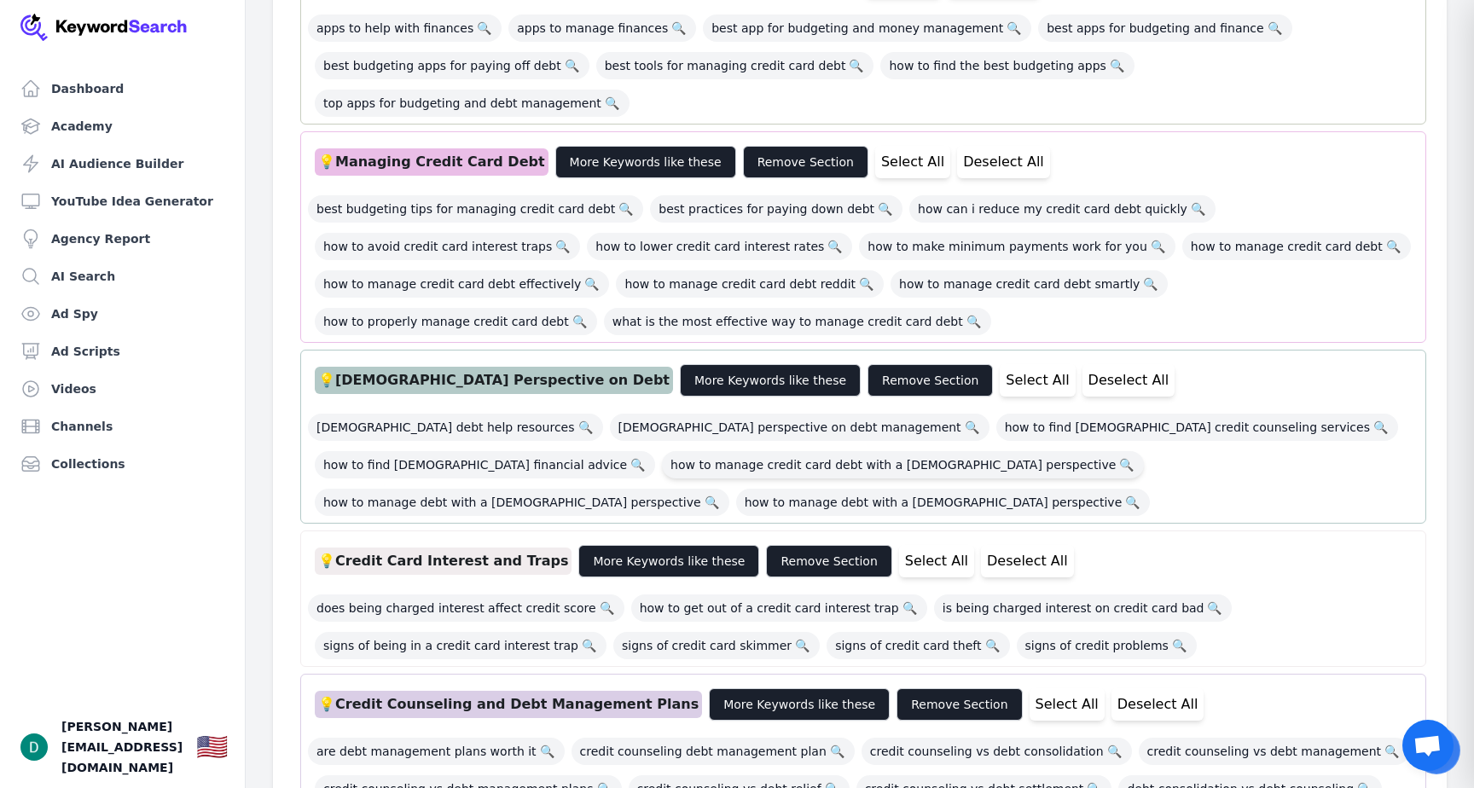
scroll to position [1081, 0]
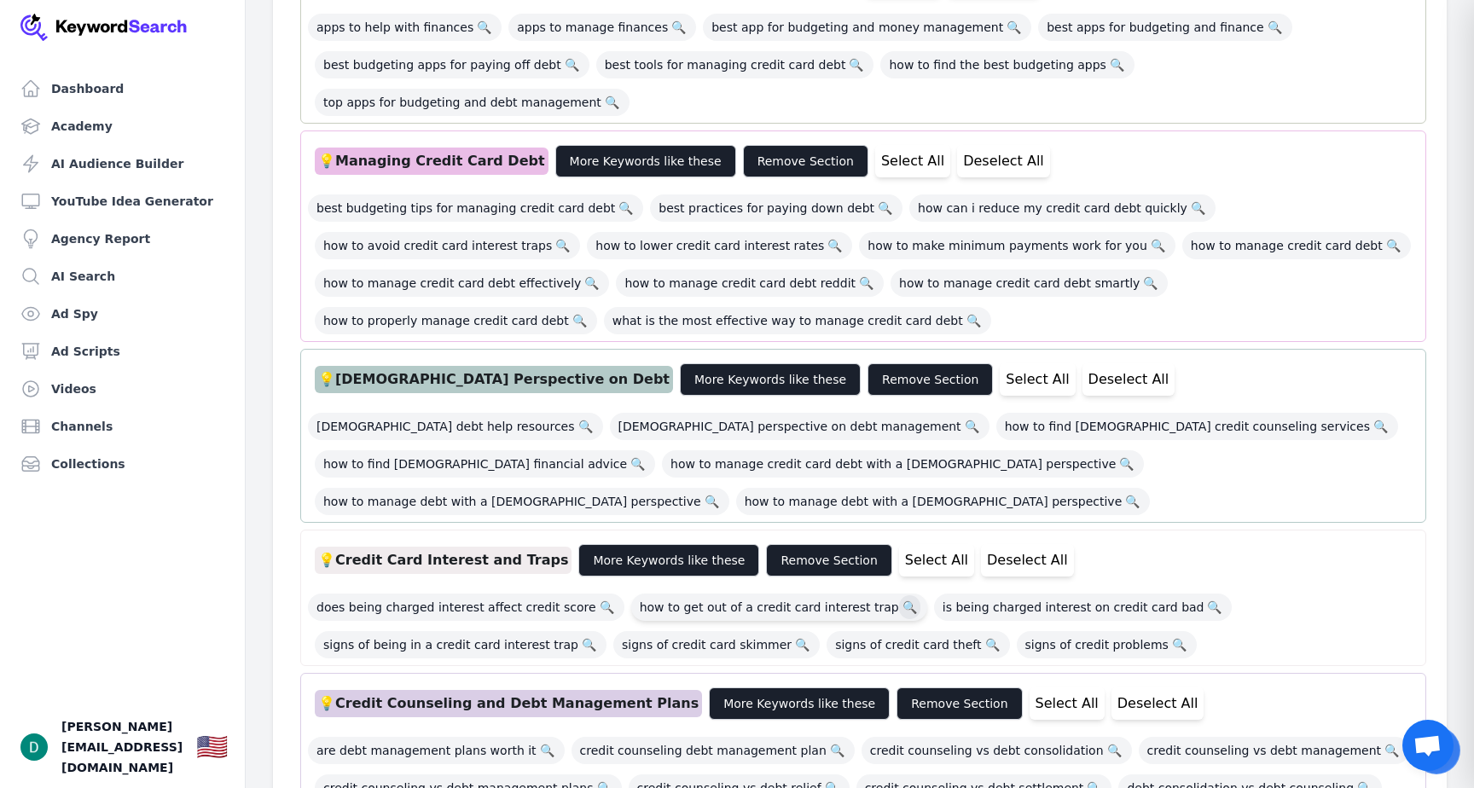
click at [899, 595] on span "🔍" at bounding box center [909, 607] width 21 height 24
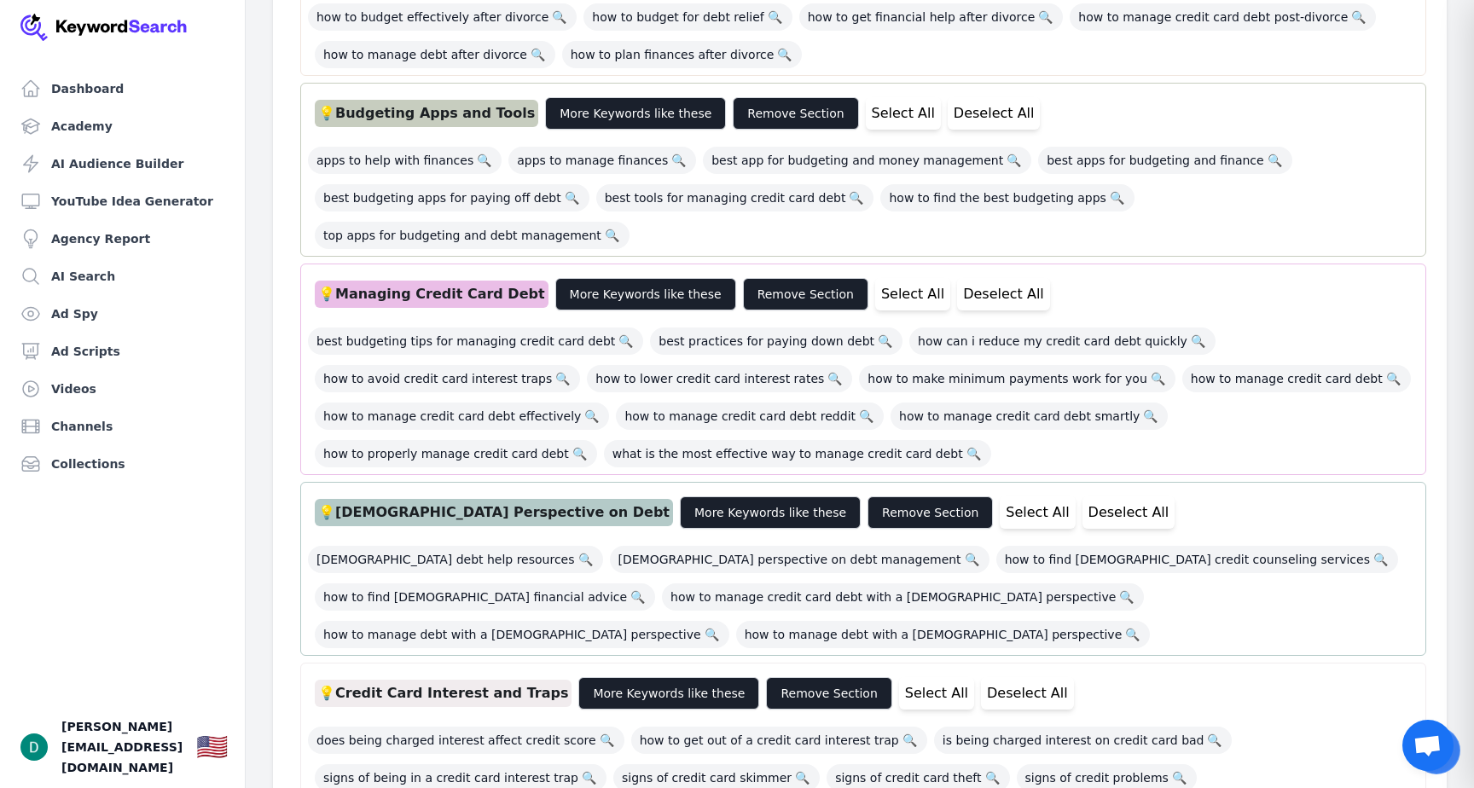
scroll to position [891, 0]
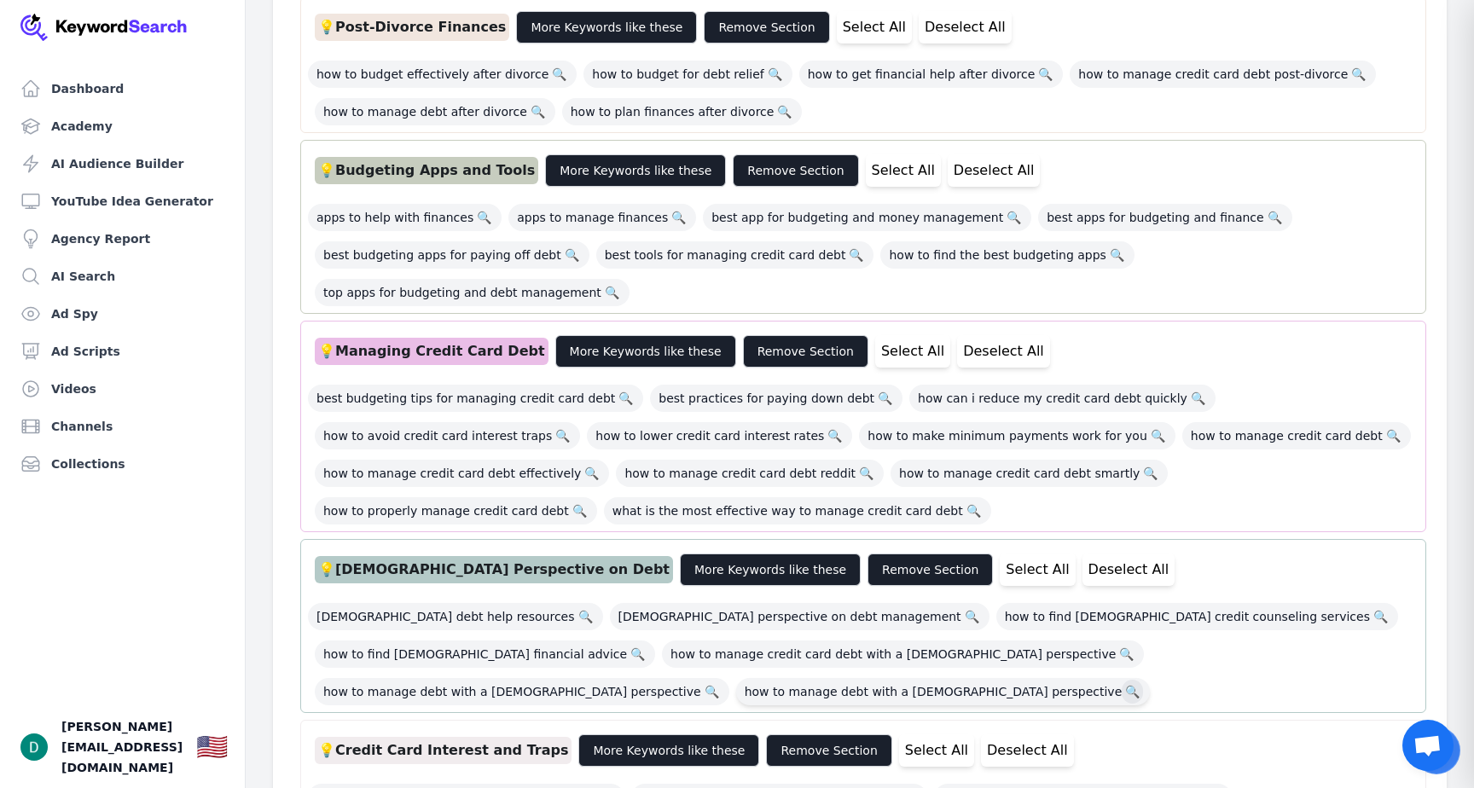
click at [1143, 680] on span "🔍" at bounding box center [1131, 692] width 21 height 24
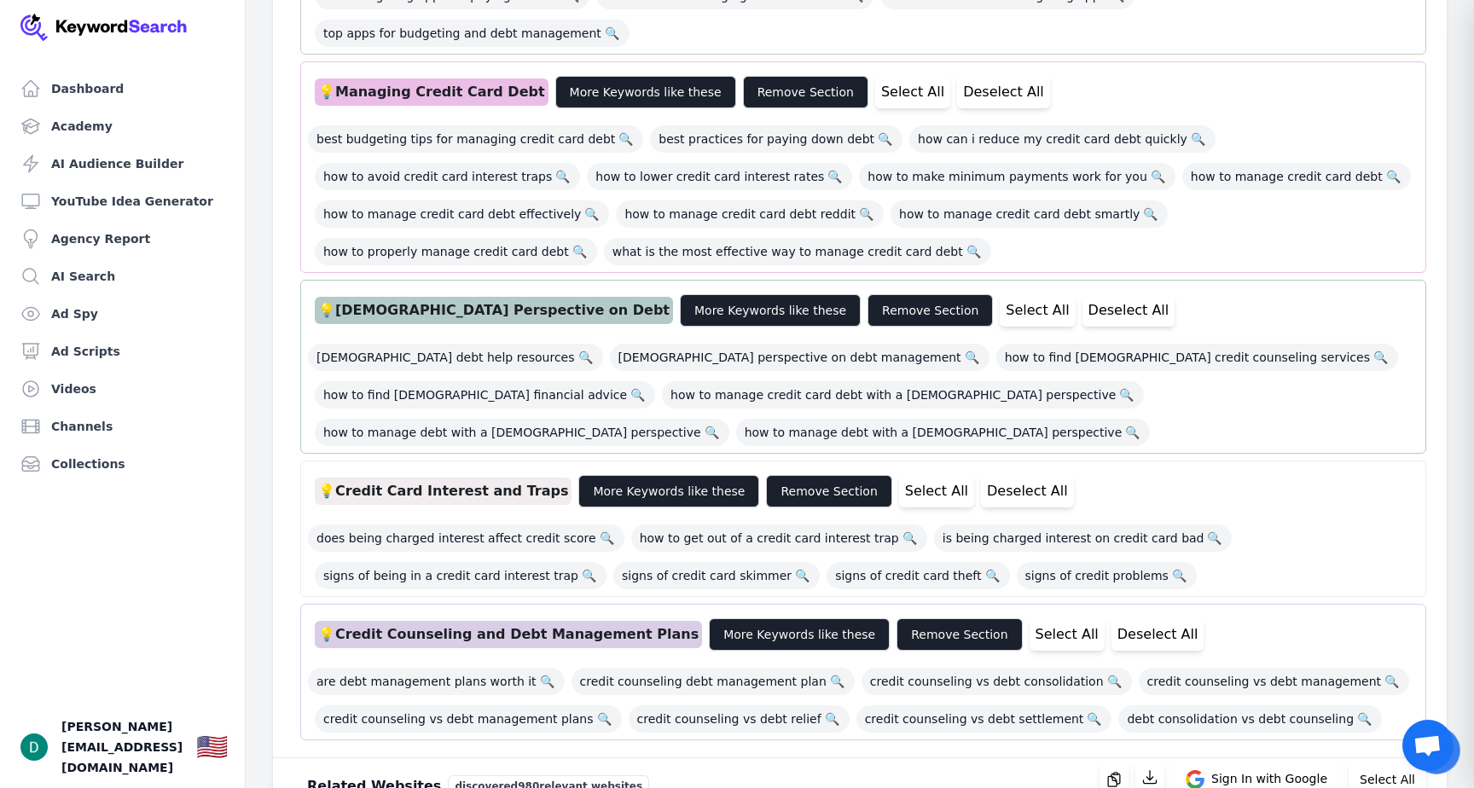
scroll to position [1160, 0]
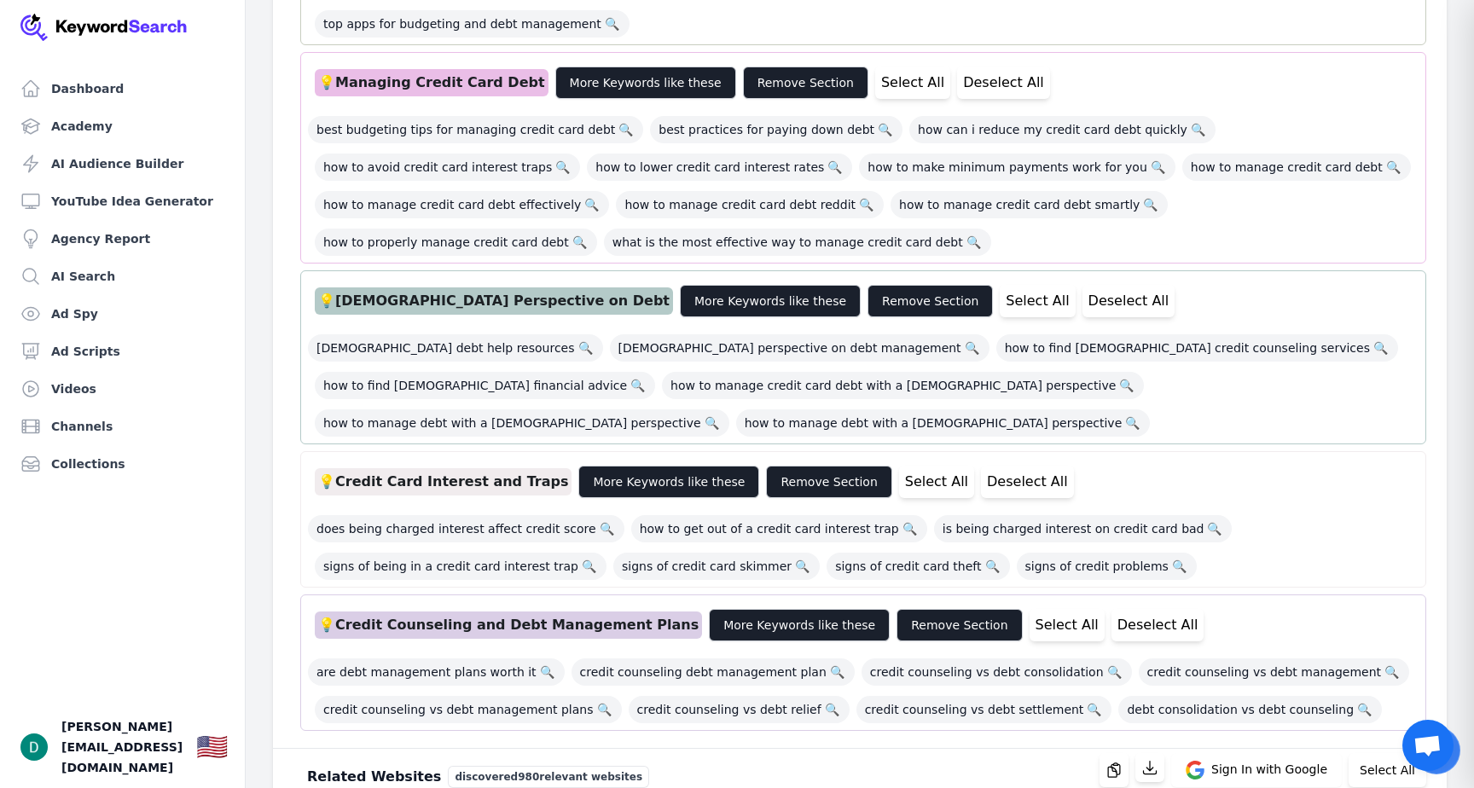
click at [838, 106] on div "best budgeting tips for managing credit card debt 🔍 best practices for paying d…" at bounding box center [863, 181] width 1110 height 150
click at [1147, 155] on span "🔍" at bounding box center [1157, 167] width 21 height 24
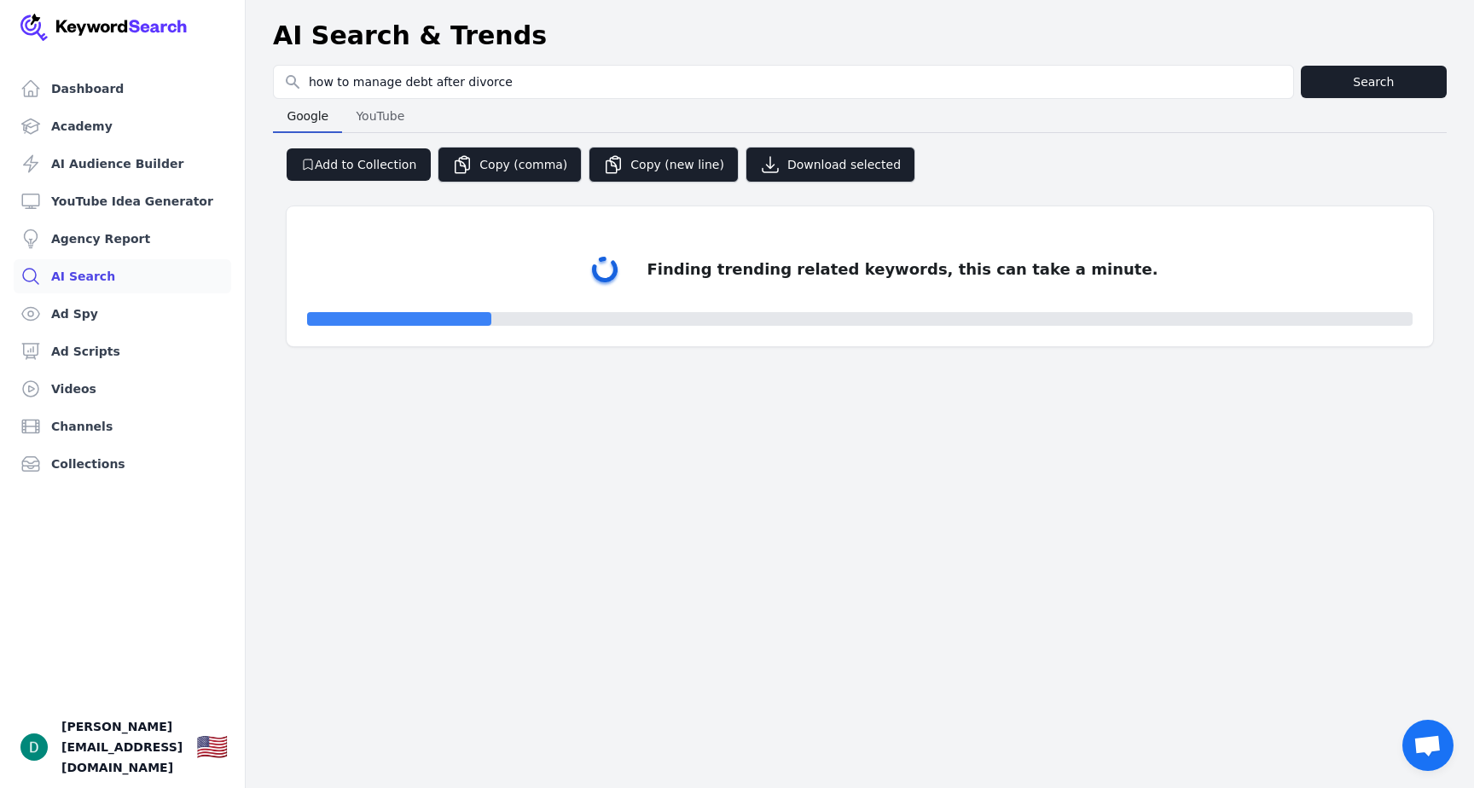
select select "50"
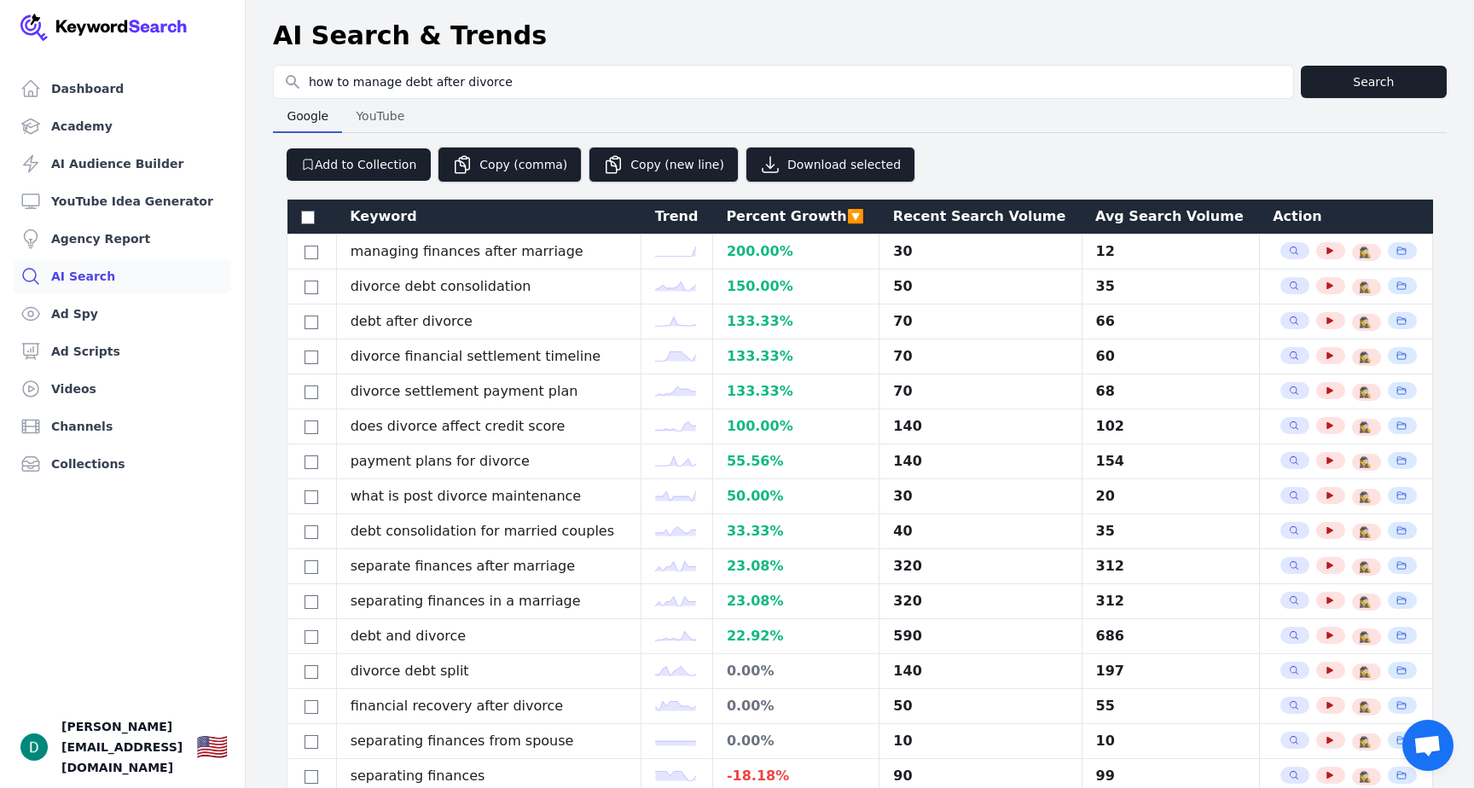
click at [1142, 223] on div "Avg Search Volume" at bounding box center [1170, 216] width 150 height 20
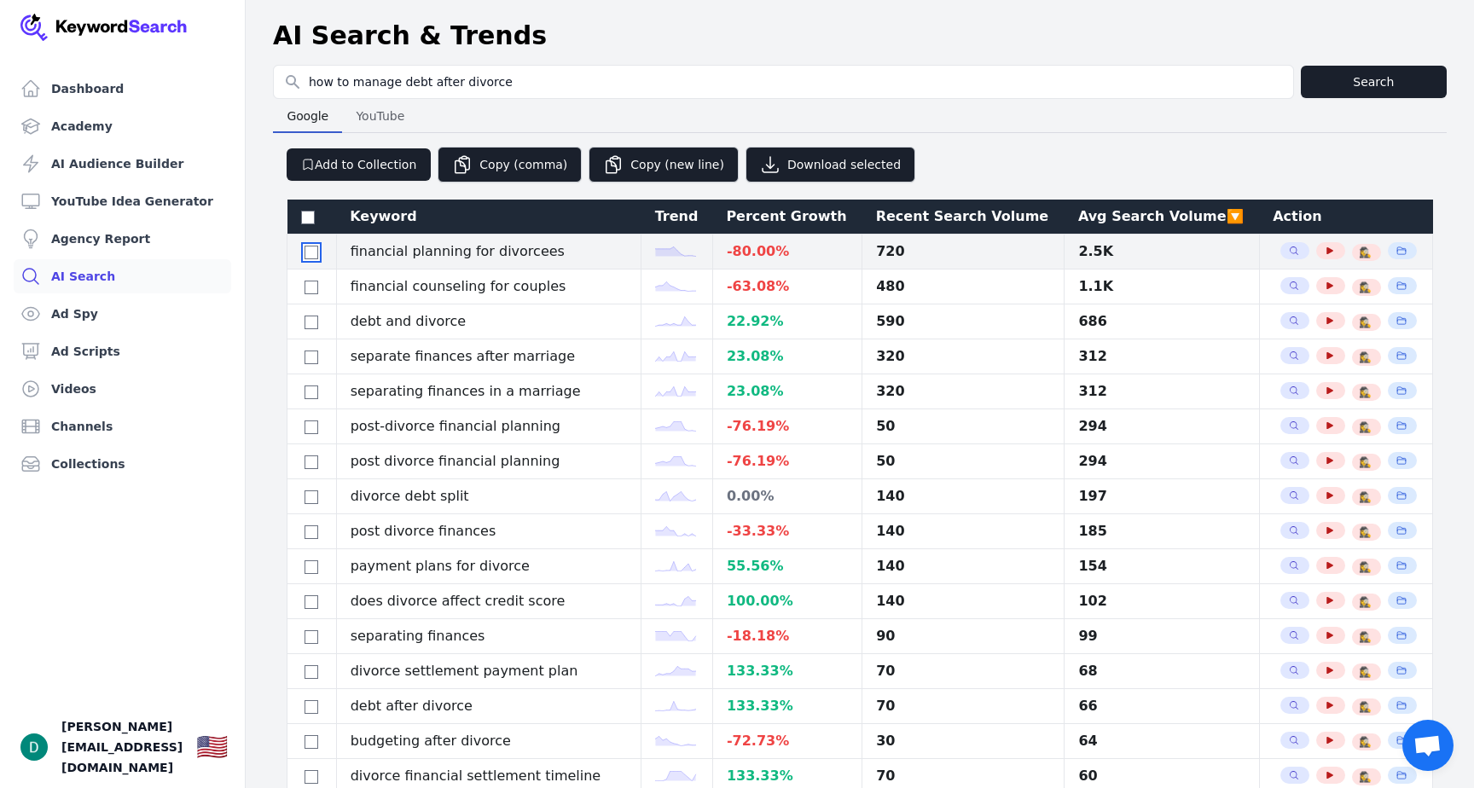
click at [311, 248] on input "checkbox" at bounding box center [311, 253] width 14 height 14
checkbox input "true"
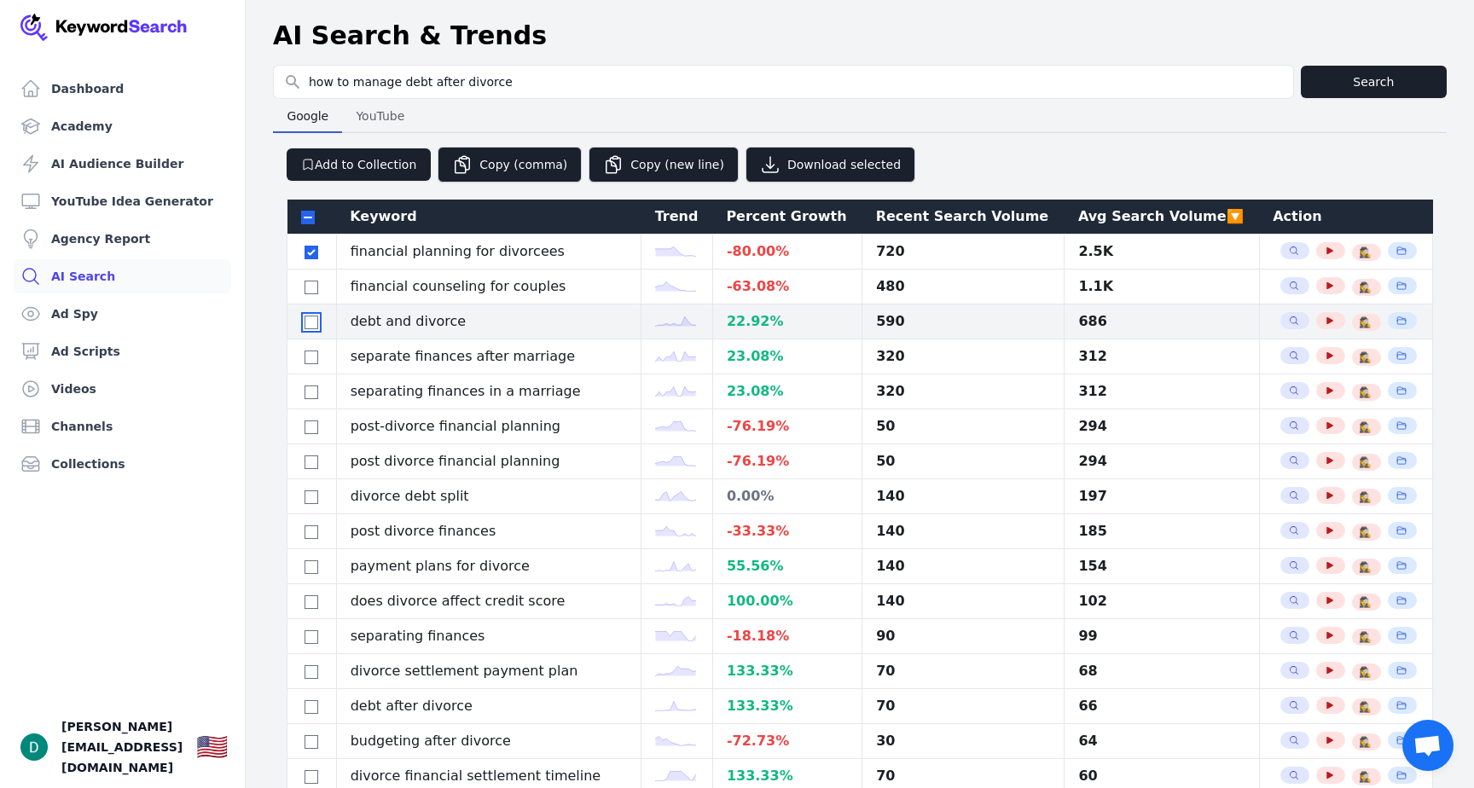
click at [308, 322] on input "checkbox" at bounding box center [311, 323] width 14 height 14
checkbox input "true"
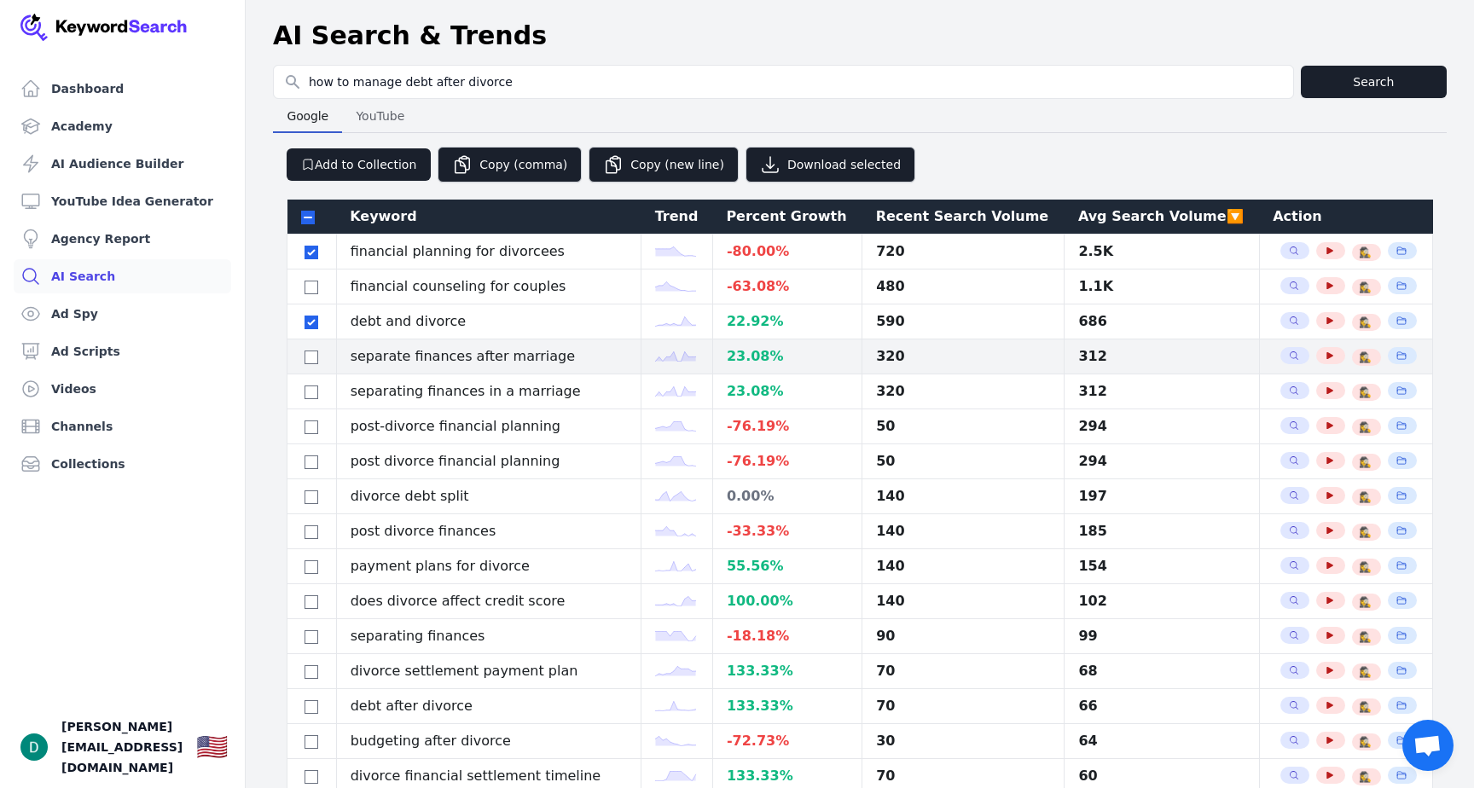
click at [301, 363] on div at bounding box center [311, 356] width 21 height 20
click at [312, 362] on input "checkbox" at bounding box center [311, 357] width 14 height 14
checkbox input "true"
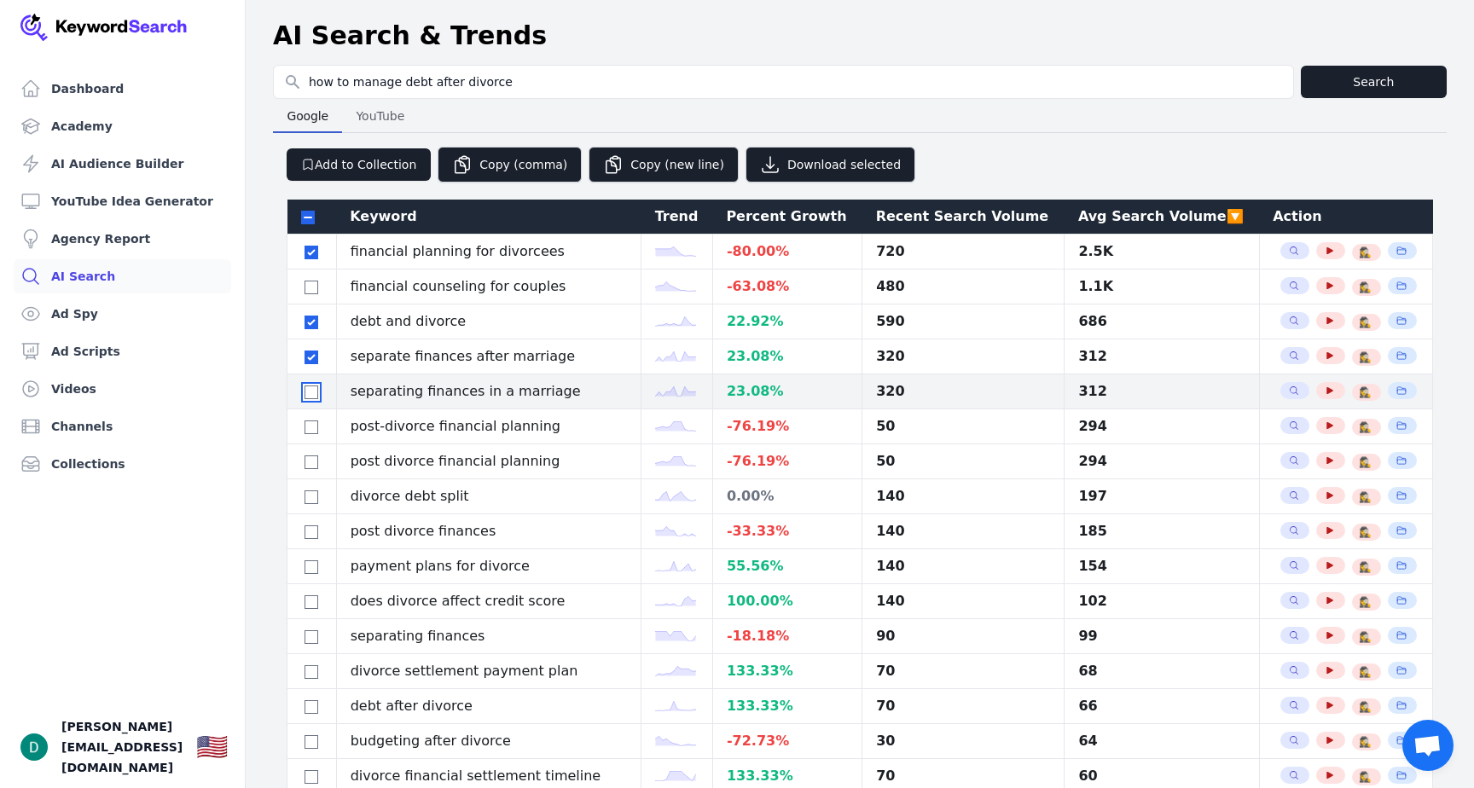
click at [312, 390] on input "checkbox" at bounding box center [311, 392] width 14 height 14
checkbox input "true"
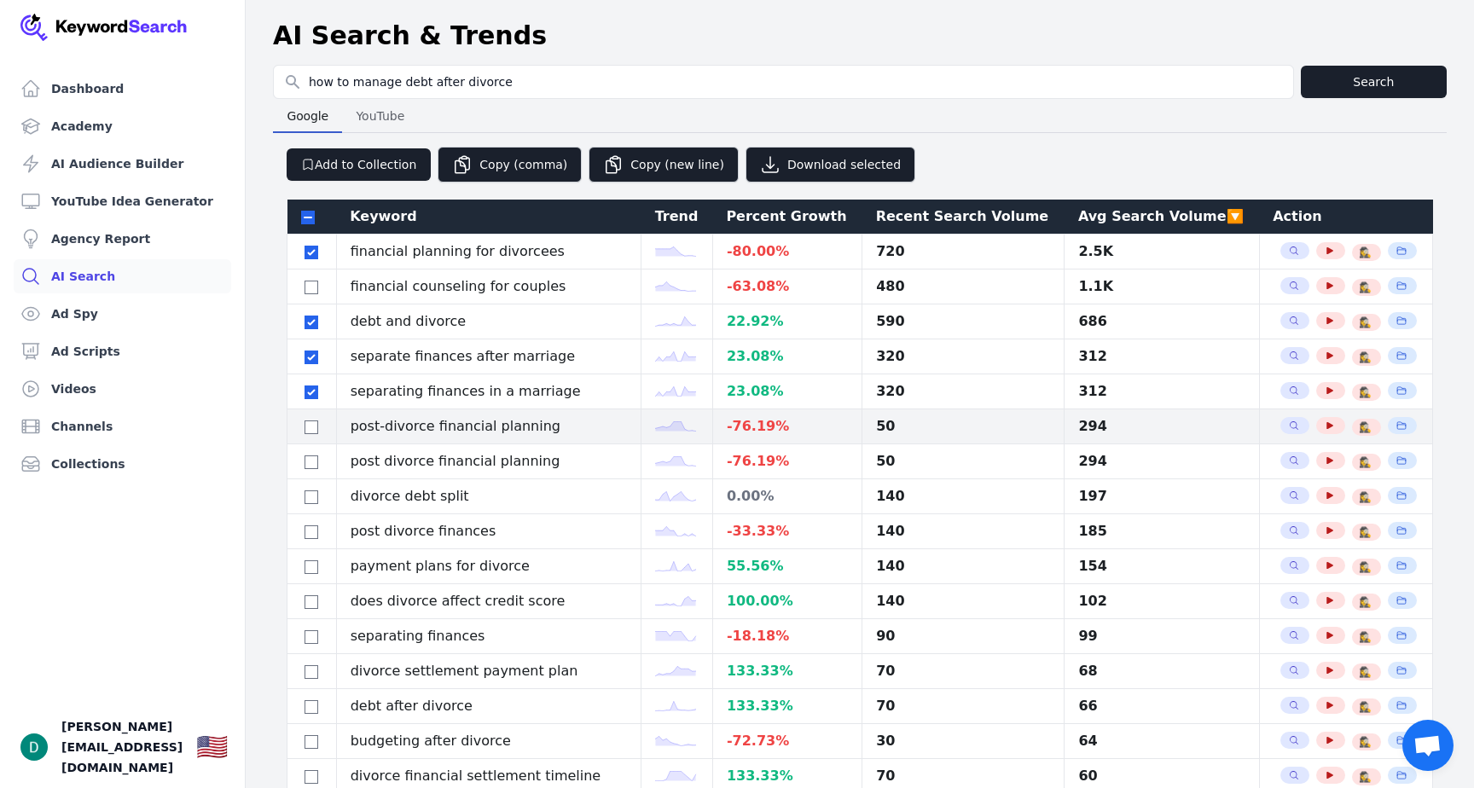
click at [311, 420] on div at bounding box center [311, 426] width 21 height 20
click at [312, 432] on input "checkbox" at bounding box center [311, 427] width 14 height 14
checkbox input "true"
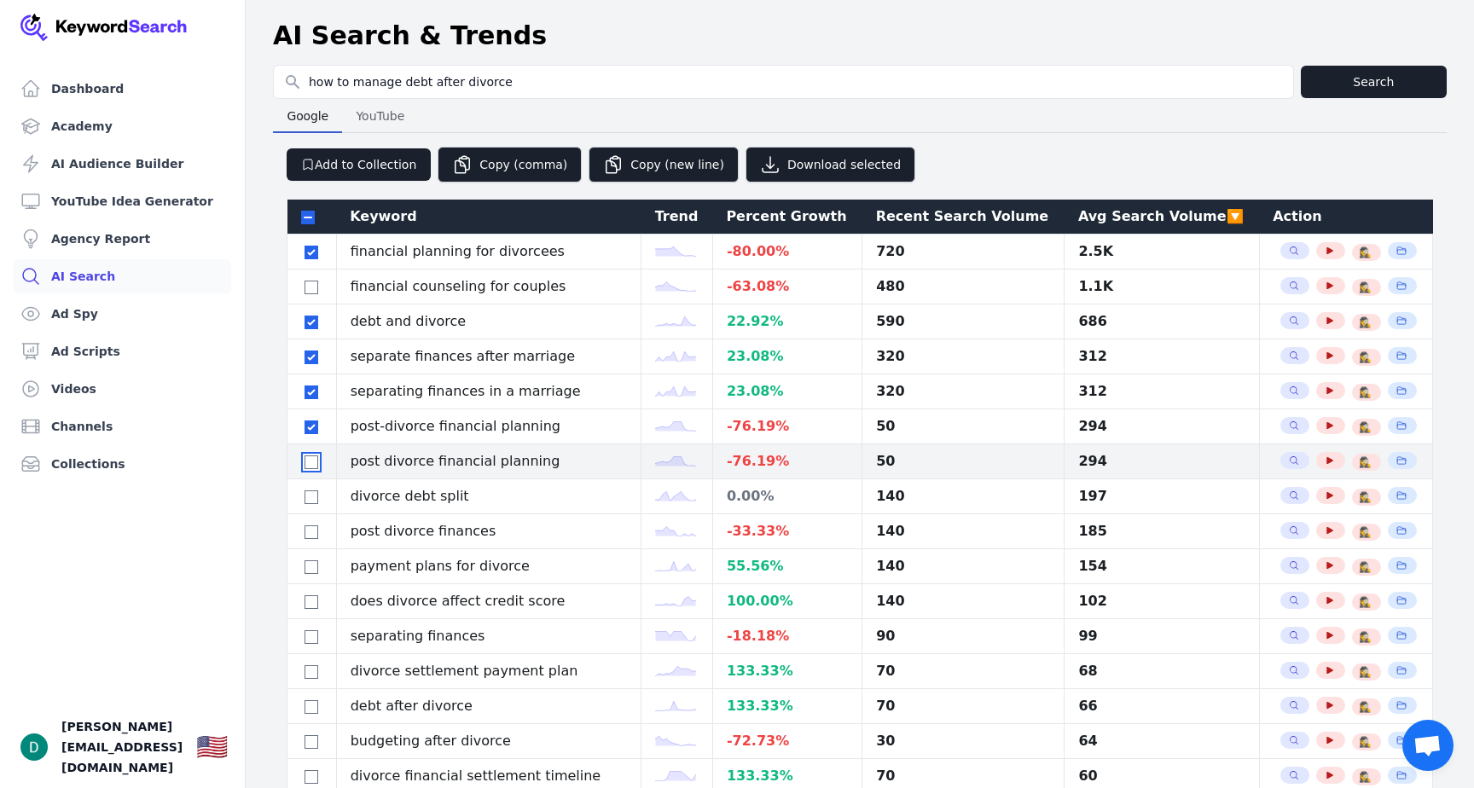
click at [311, 456] on input "checkbox" at bounding box center [311, 462] width 14 height 14
checkbox input "true"
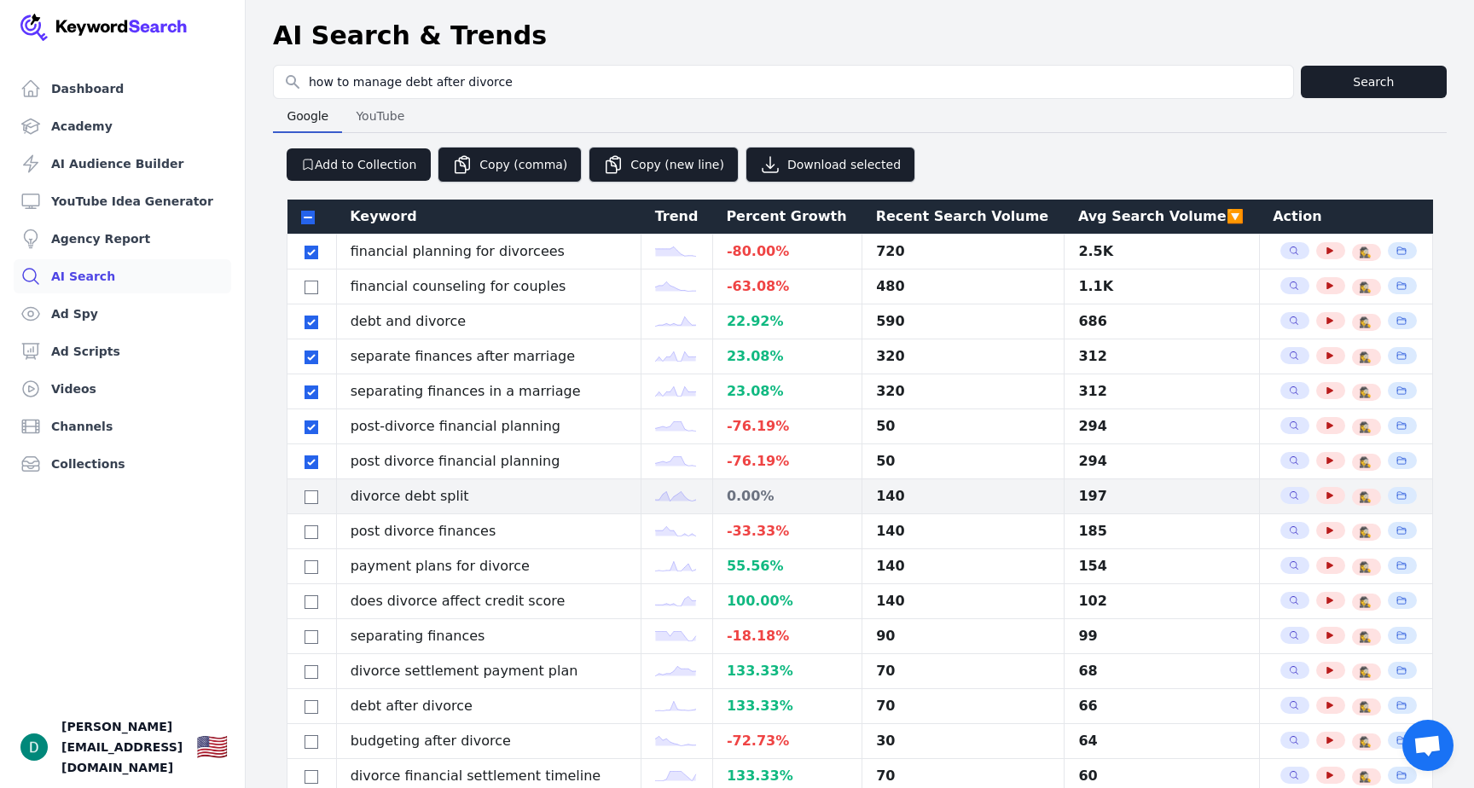
click at [310, 487] on div at bounding box center [311, 496] width 21 height 20
click at [309, 498] on input "checkbox" at bounding box center [311, 497] width 14 height 14
checkbox input "true"
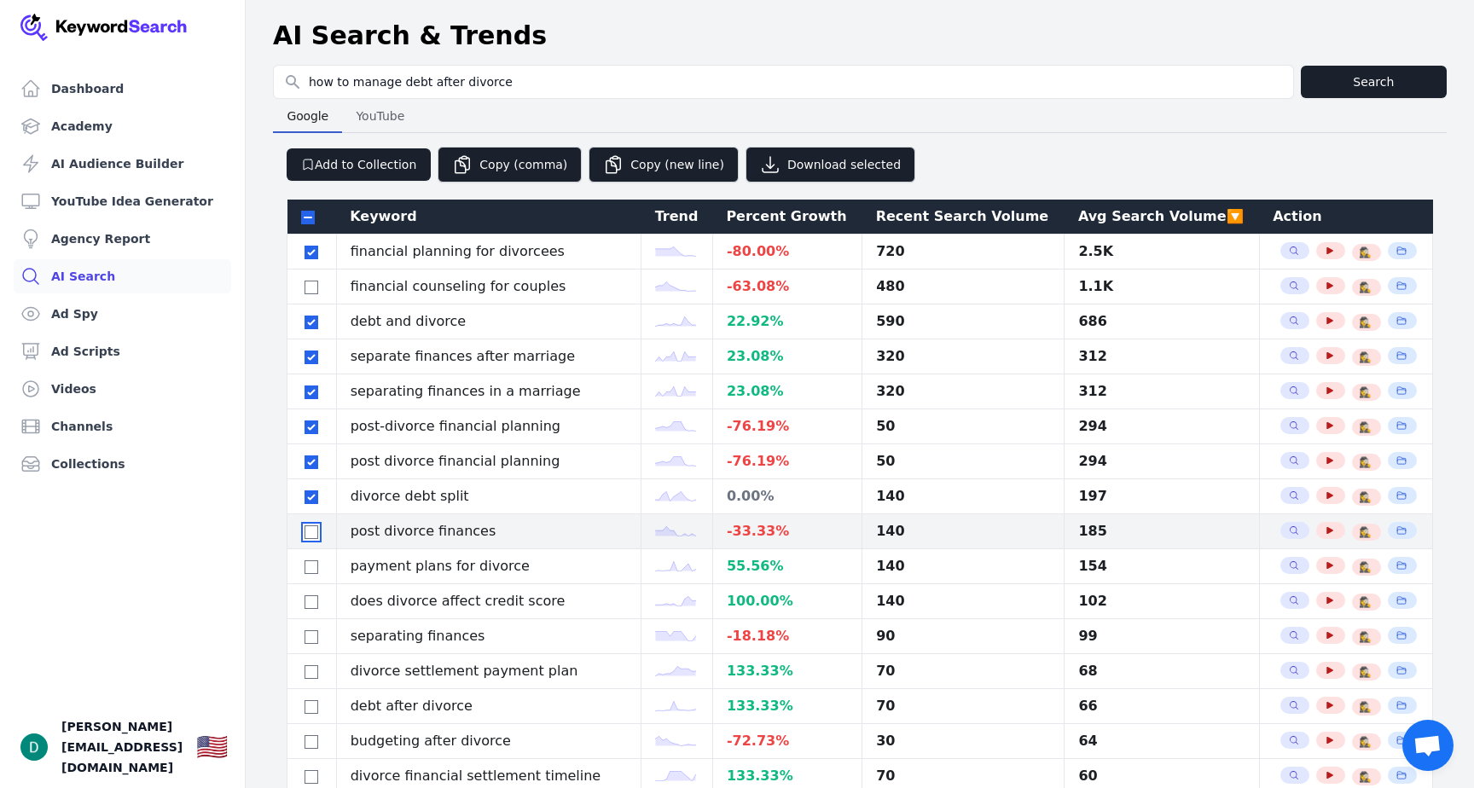
click at [308, 533] on input "checkbox" at bounding box center [311, 532] width 14 height 14
checkbox input "true"
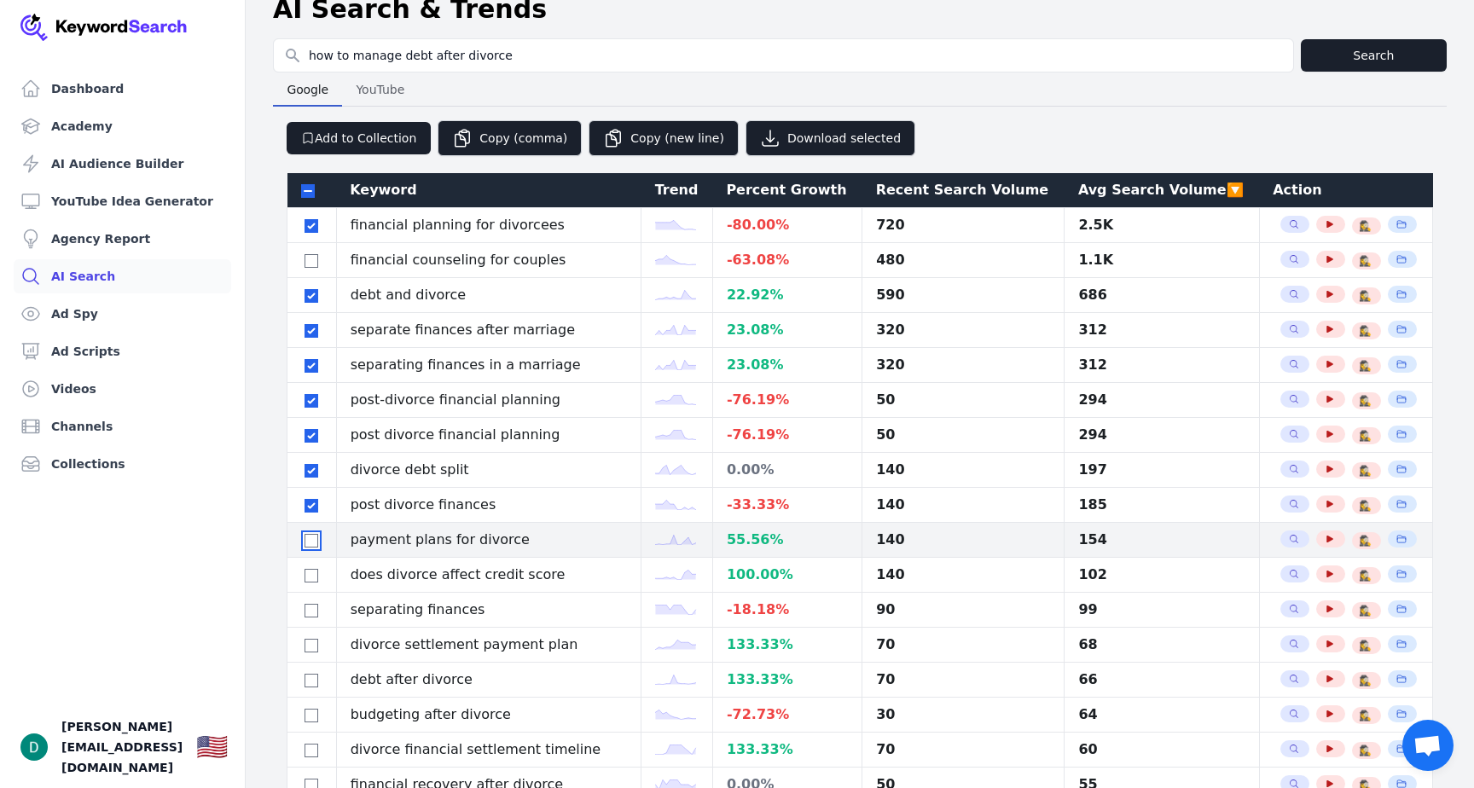
click at [306, 543] on input "checkbox" at bounding box center [311, 541] width 14 height 14
checkbox input "true"
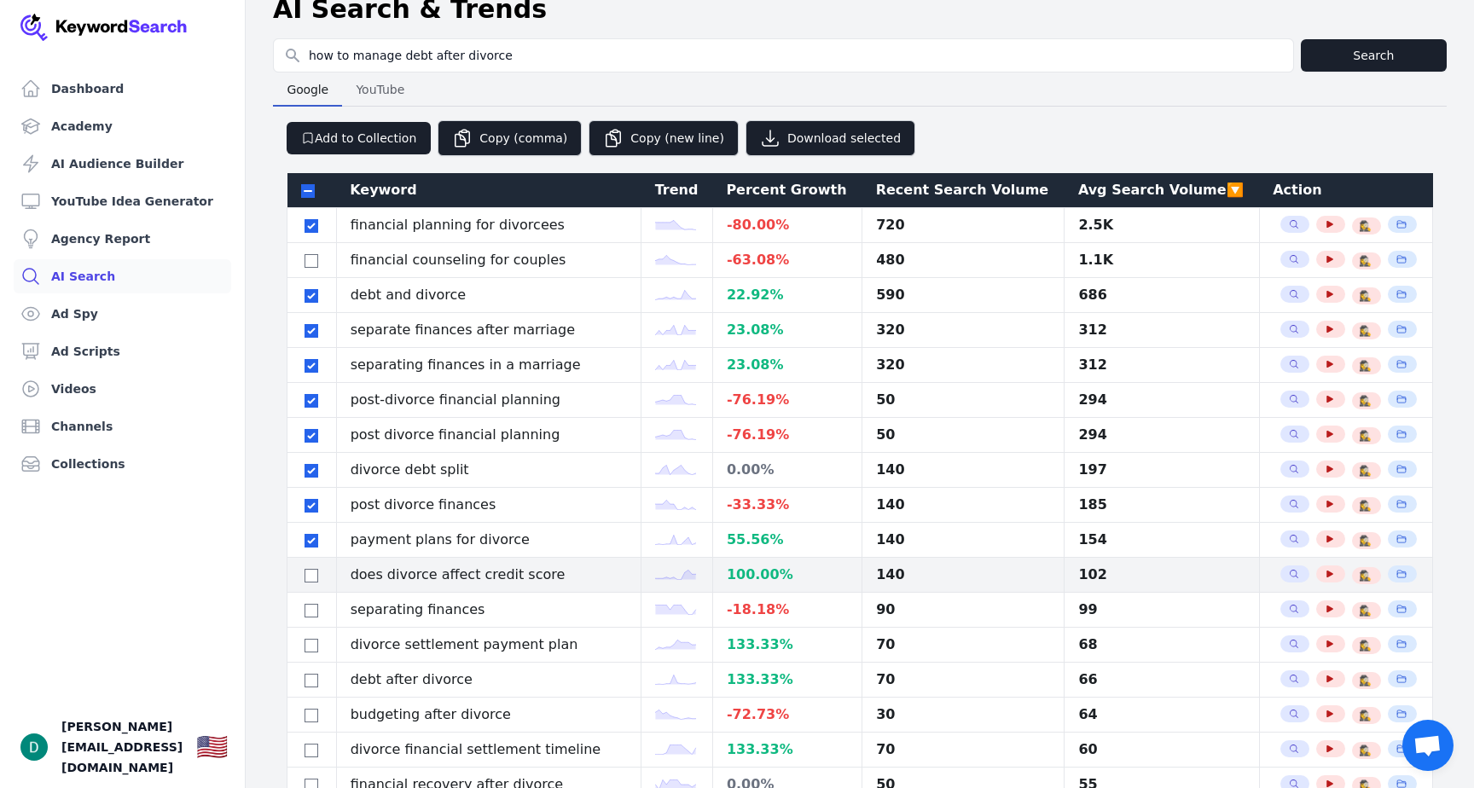
click at [309, 585] on td at bounding box center [311, 575] width 49 height 35
click at [314, 570] on input "checkbox" at bounding box center [311, 576] width 14 height 14
checkbox input "false"
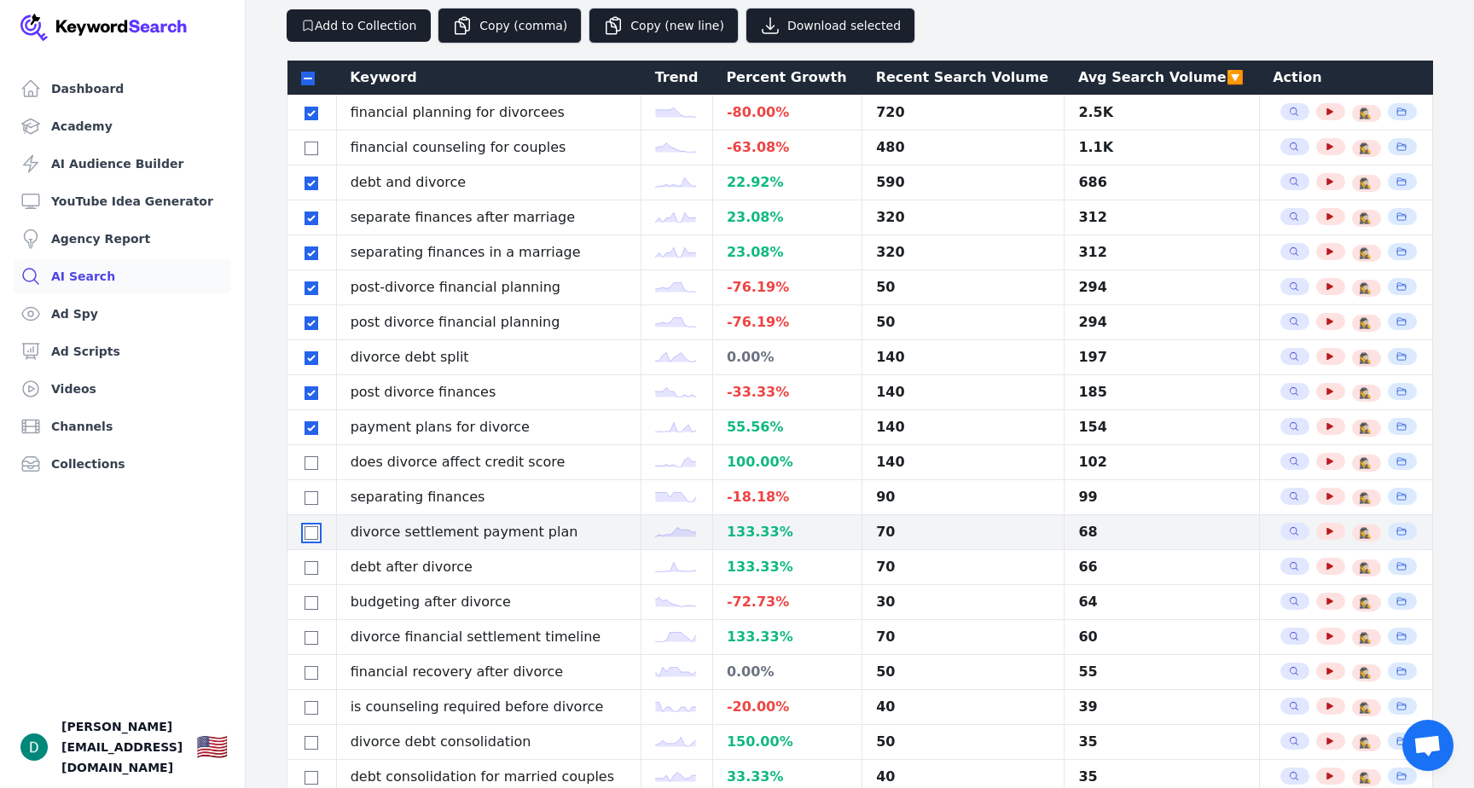
click at [310, 529] on input "checkbox" at bounding box center [311, 533] width 14 height 14
checkbox input "true"
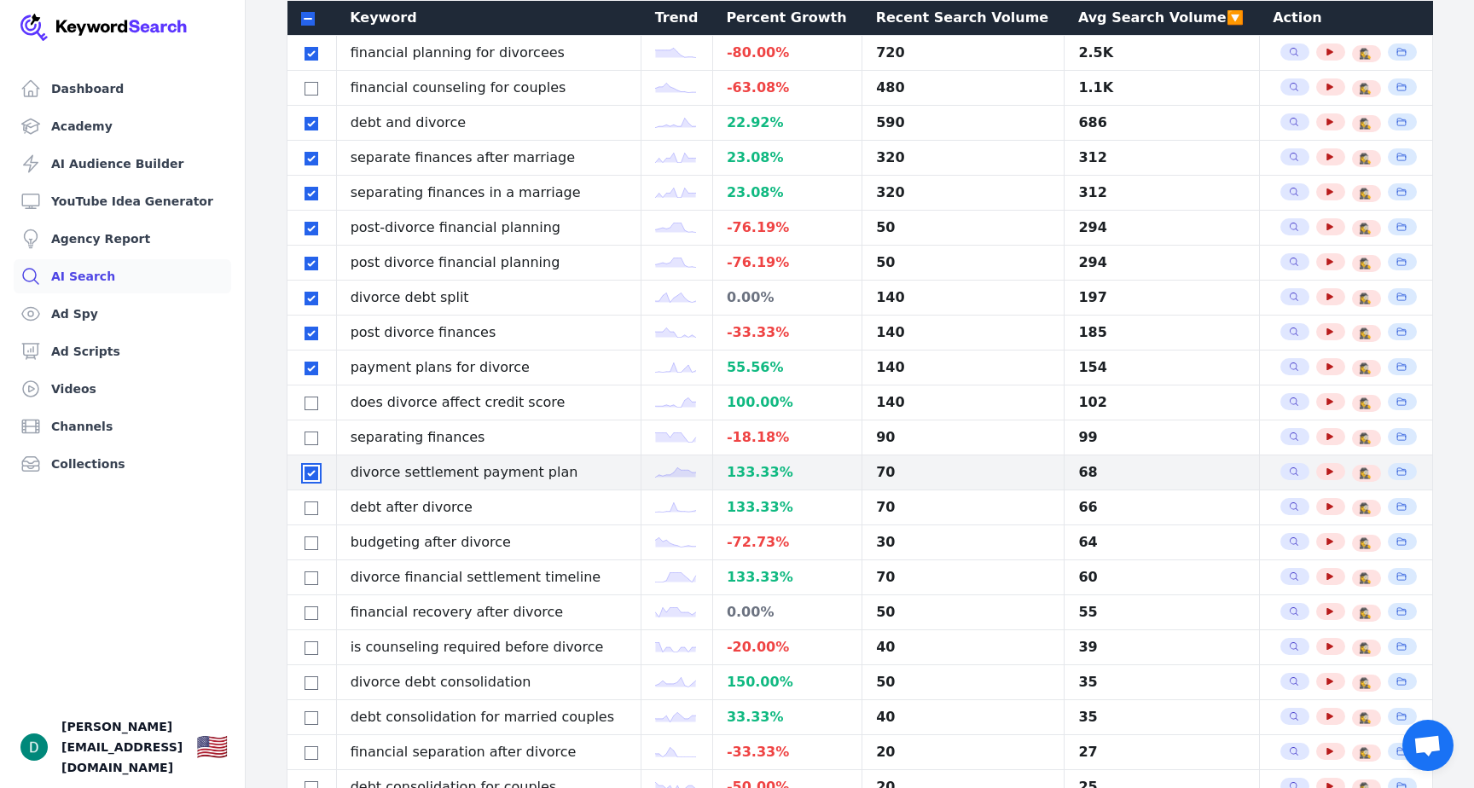
scroll to position [200, 0]
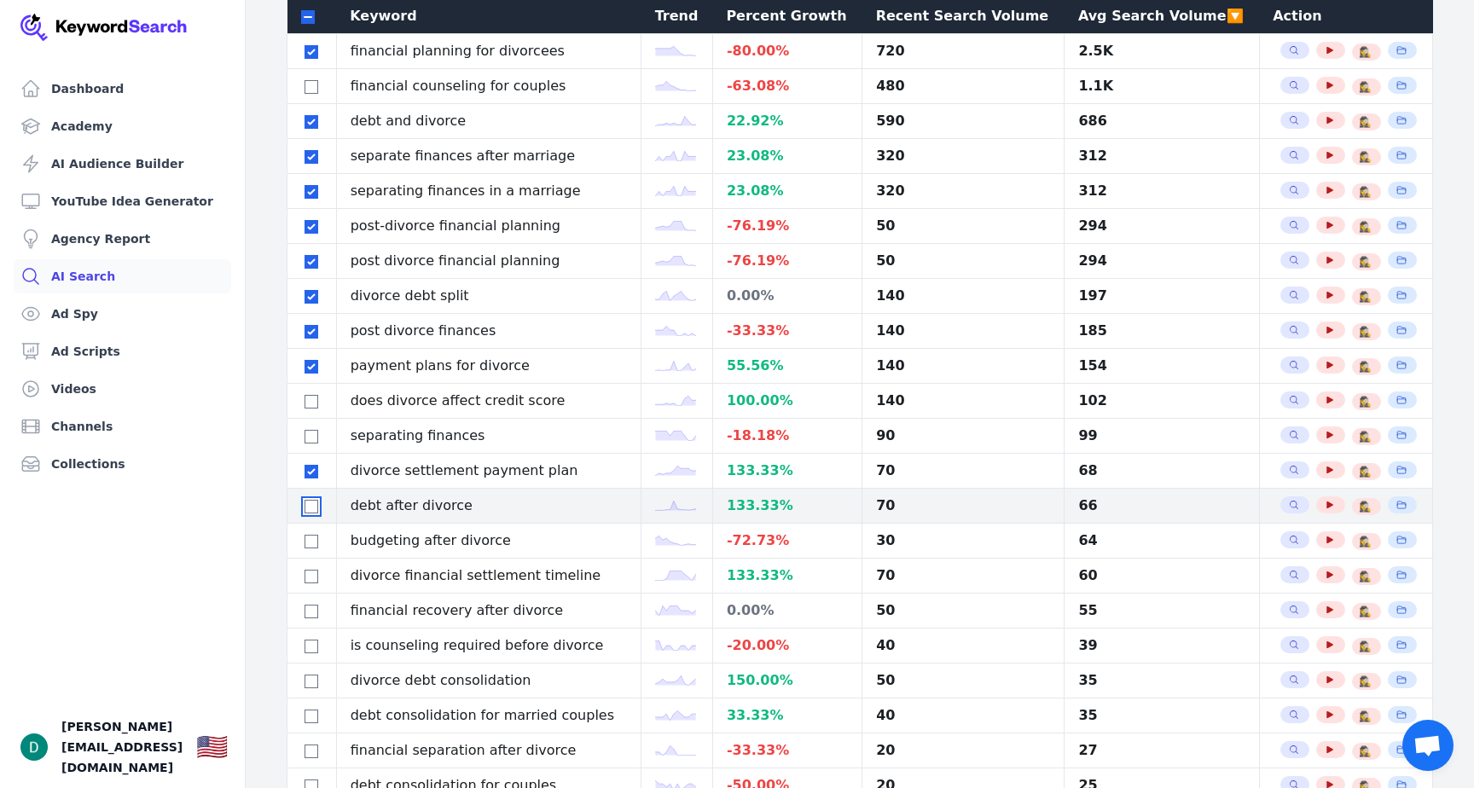
click at [304, 505] on input "checkbox" at bounding box center [311, 507] width 14 height 14
checkbox input "true"
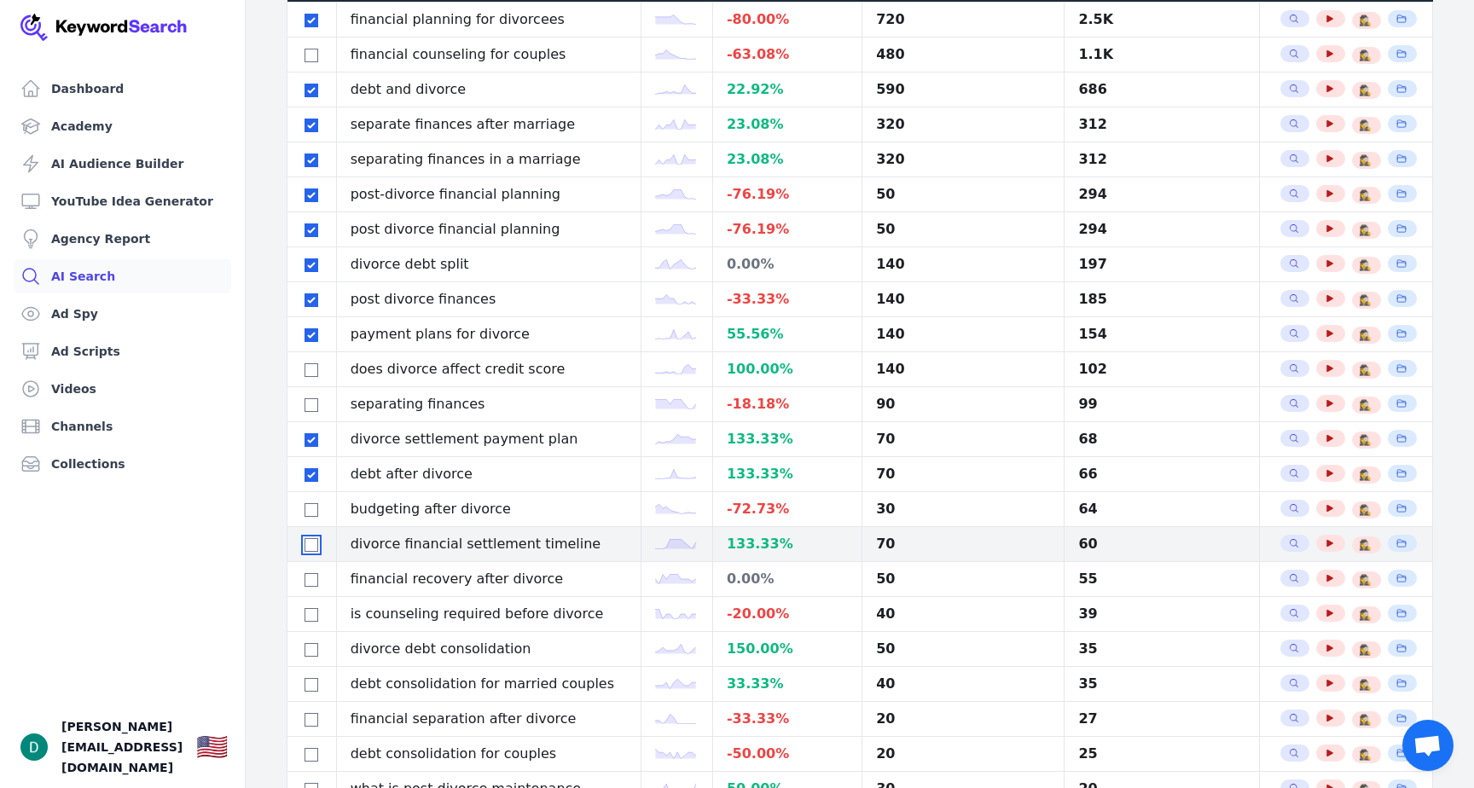
click at [309, 548] on input "checkbox" at bounding box center [311, 545] width 14 height 14
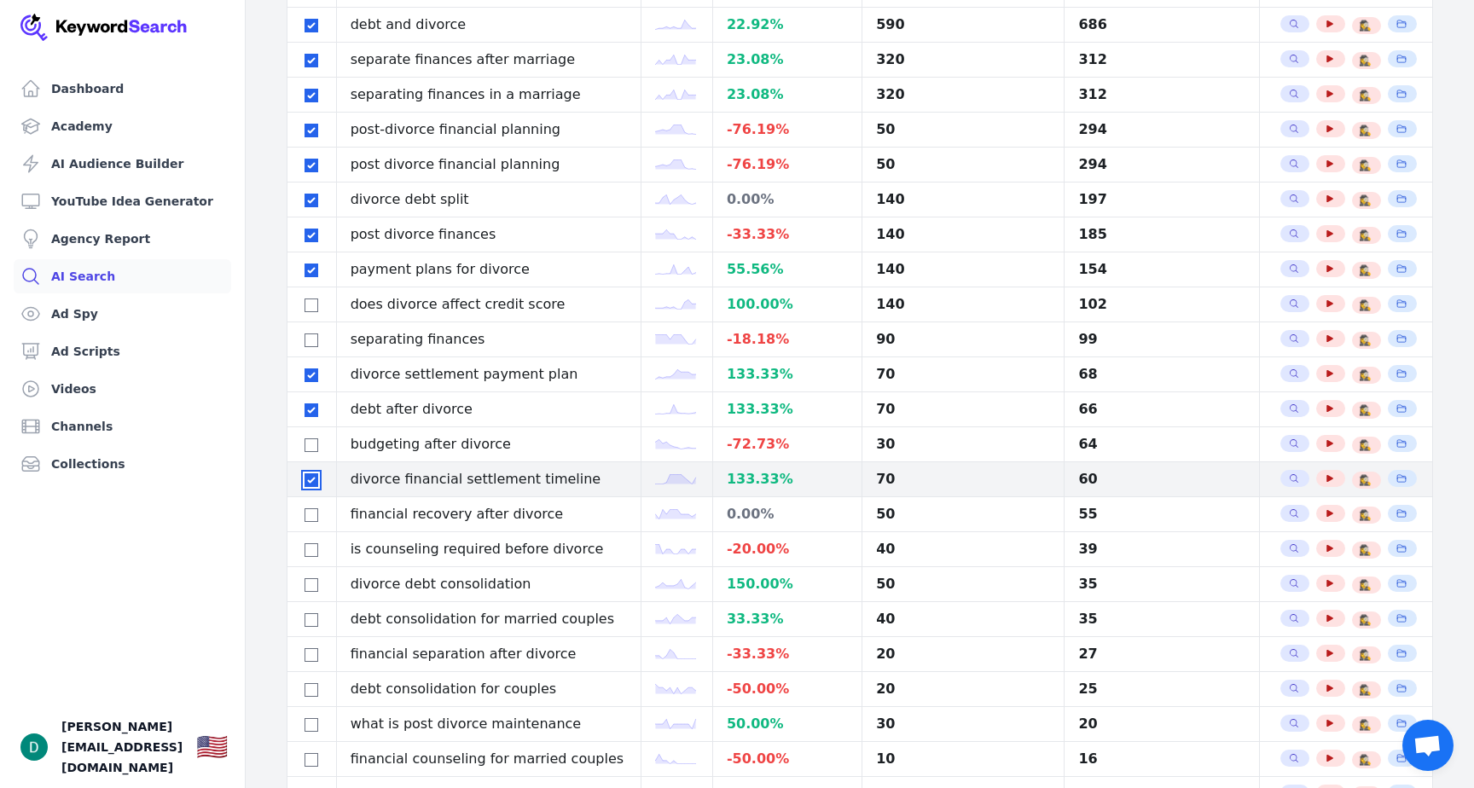
scroll to position [301, 0]
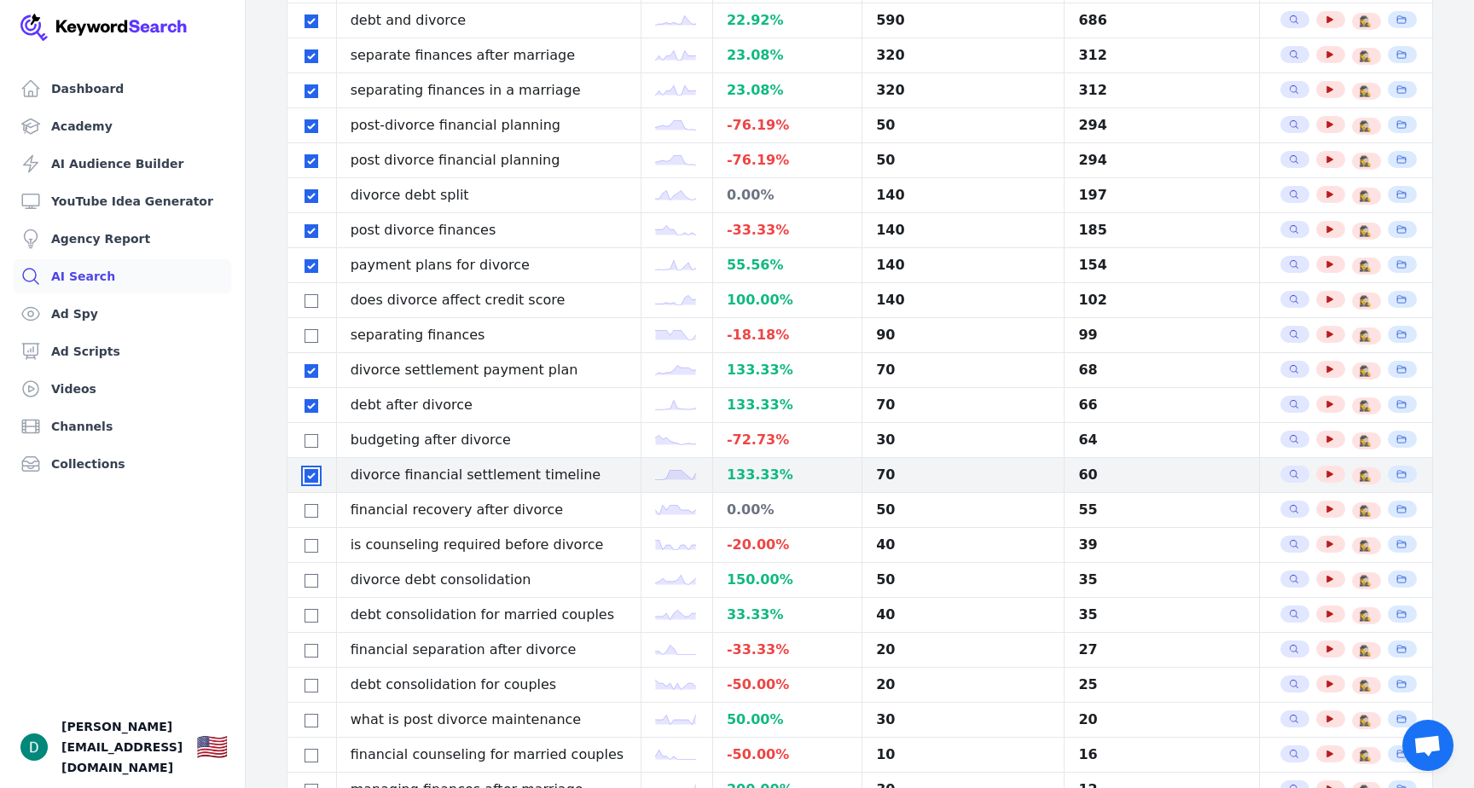
click at [310, 483] on input "checkbox" at bounding box center [311, 476] width 14 height 14
checkbox input "false"
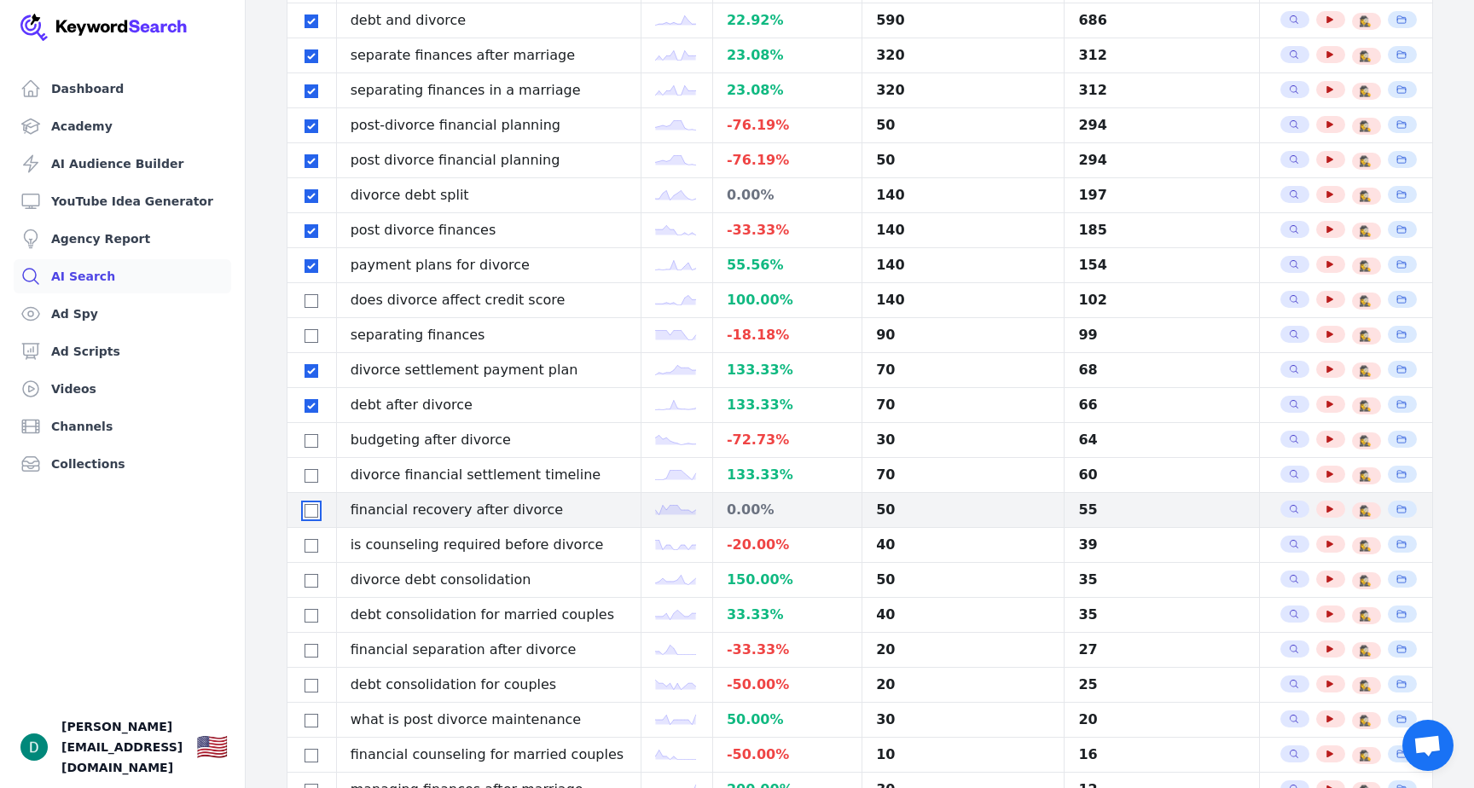
click at [310, 514] on input "checkbox" at bounding box center [311, 511] width 14 height 14
checkbox input "true"
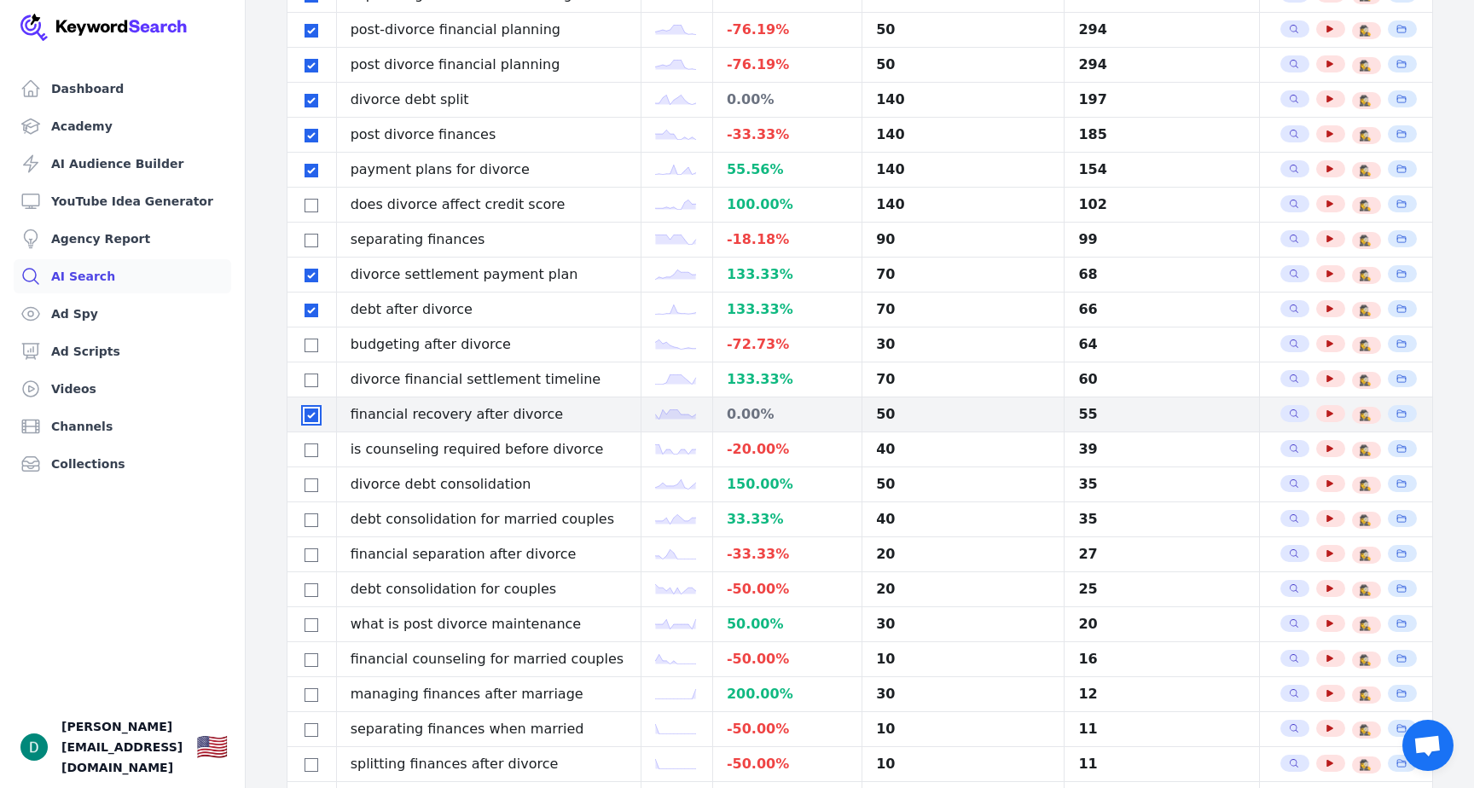
scroll to position [404, 0]
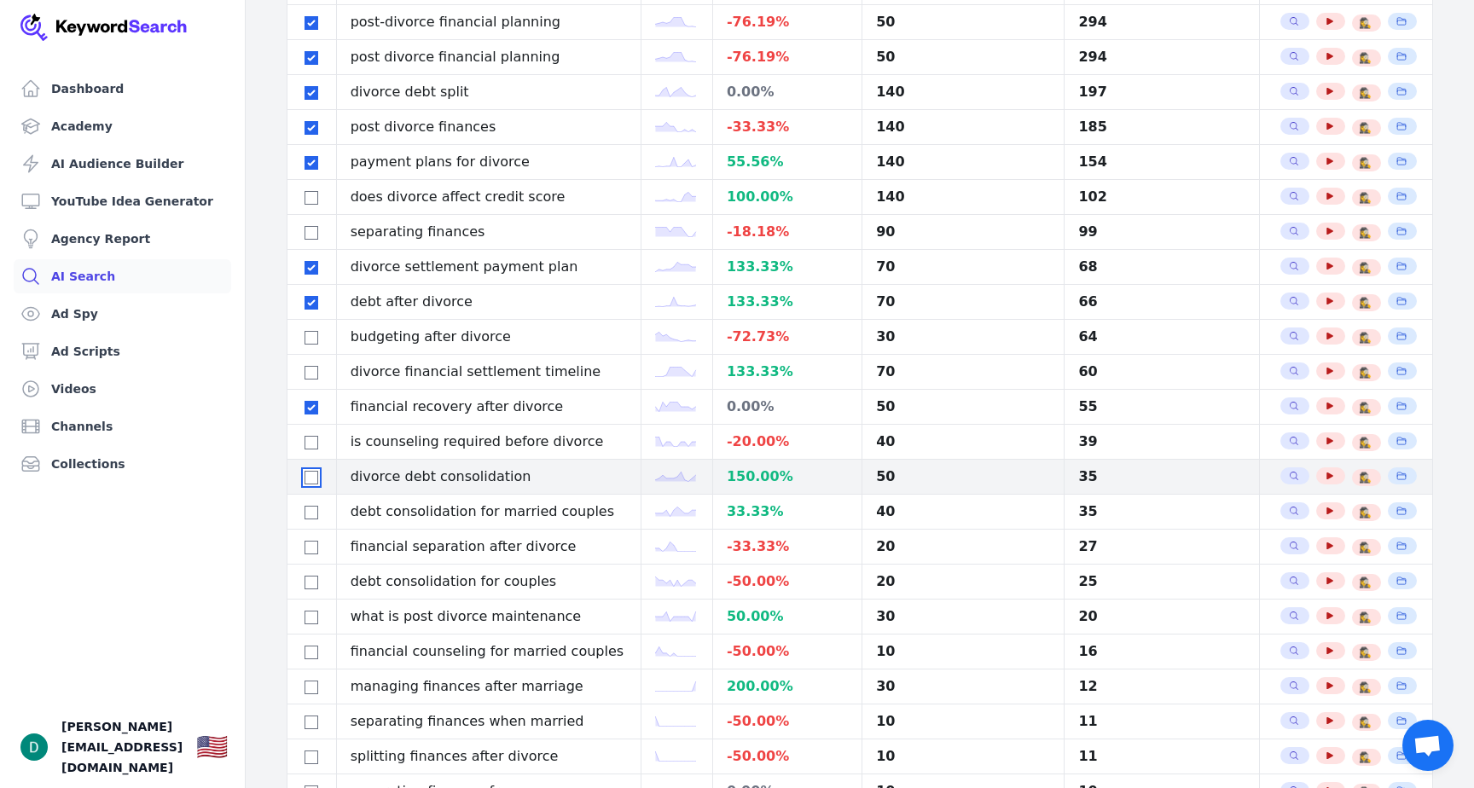
click at [310, 478] on input "checkbox" at bounding box center [311, 478] width 14 height 14
checkbox input "true"
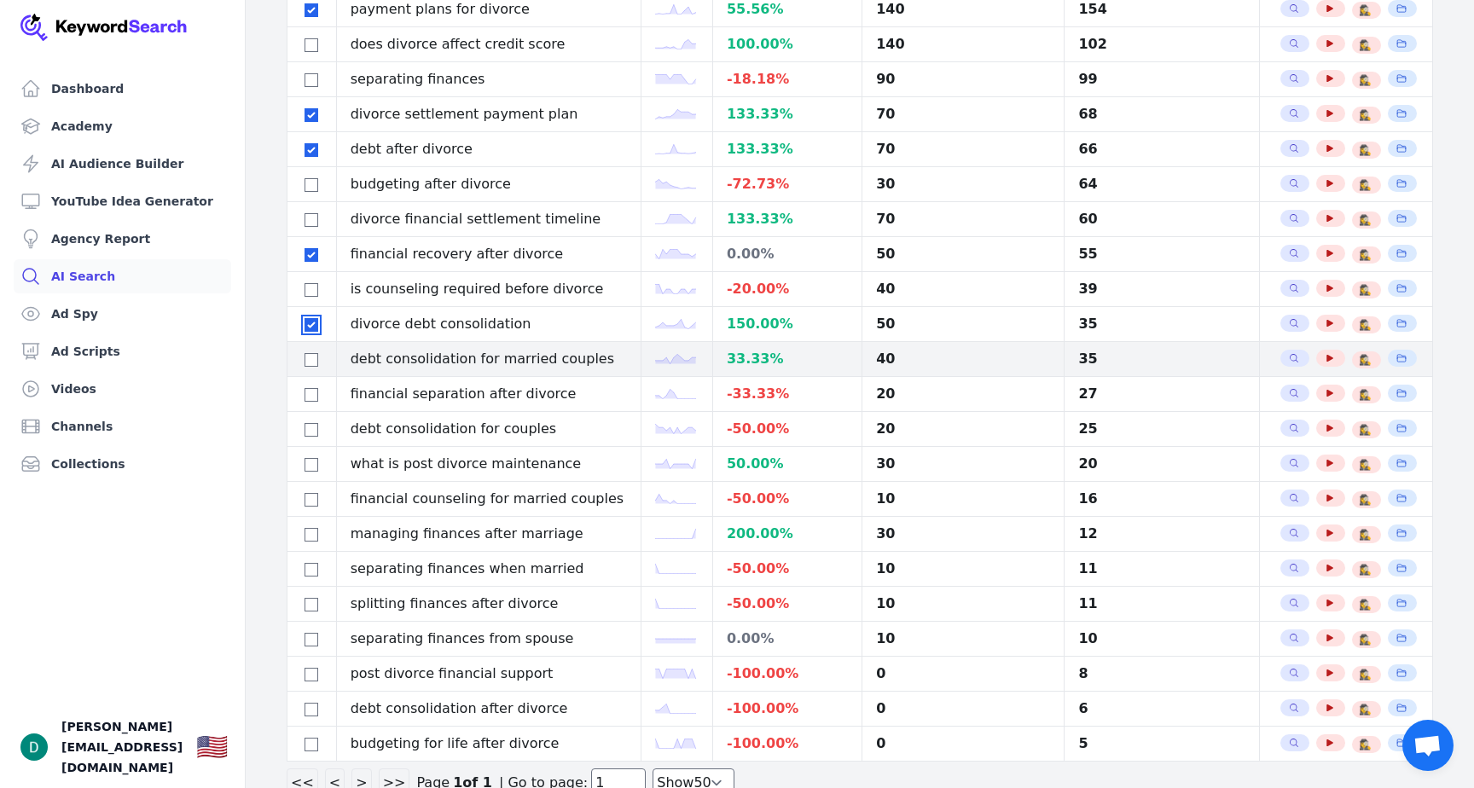
scroll to position [600, 0]
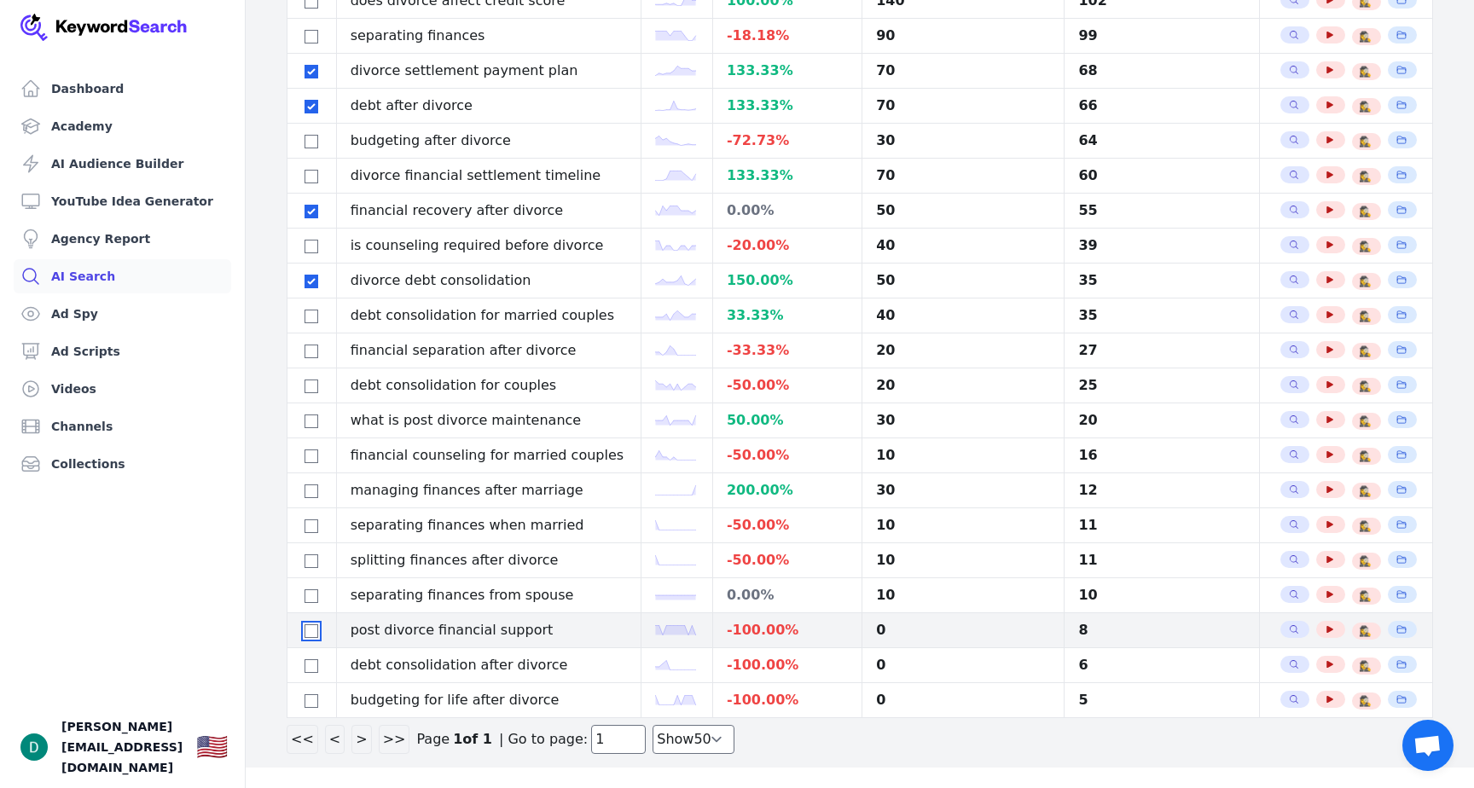
click at [309, 633] on input "checkbox" at bounding box center [311, 631] width 14 height 14
checkbox input "true"
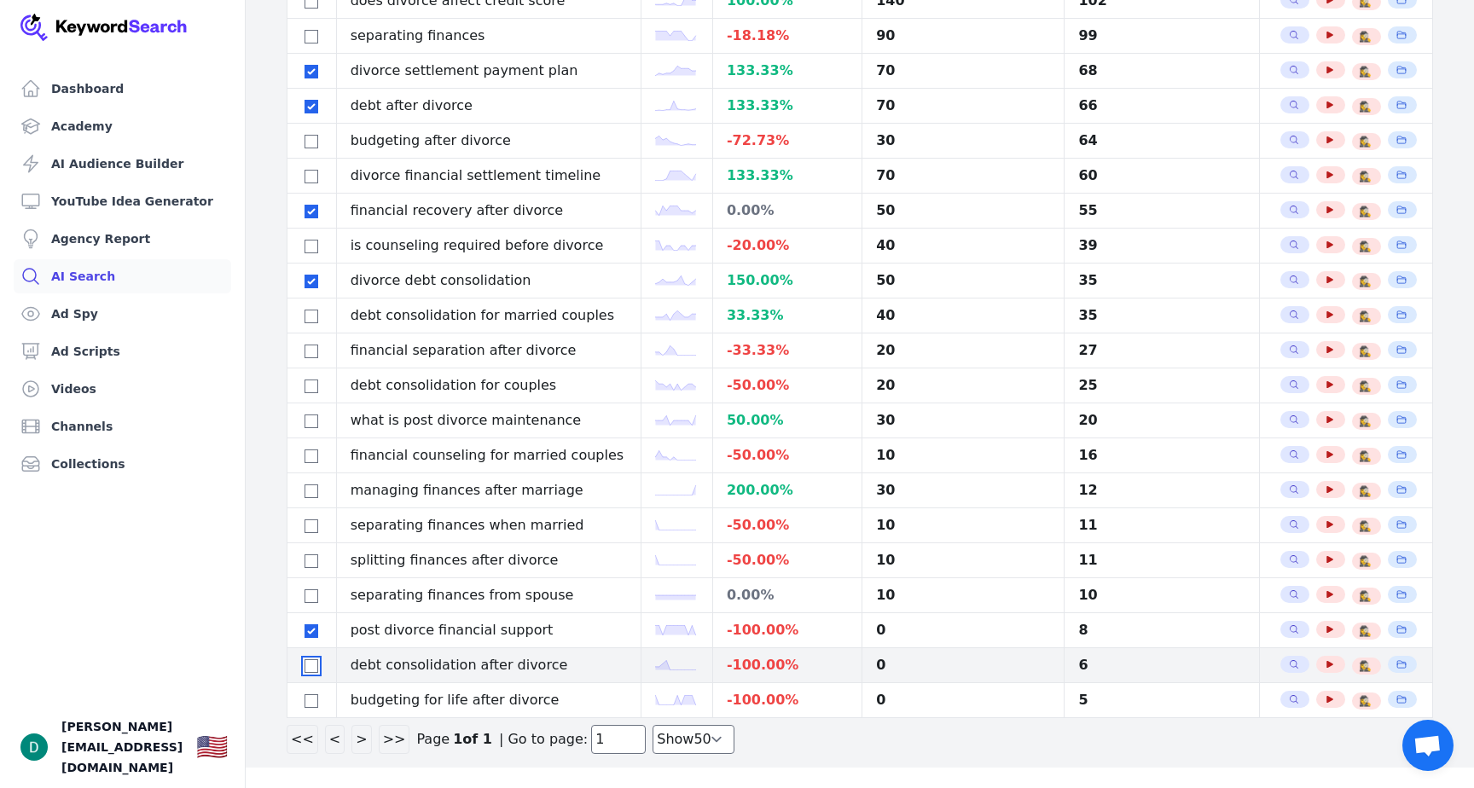
click at [312, 670] on input "checkbox" at bounding box center [311, 666] width 14 height 14
checkbox input "true"
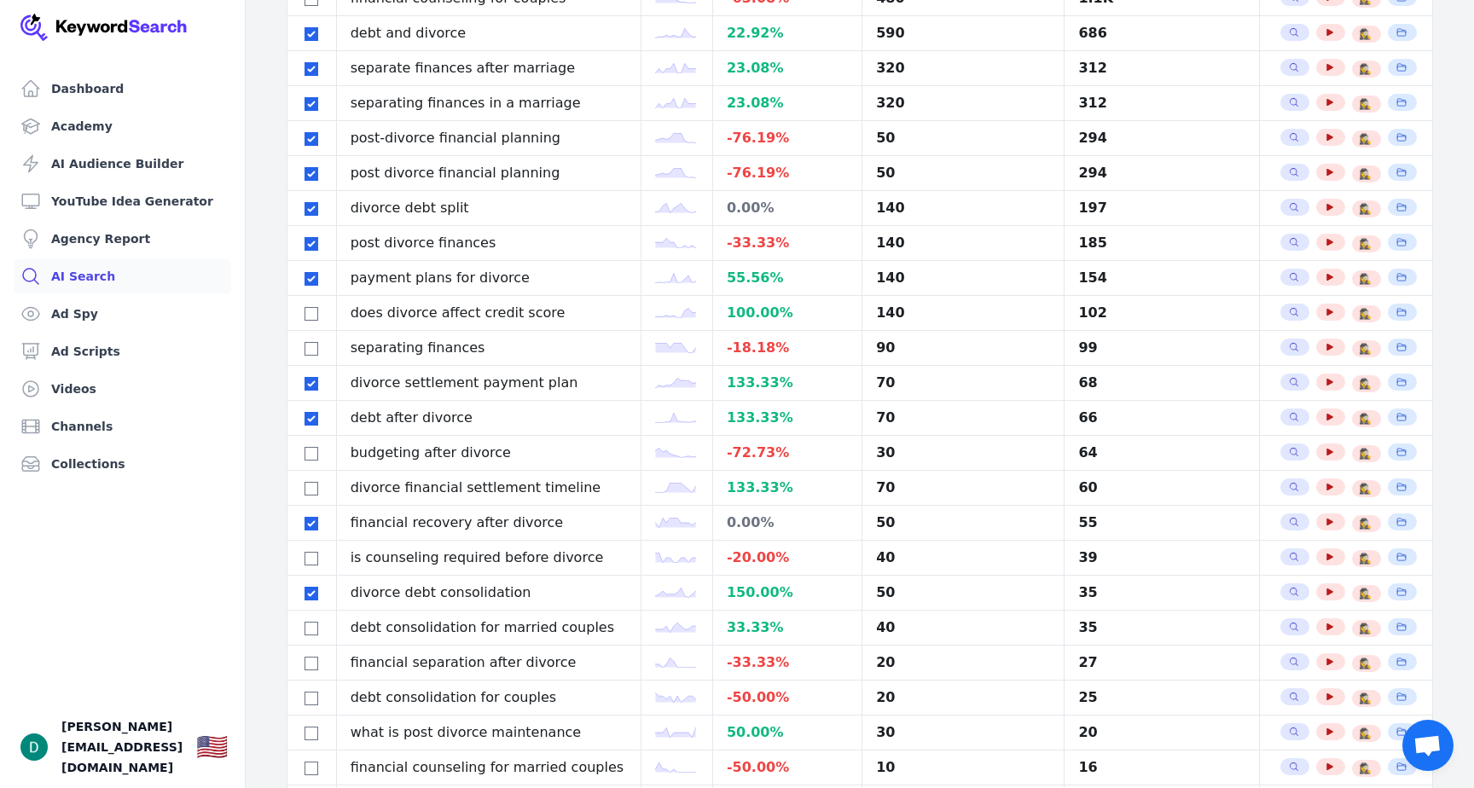
scroll to position [0, 0]
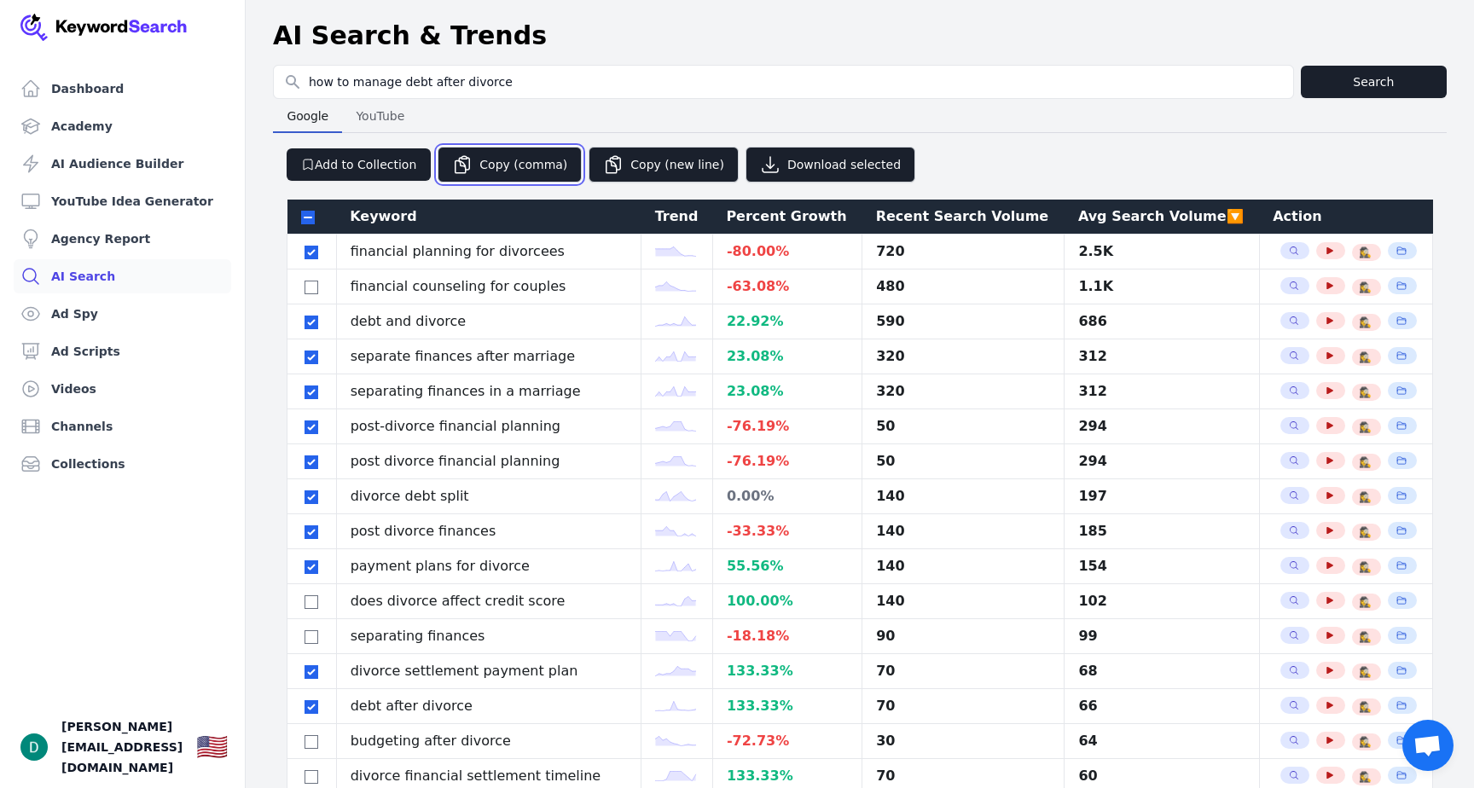
click at [503, 159] on button "Copy (comma)" at bounding box center [509, 165] width 144 height 36
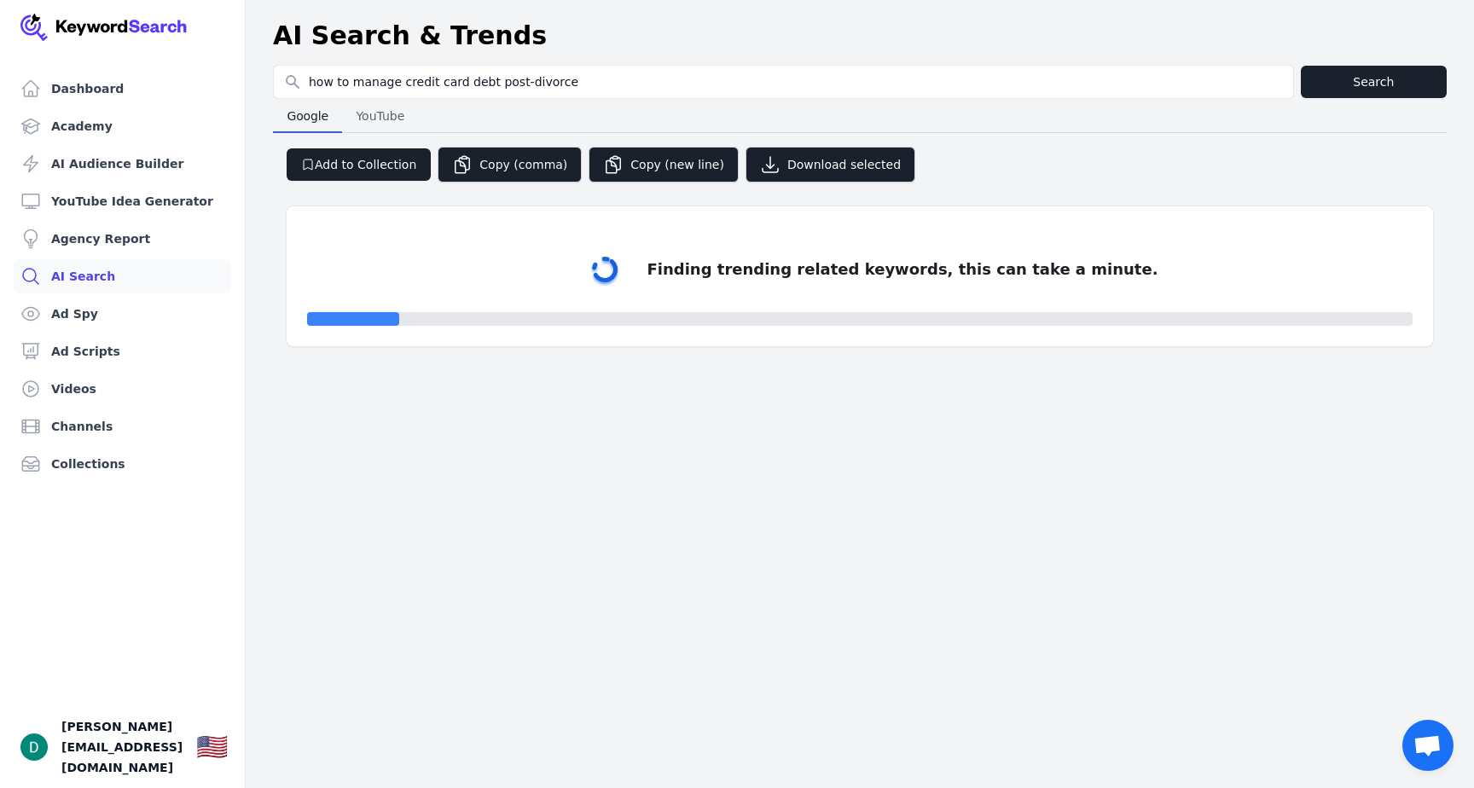
select select "50"
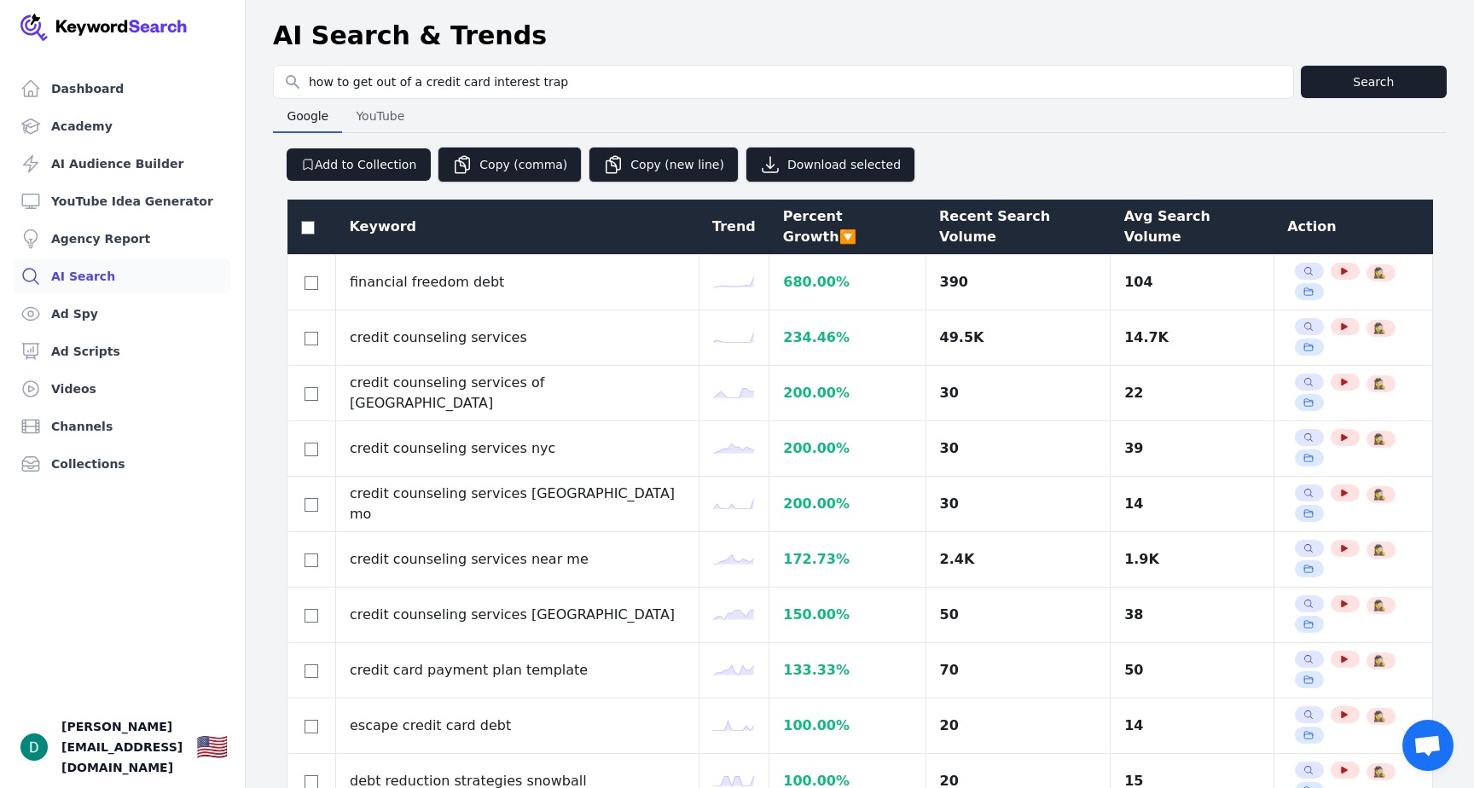
click at [1139, 216] on div "Avg Search Volume" at bounding box center [1192, 226] width 136 height 41
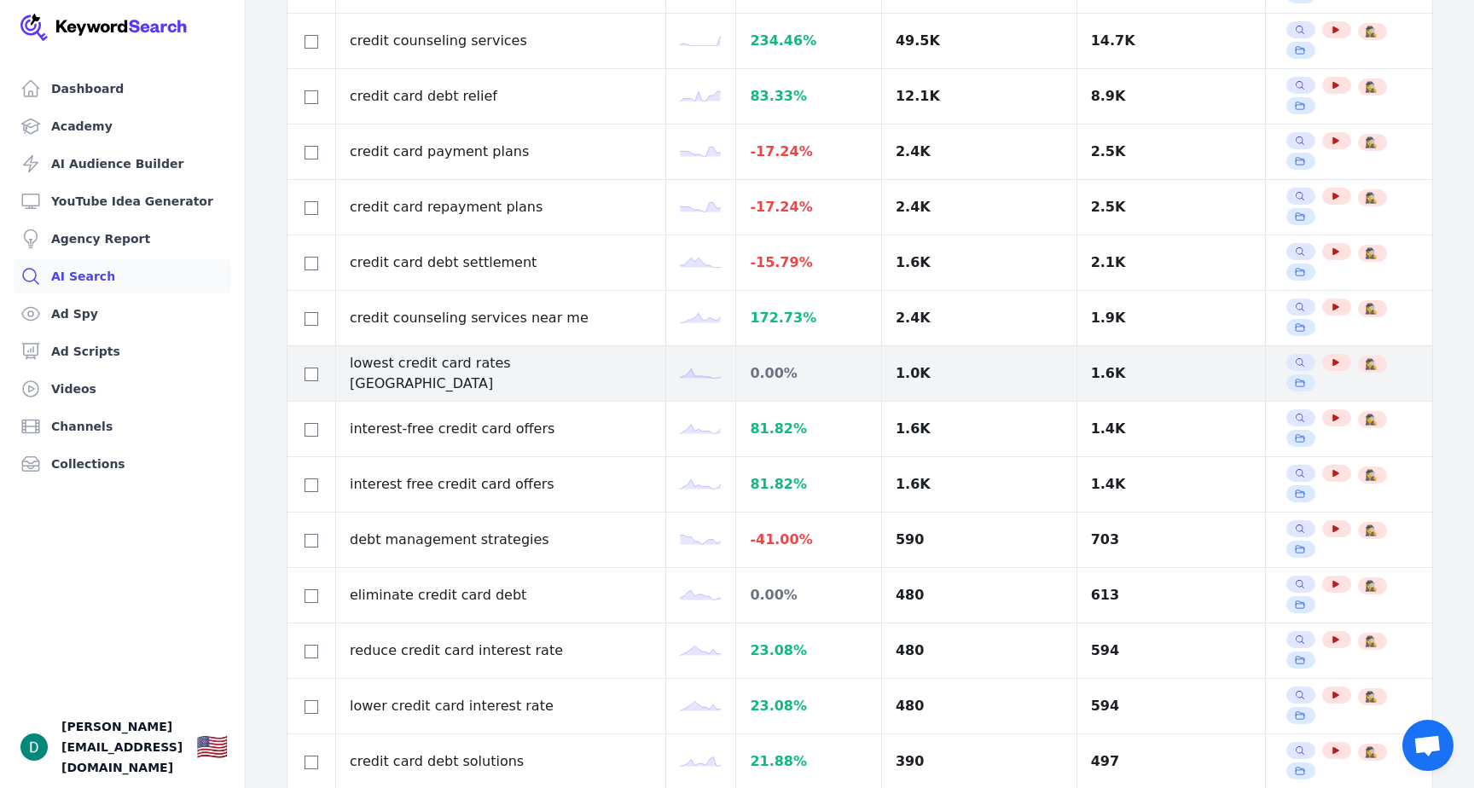
scroll to position [438, 0]
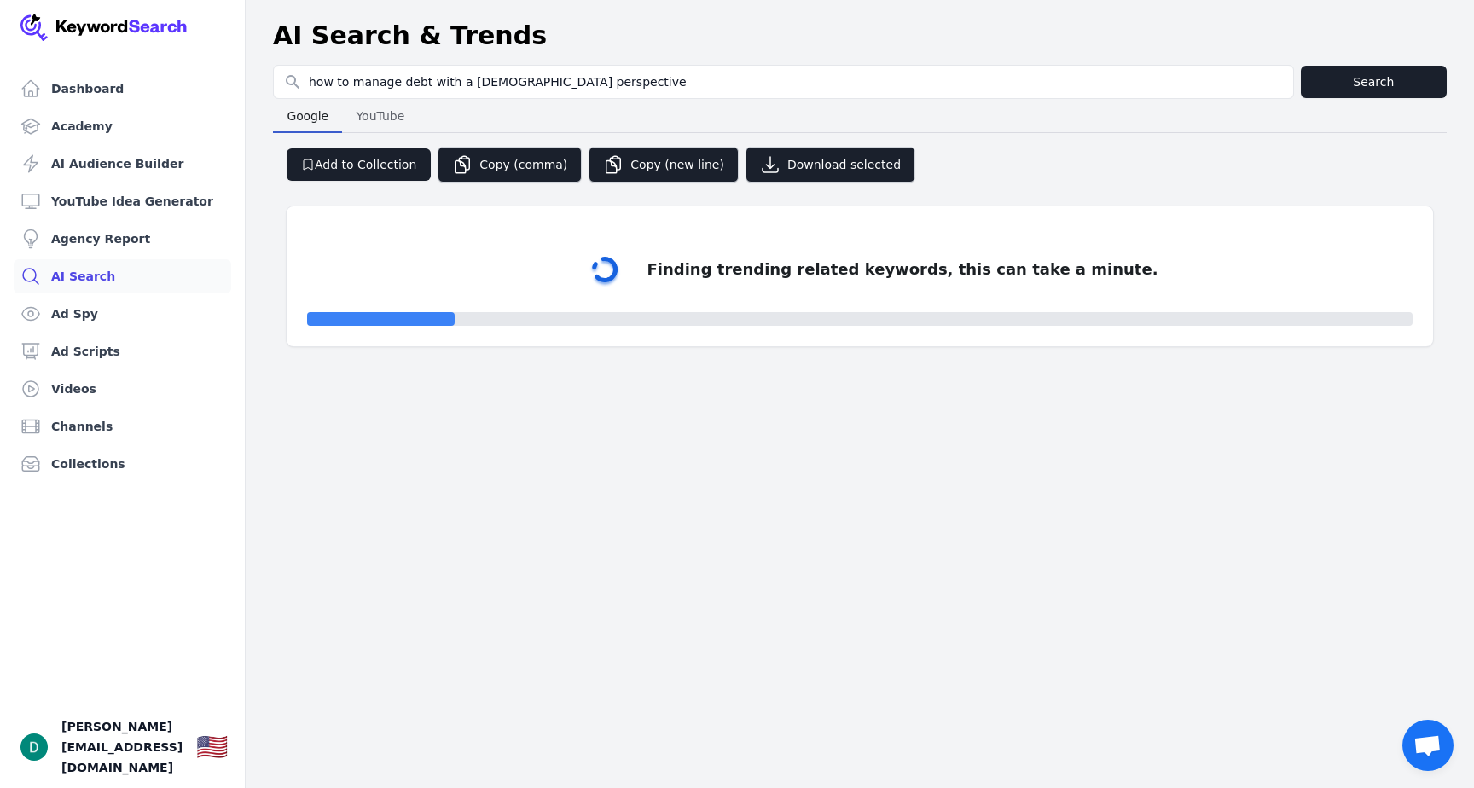
select select "50"
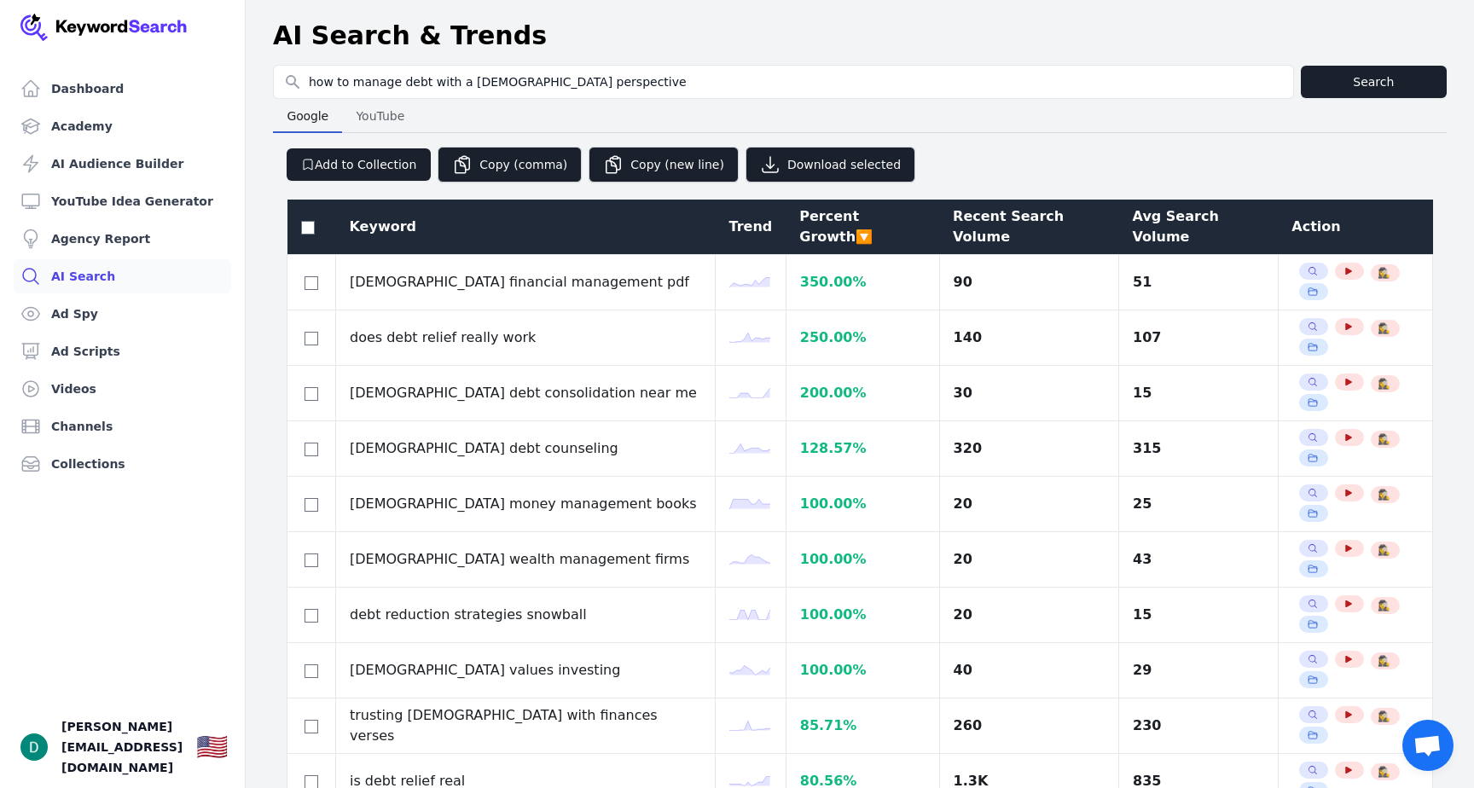
click at [1140, 208] on div "Avg Search Volume" at bounding box center [1198, 226] width 132 height 41
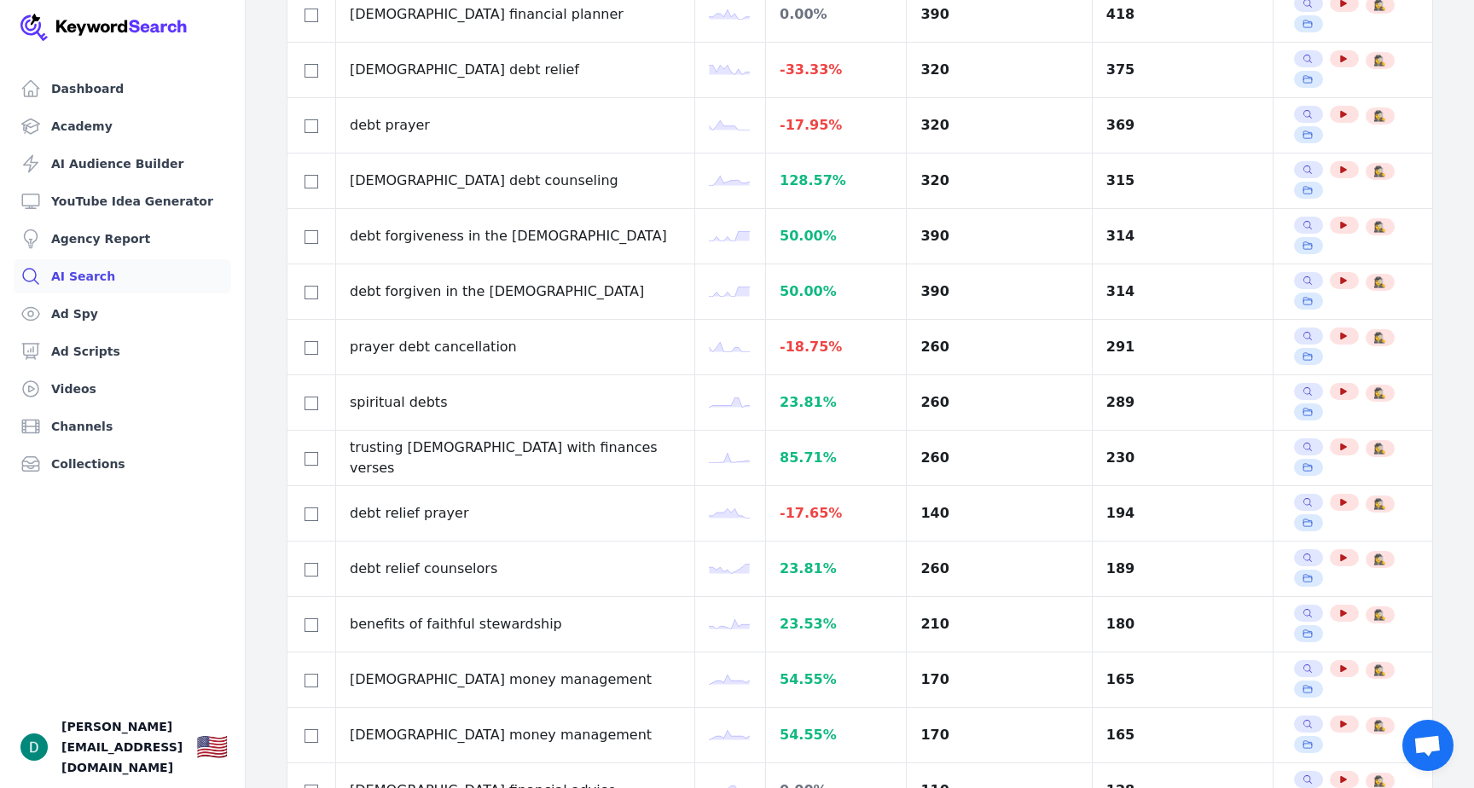
scroll to position [728, 0]
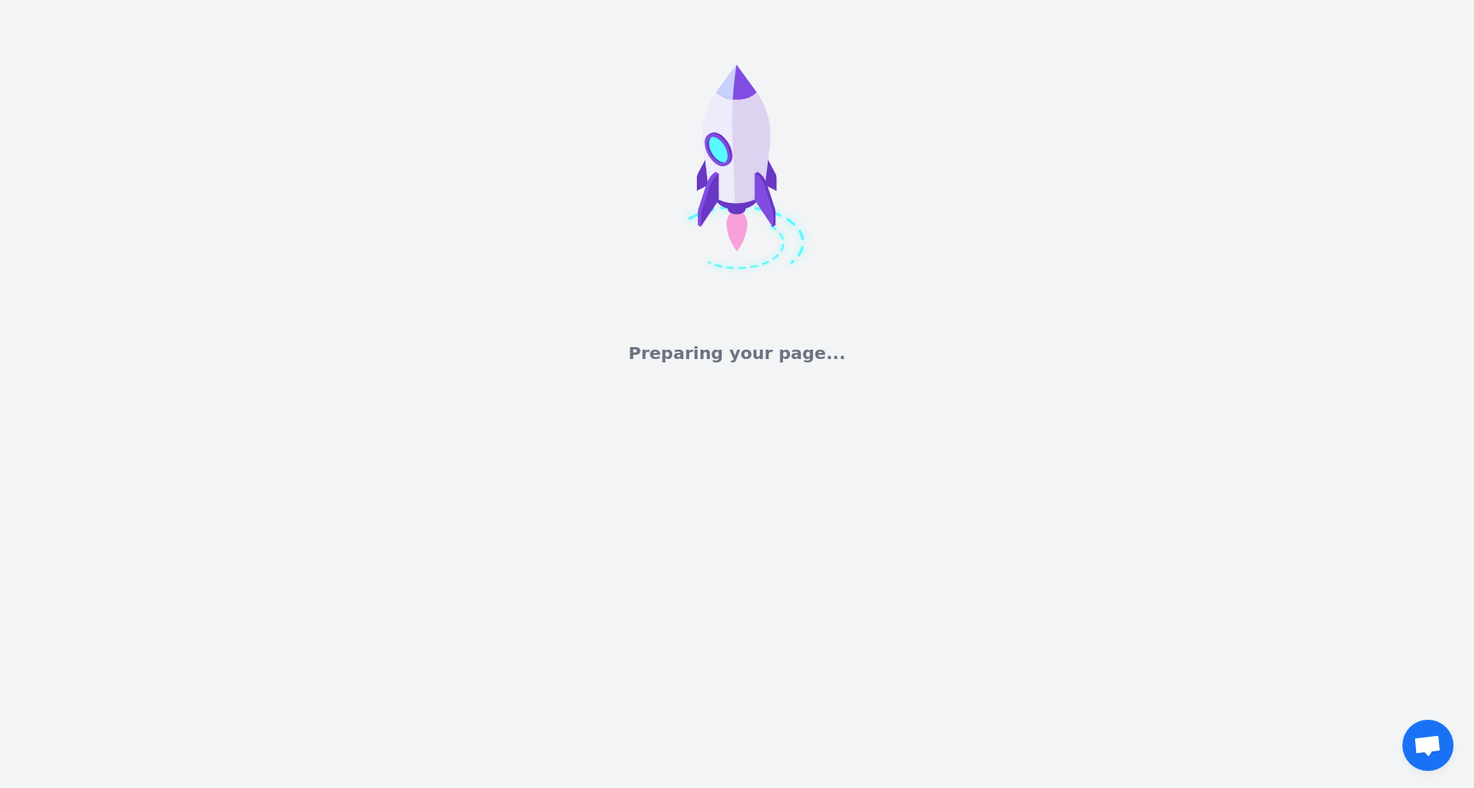
select select "50"
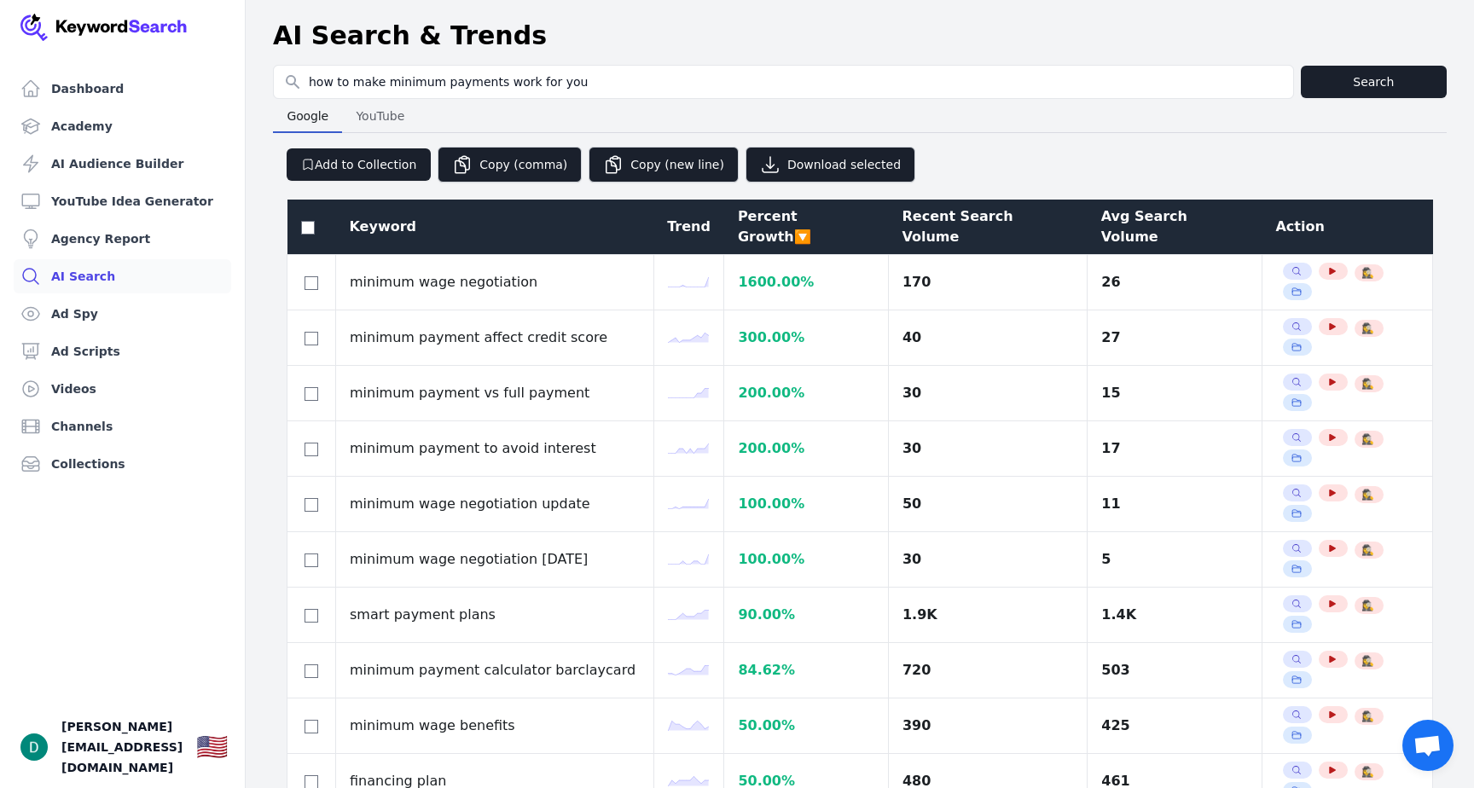
click at [1152, 201] on th "Avg Search Volume" at bounding box center [1174, 227] width 175 height 55
click at [1144, 214] on div "Avg Search Volume" at bounding box center [1175, 226] width 148 height 41
